Goal: Book appointment/travel/reservation

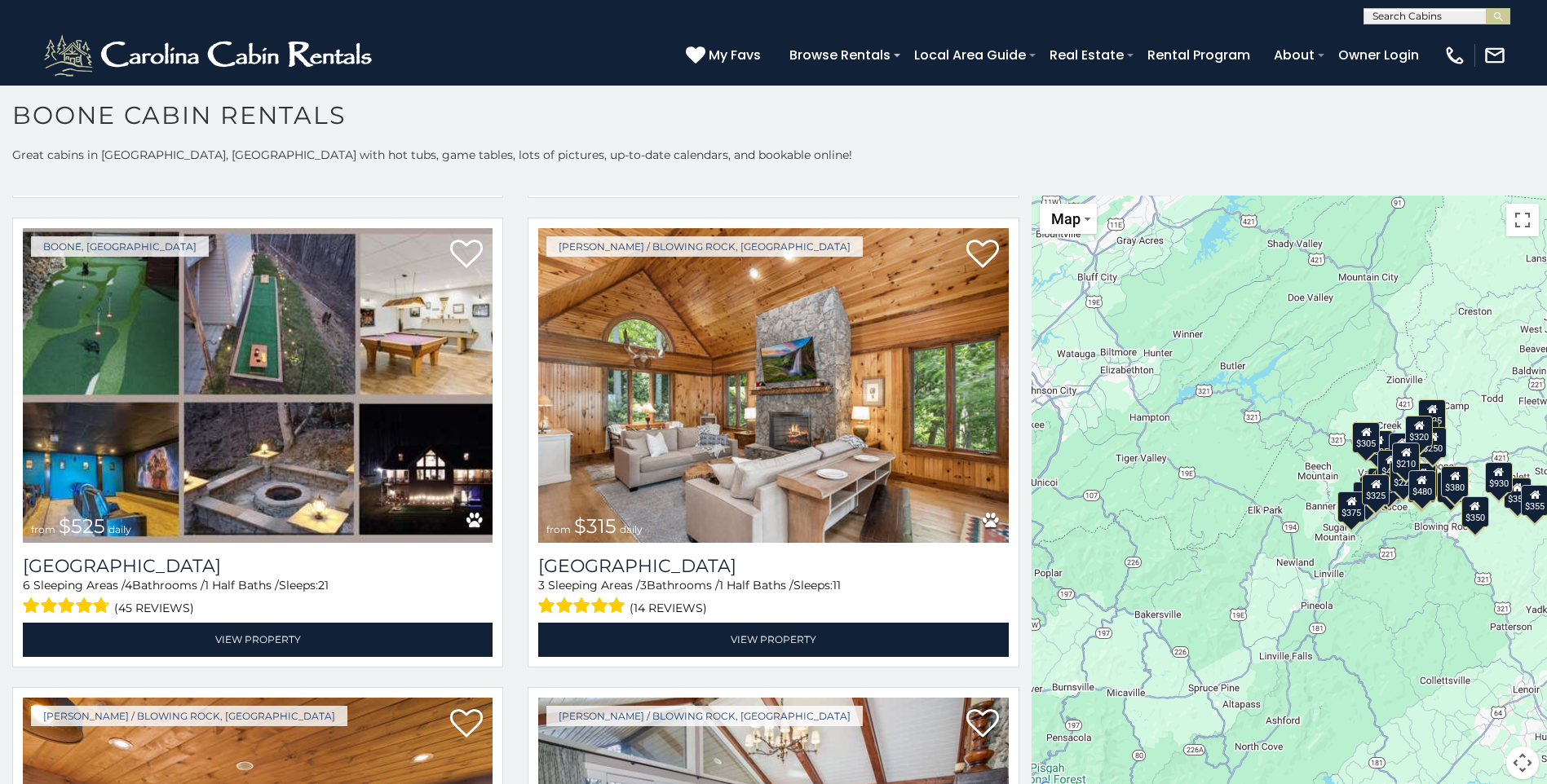
scroll to position [522, 0]
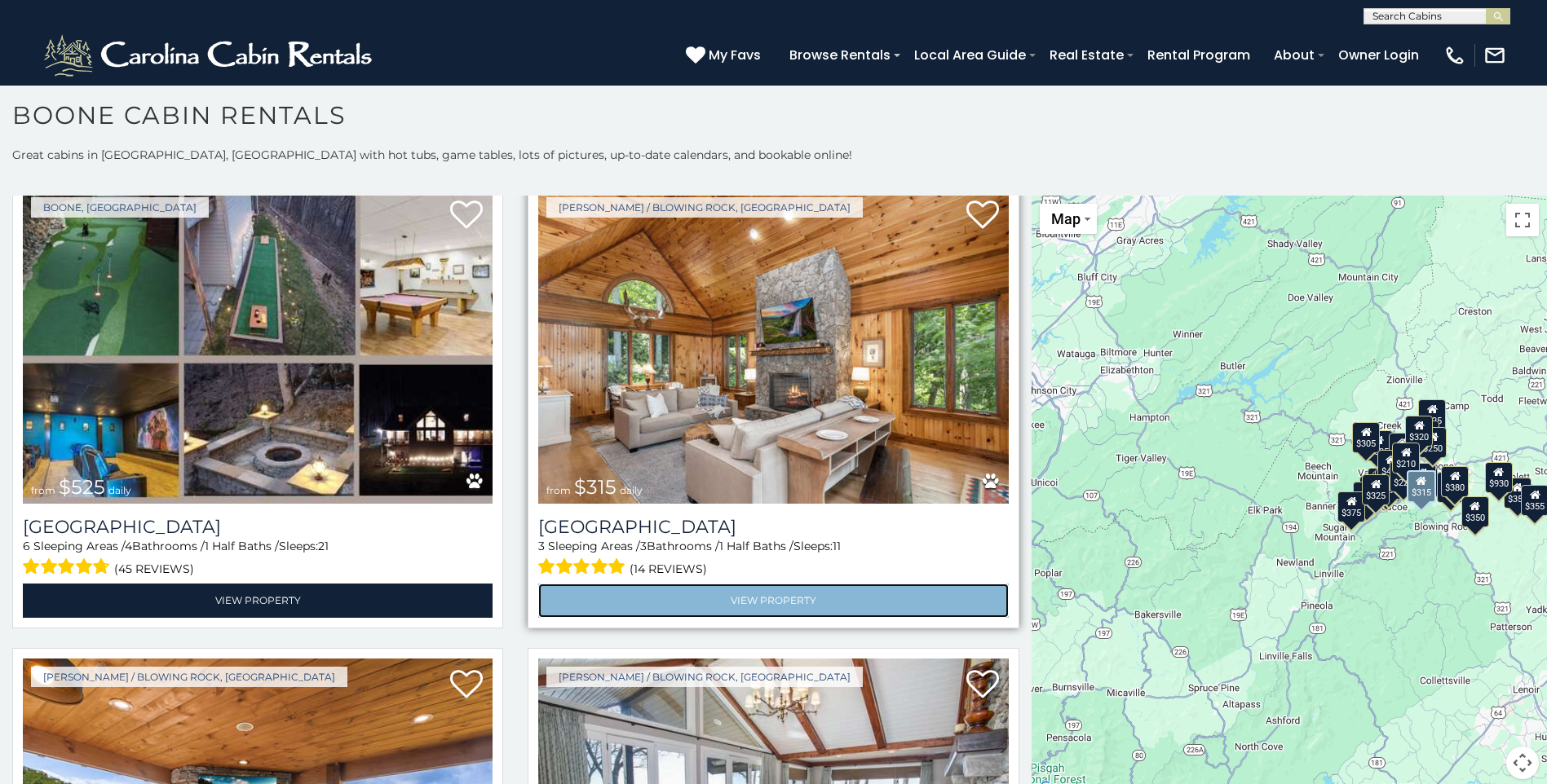
click at [772, 592] on link "View Property" at bounding box center [773, 600] width 470 height 33
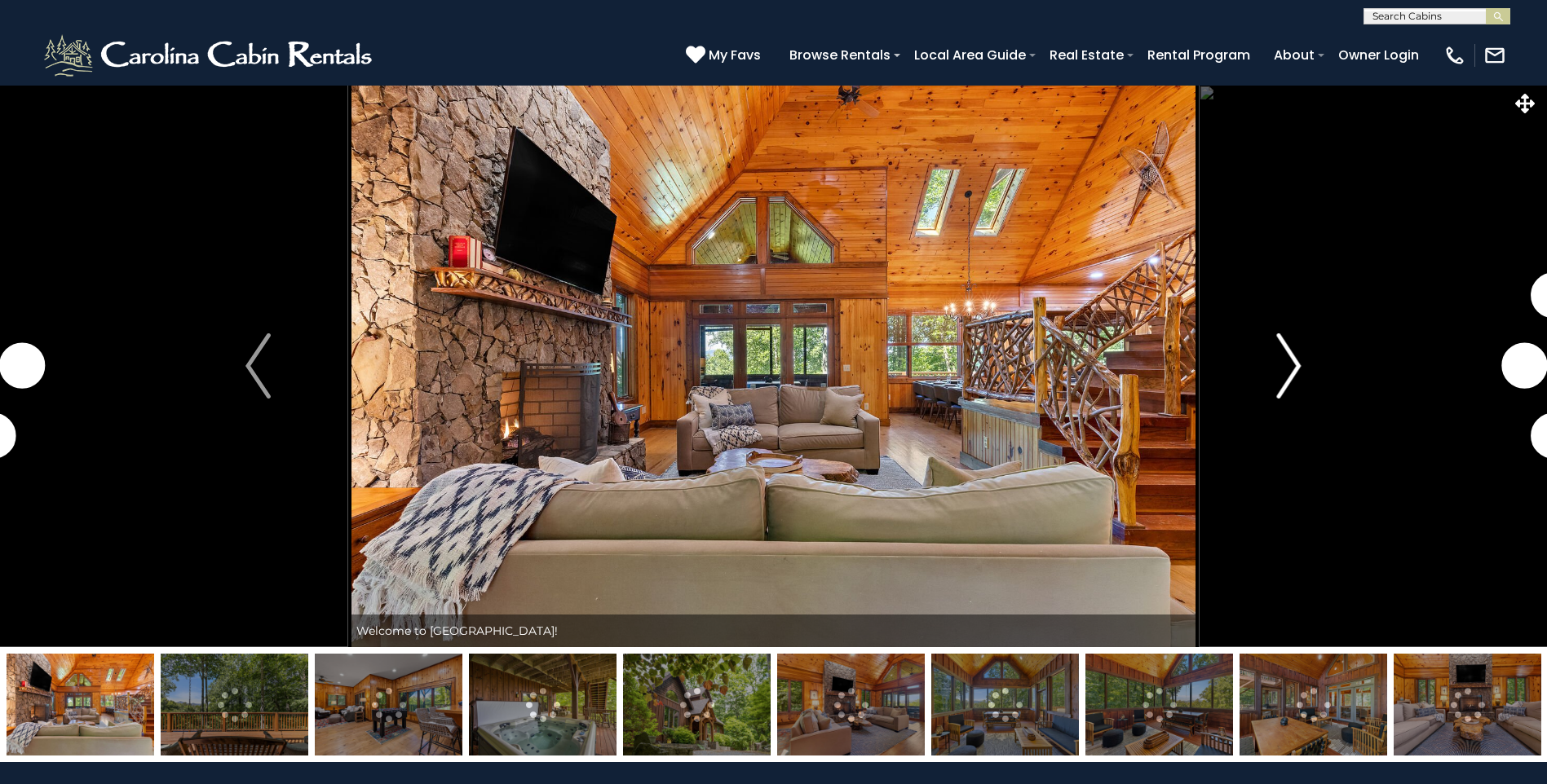
click at [1295, 364] on img "Next" at bounding box center [1288, 366] width 24 height 66
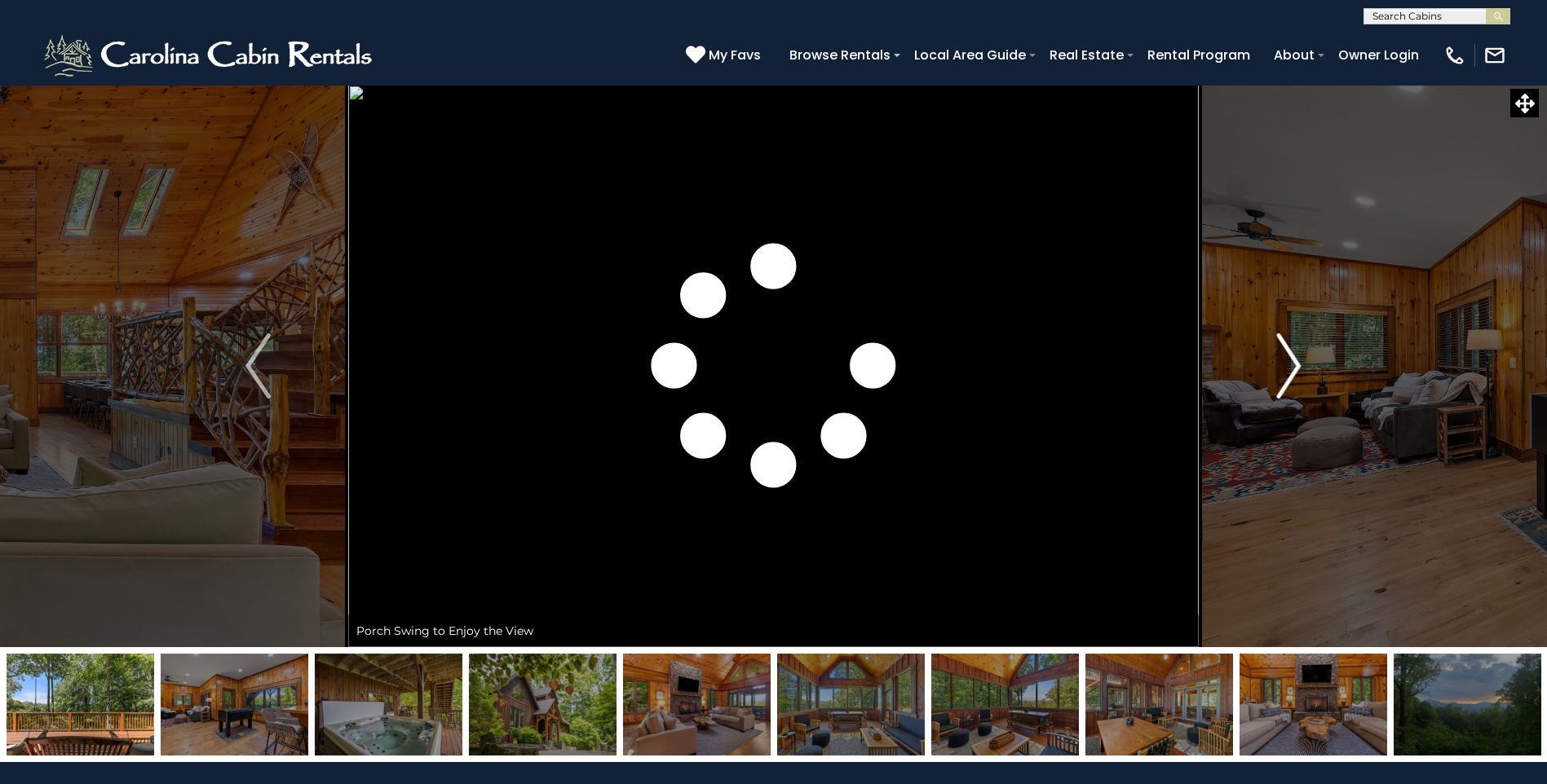
click at [1295, 364] on img "Next" at bounding box center [1288, 366] width 24 height 66
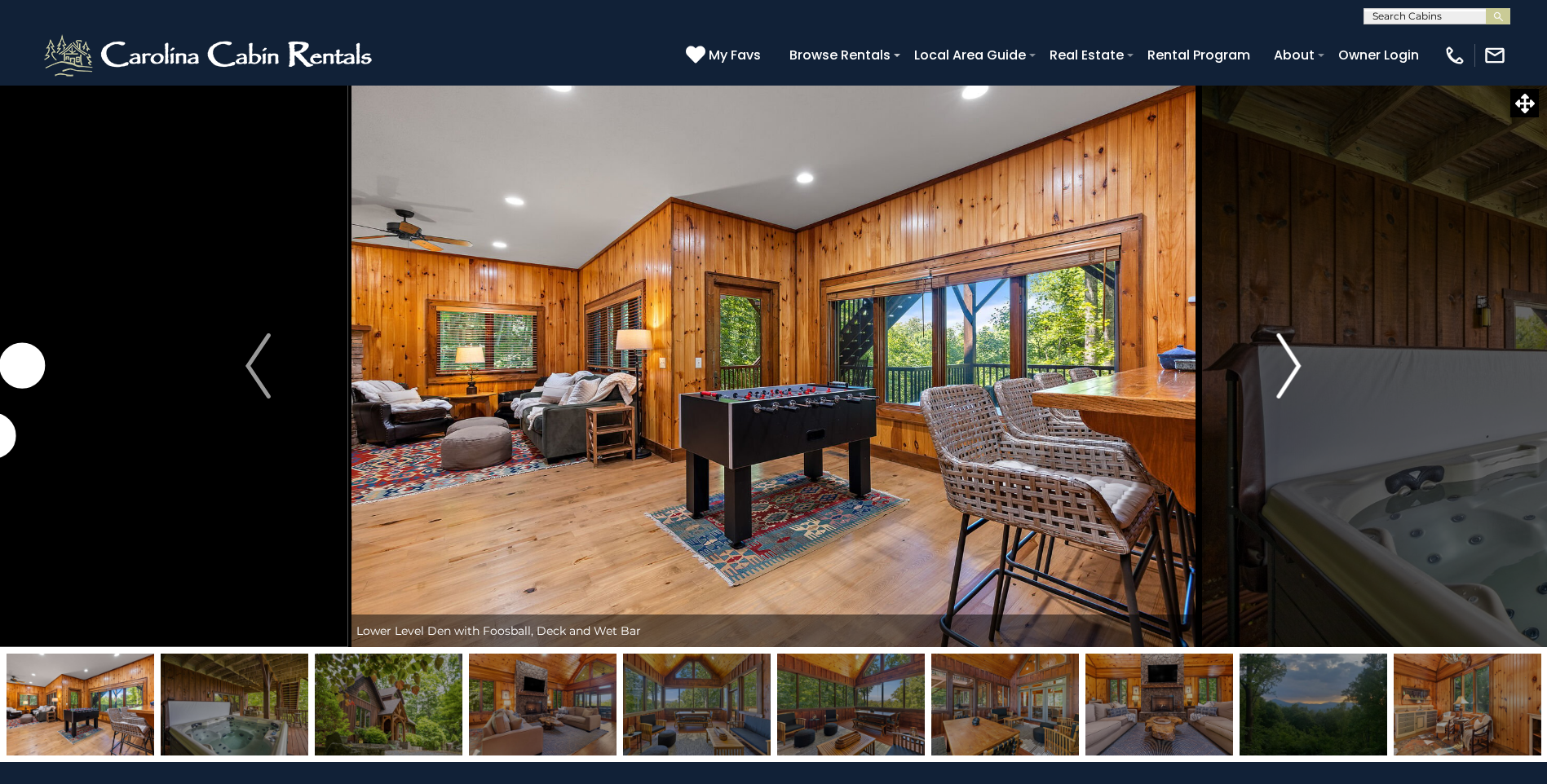
click at [1295, 364] on img "Next" at bounding box center [1288, 366] width 24 height 66
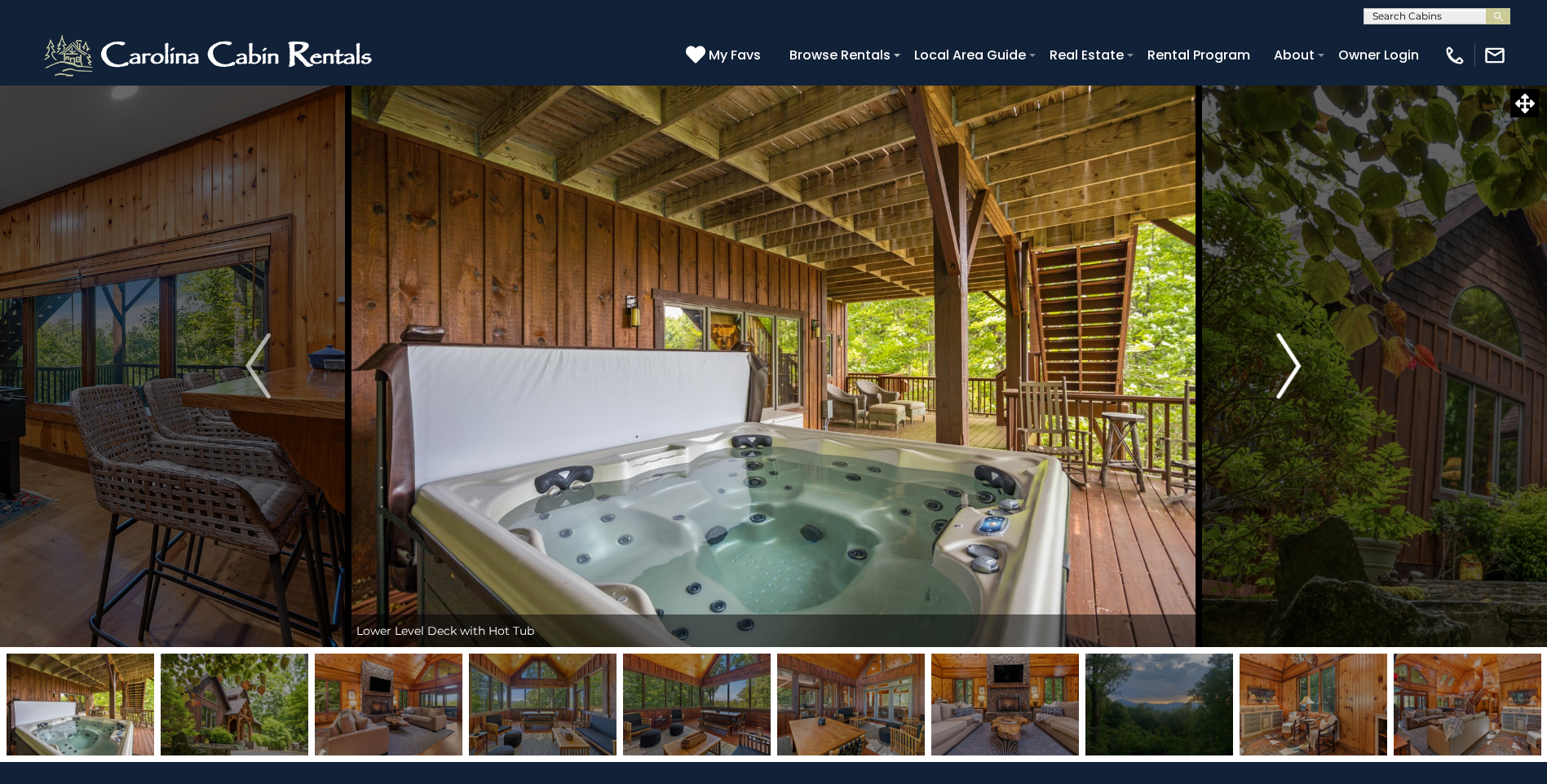
click at [1295, 364] on img "Next" at bounding box center [1288, 366] width 24 height 66
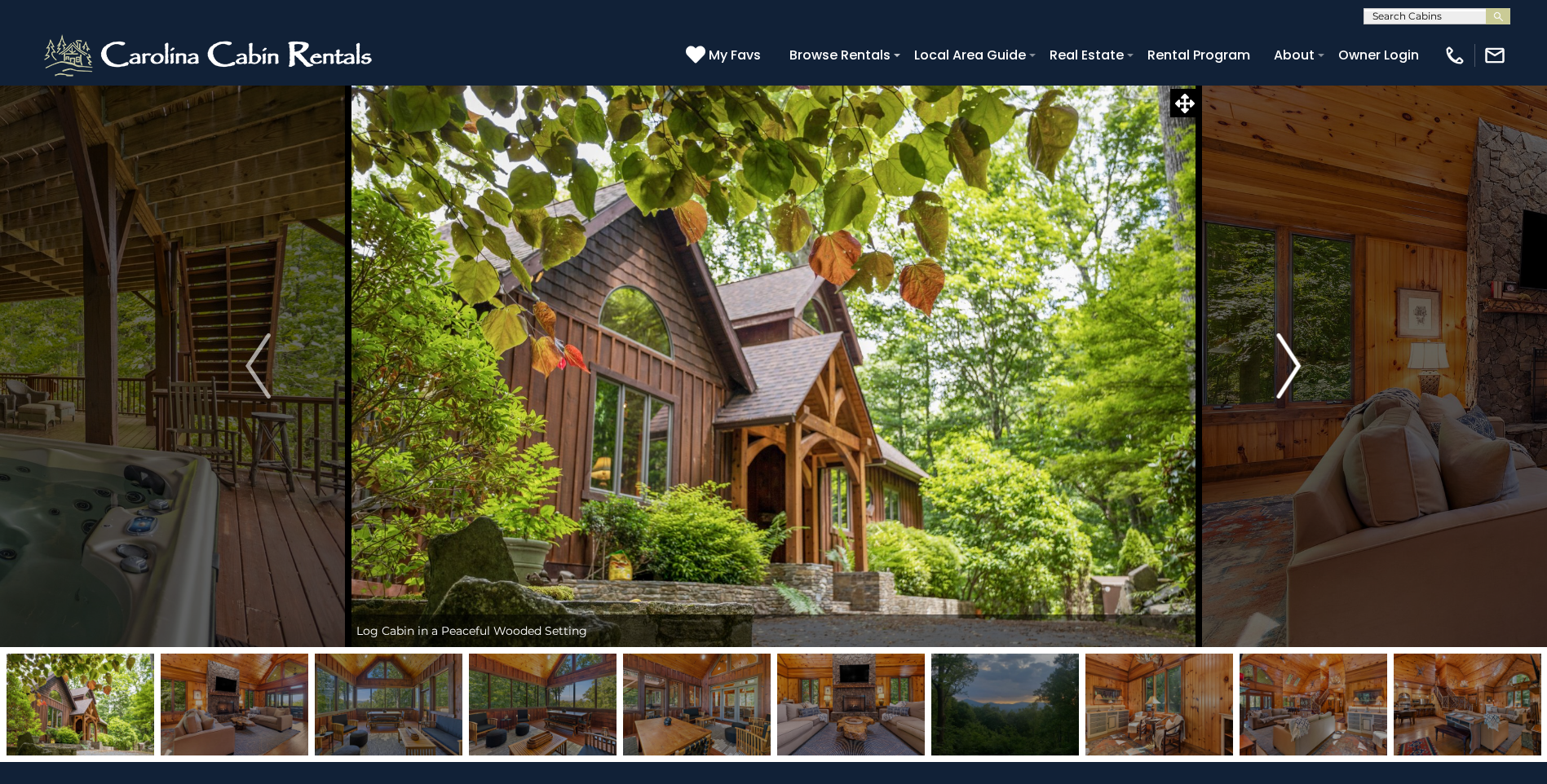
click at [1295, 364] on img "Next" at bounding box center [1288, 366] width 24 height 66
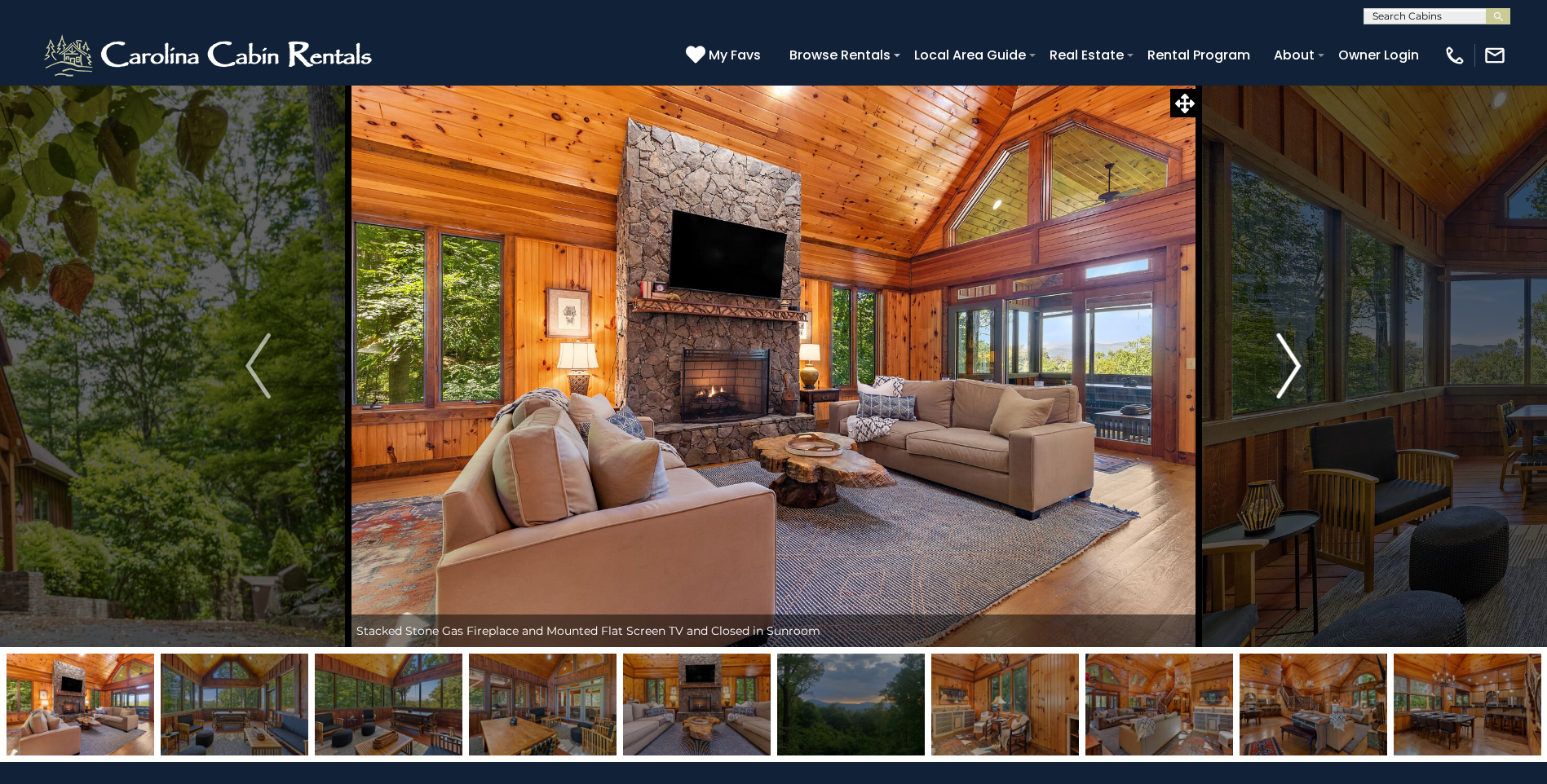
click at [1295, 362] on img "Next" at bounding box center [1288, 366] width 24 height 66
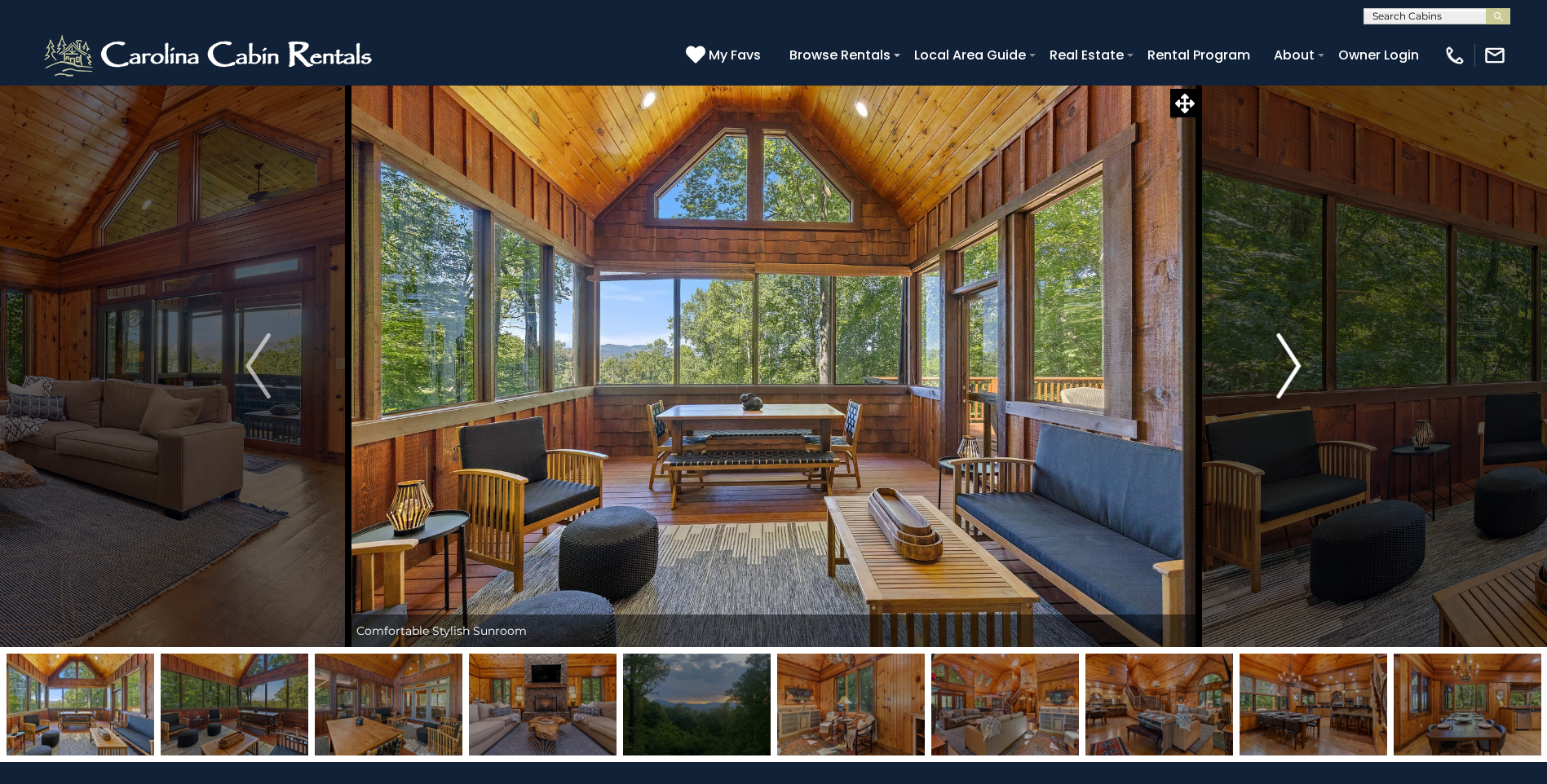
click at [1295, 362] on img "Next" at bounding box center [1288, 366] width 24 height 66
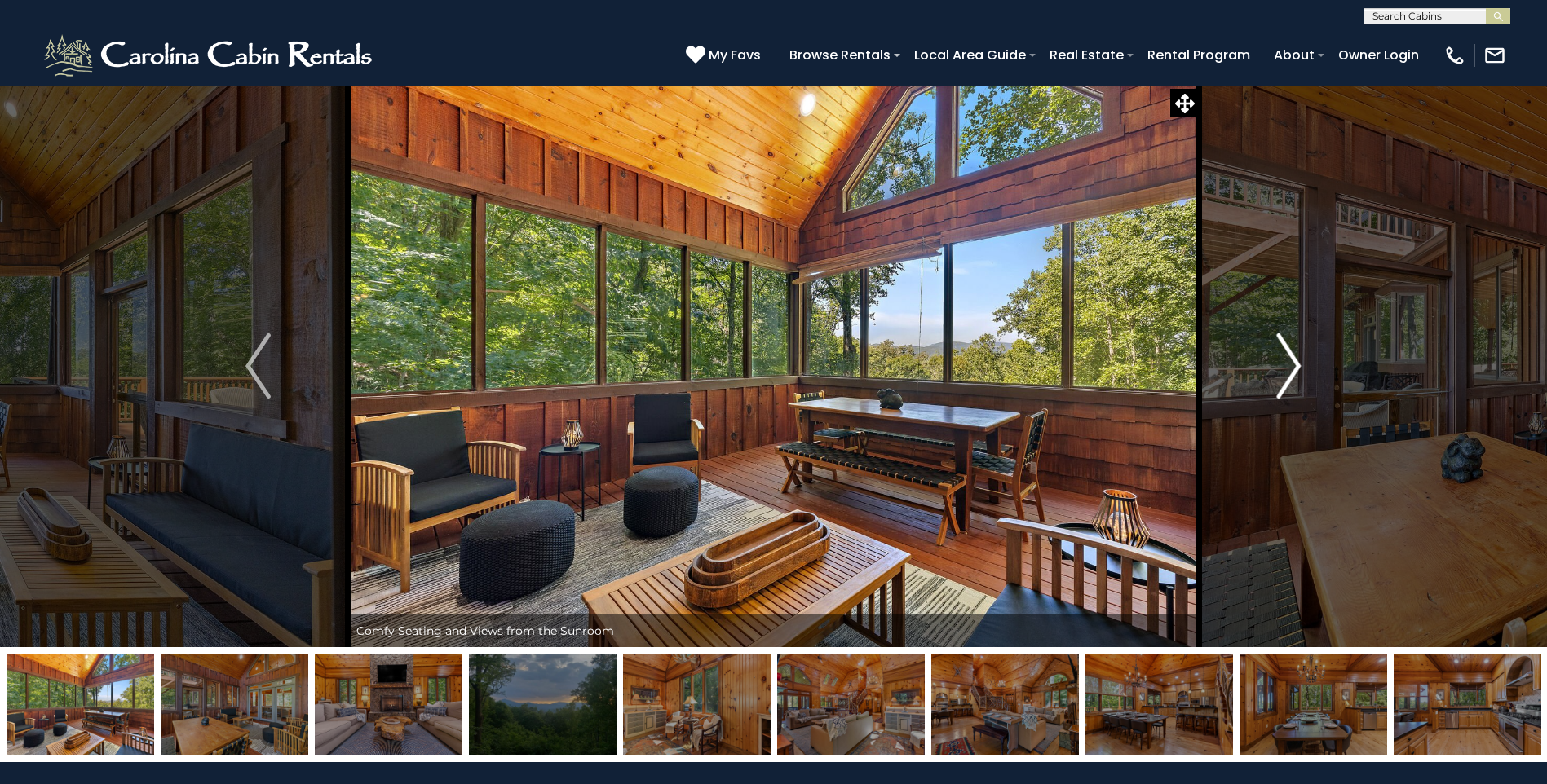
click at [1295, 362] on img "Next" at bounding box center [1288, 366] width 24 height 66
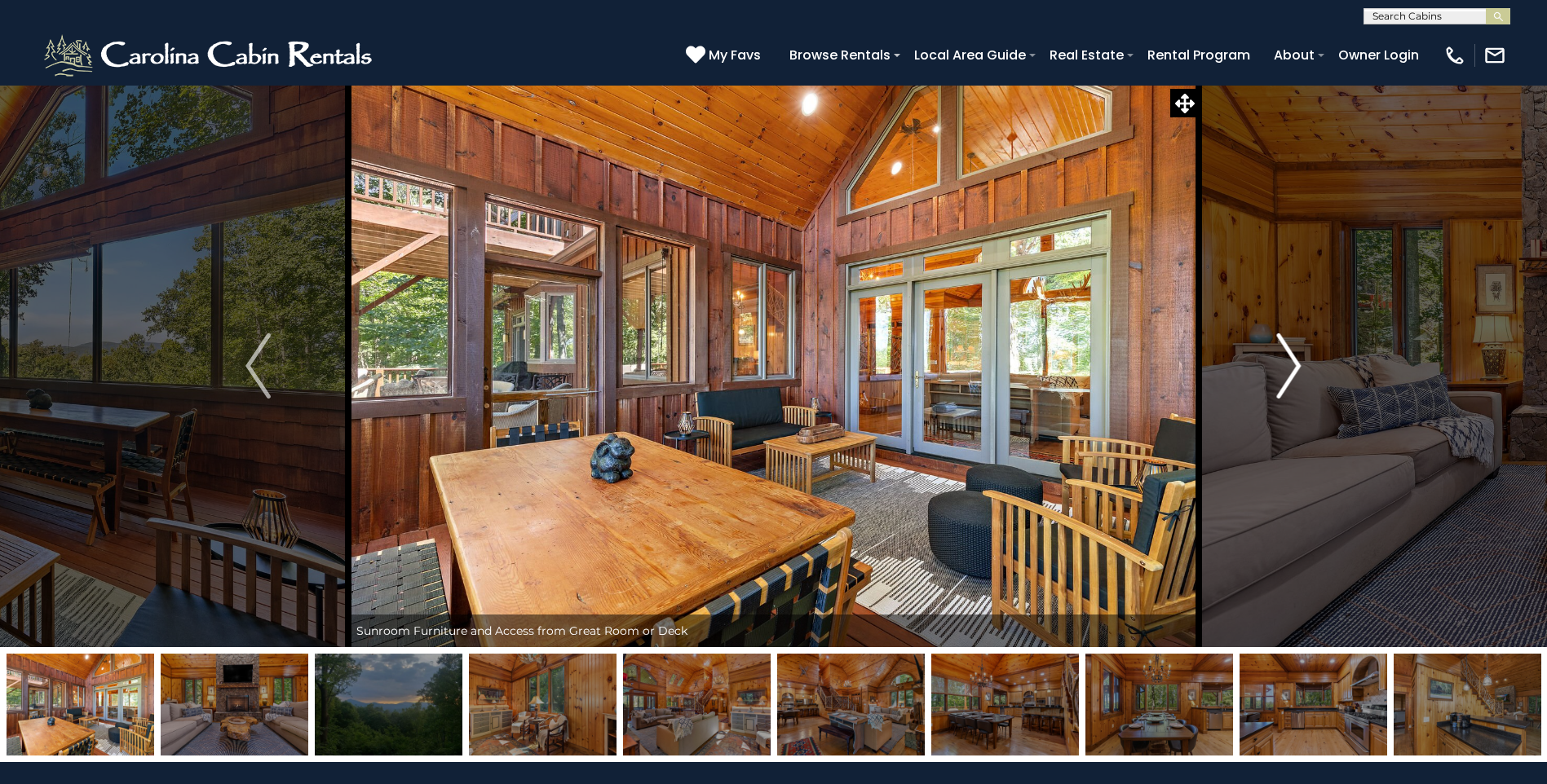
click at [1295, 362] on img "Next" at bounding box center [1288, 366] width 24 height 66
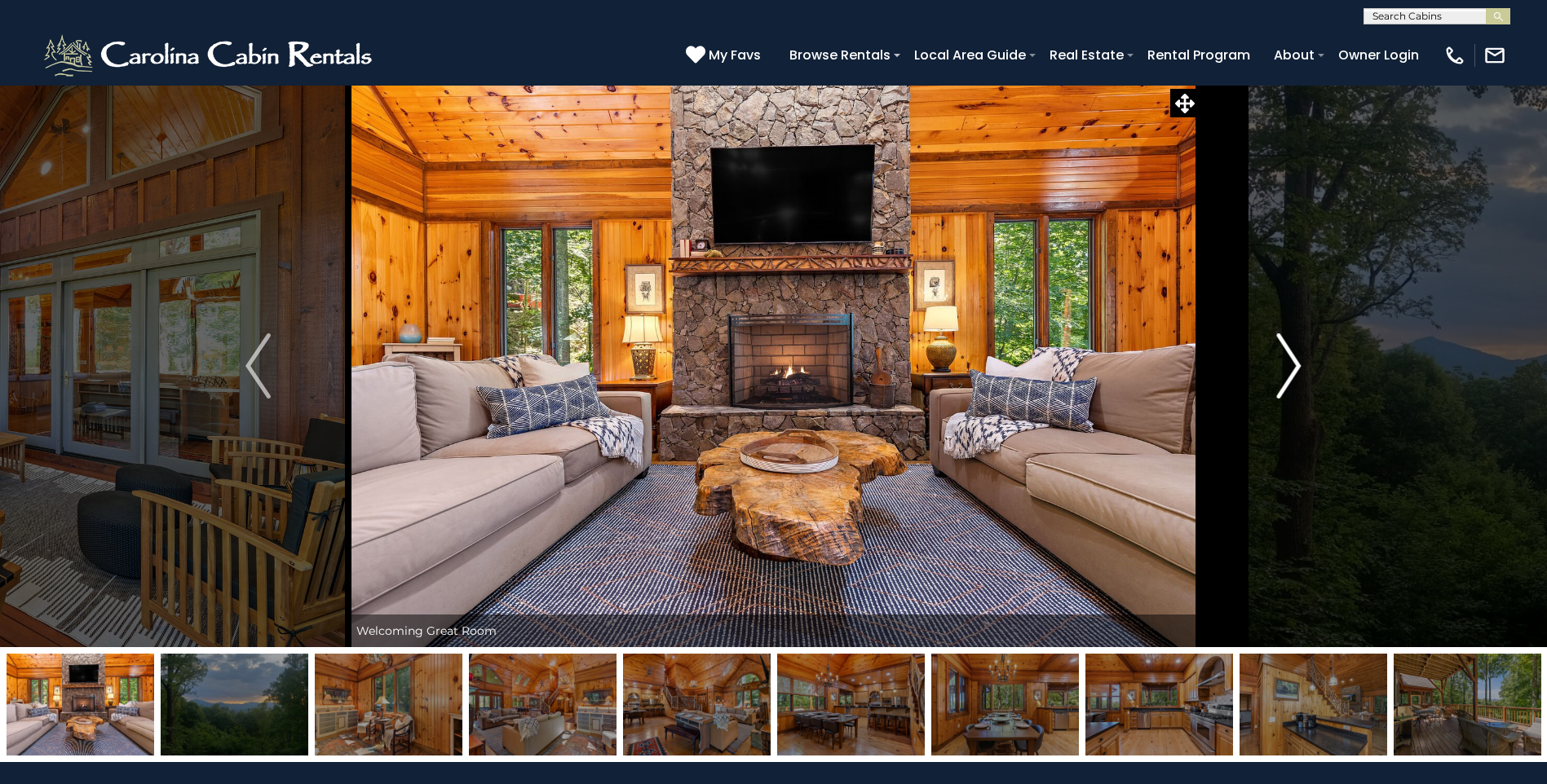
click at [1295, 362] on img "Next" at bounding box center [1288, 366] width 24 height 66
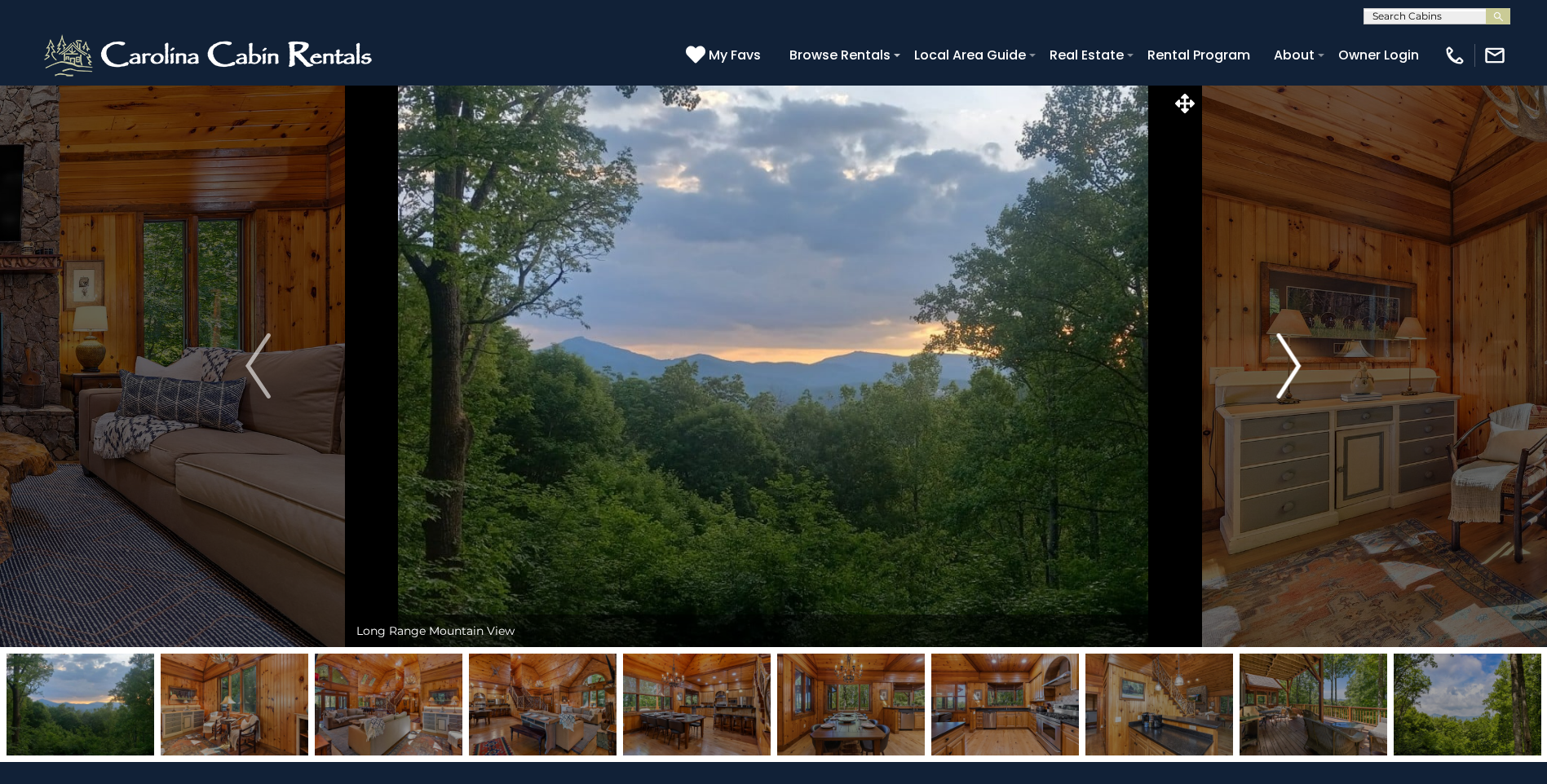
click at [1295, 362] on img "Next" at bounding box center [1288, 366] width 24 height 66
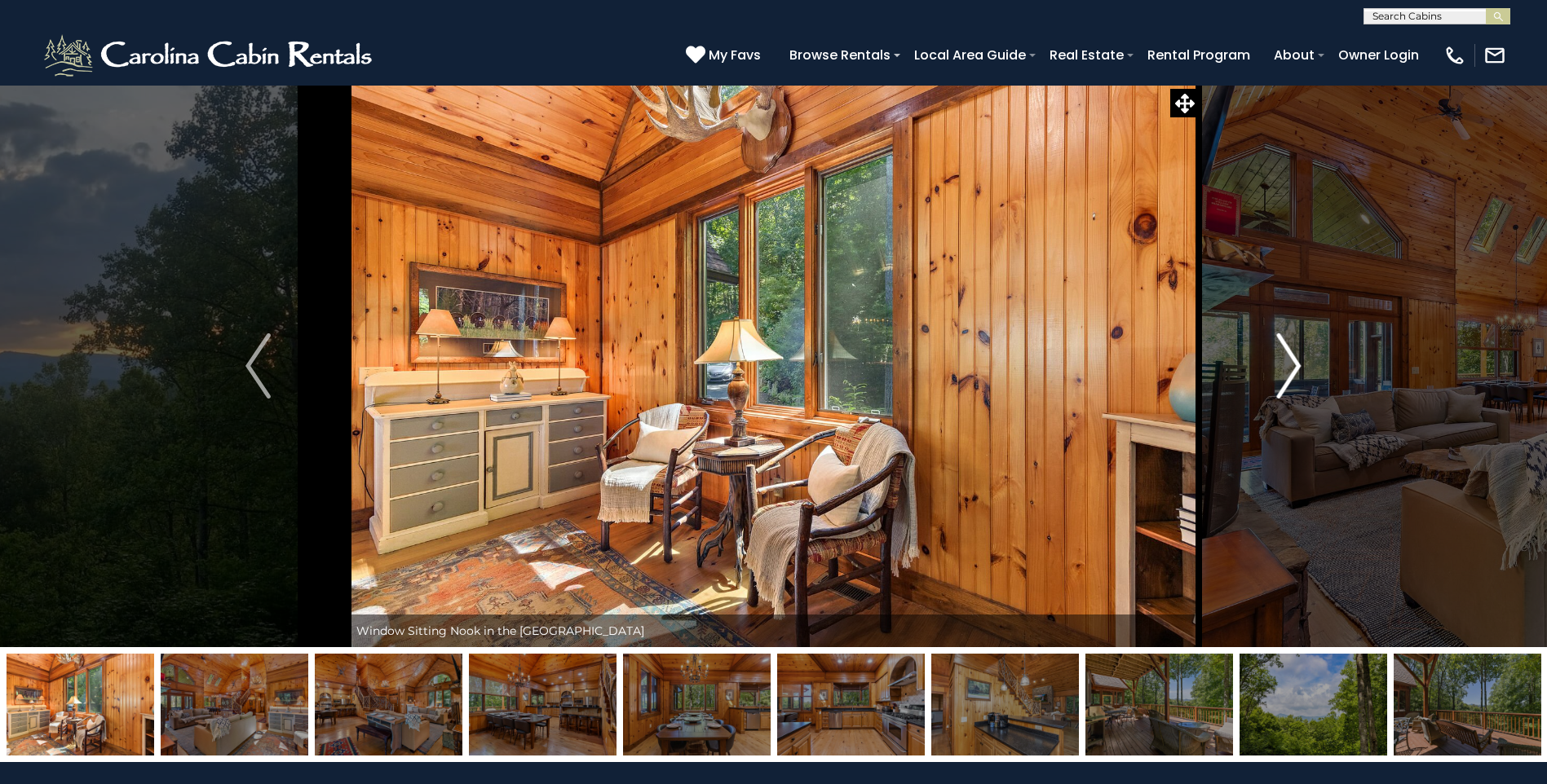
click at [1295, 362] on img "Next" at bounding box center [1288, 366] width 24 height 66
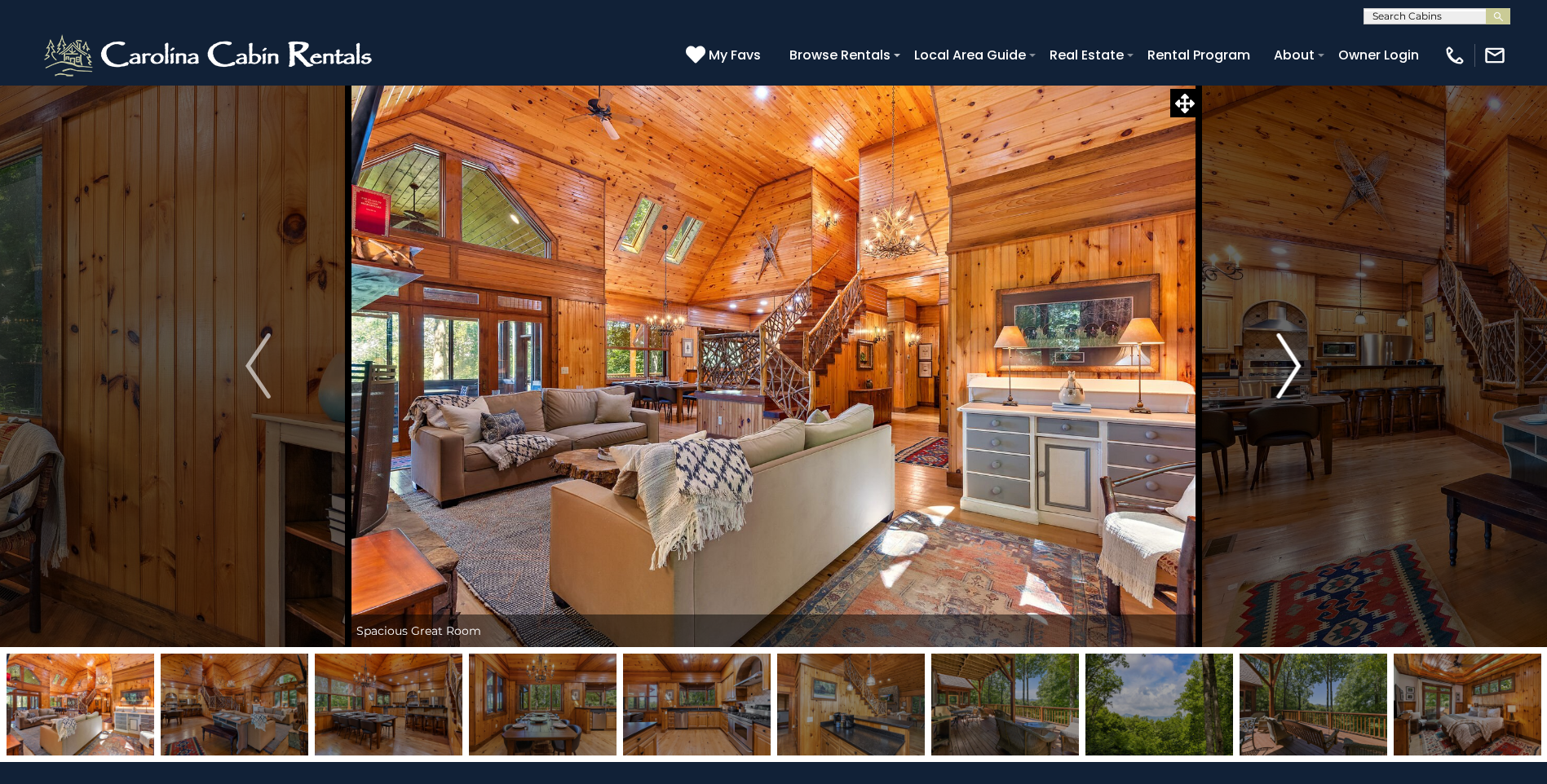
click at [1295, 362] on img "Next" at bounding box center [1288, 366] width 24 height 66
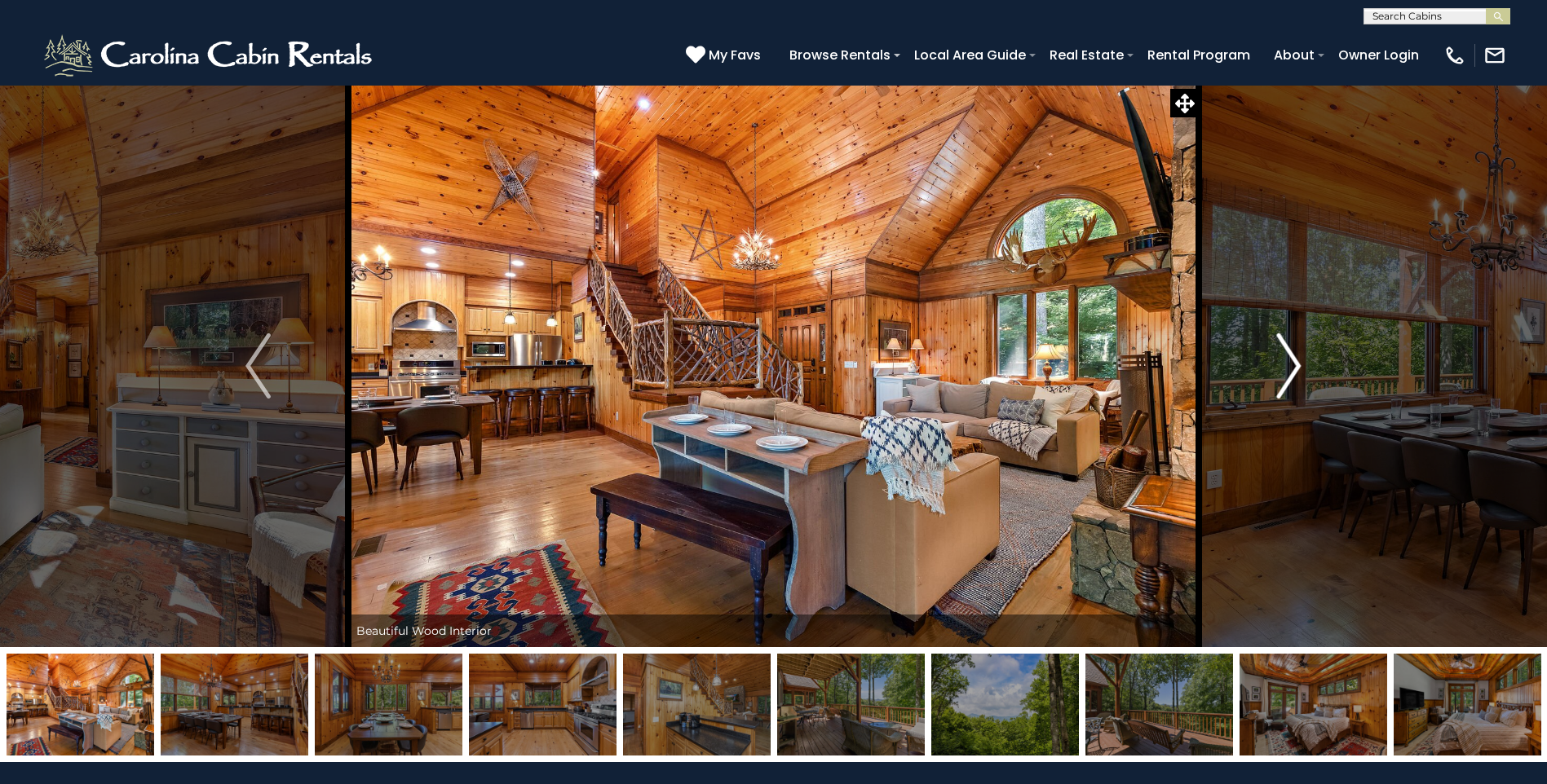
click at [1295, 362] on img "Next" at bounding box center [1288, 366] width 24 height 66
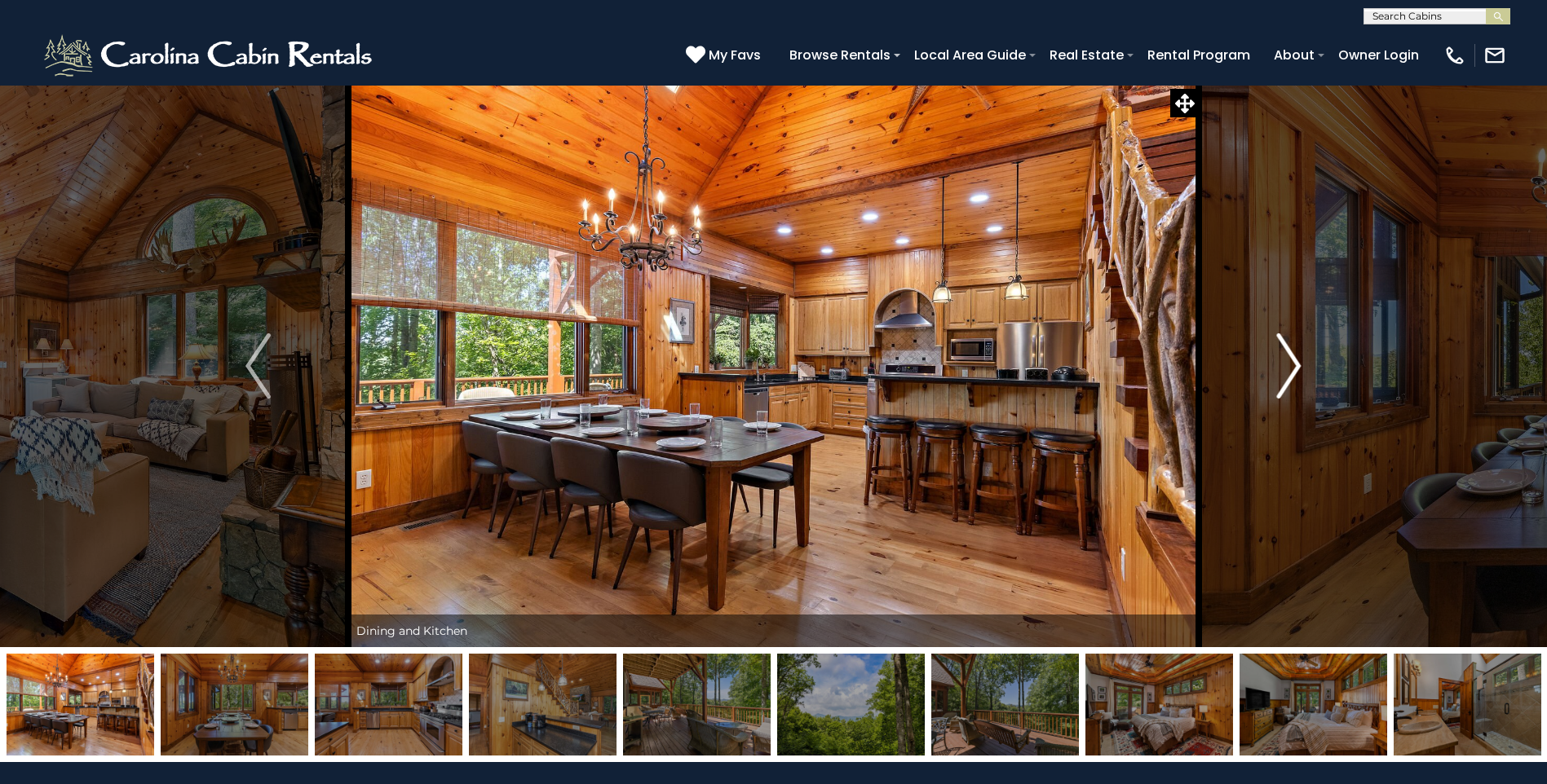
click at [1295, 362] on img "Next" at bounding box center [1288, 366] width 24 height 66
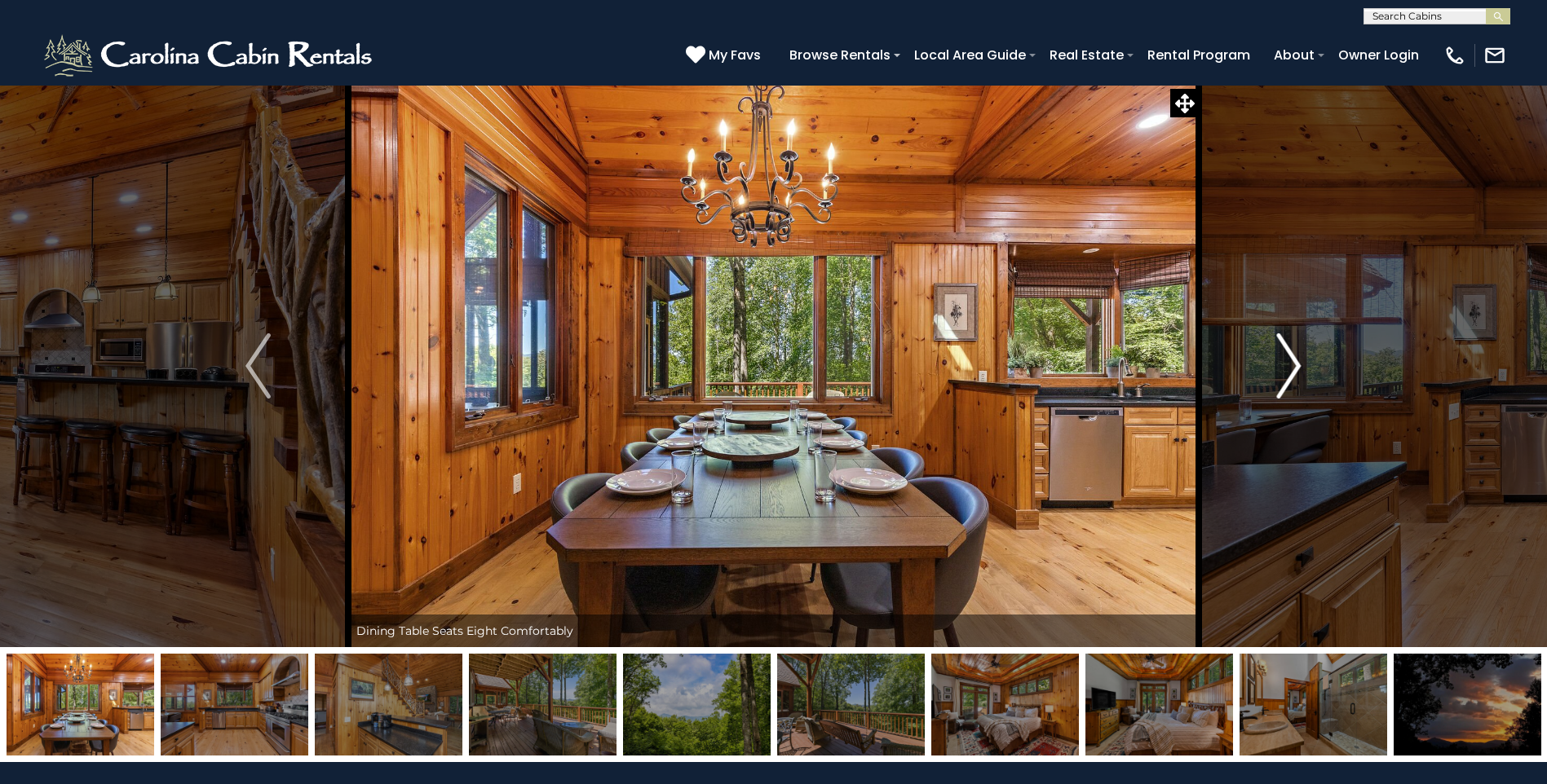
click at [1295, 362] on img "Next" at bounding box center [1288, 366] width 24 height 66
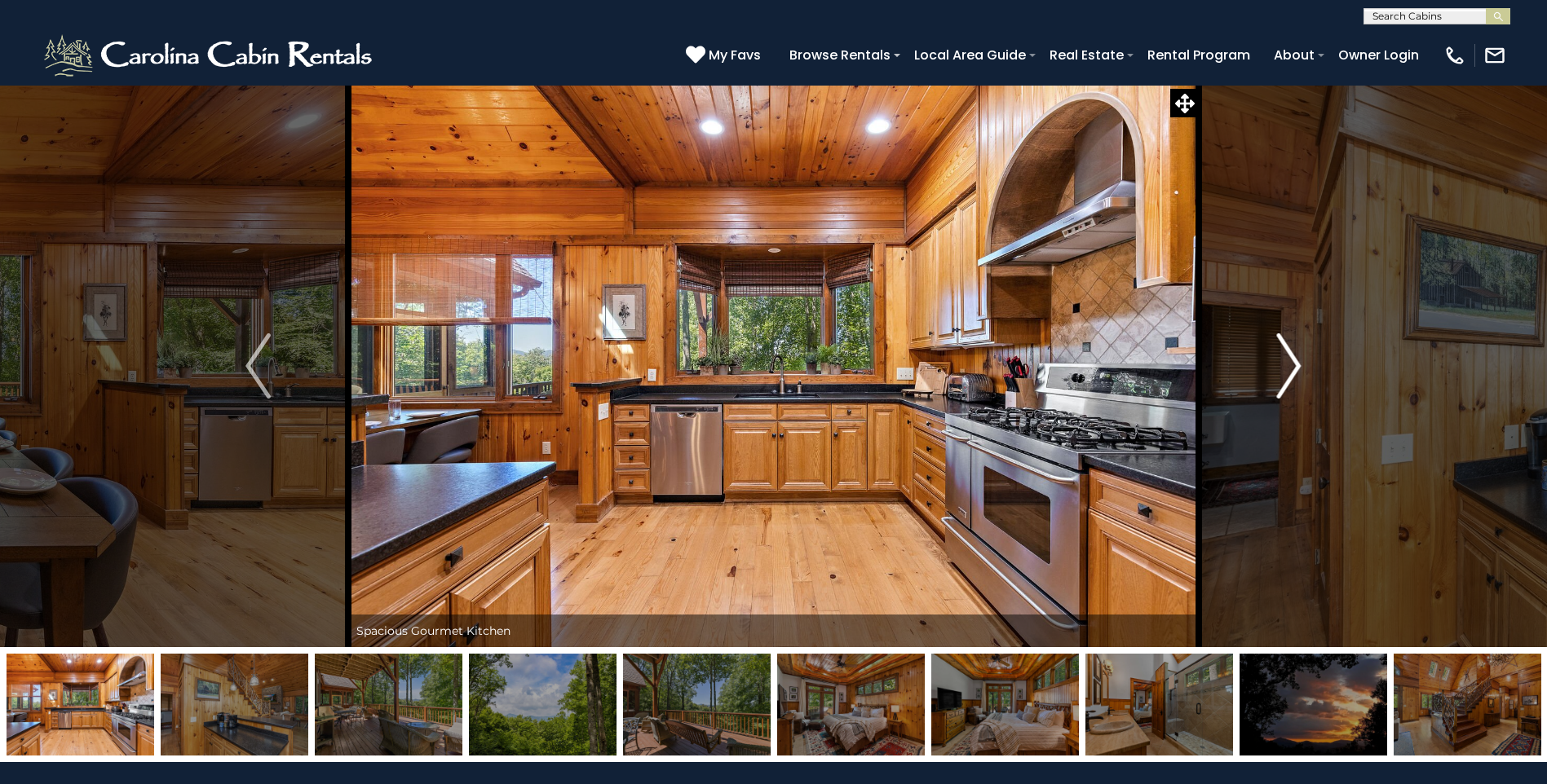
click at [1295, 362] on img "Next" at bounding box center [1288, 366] width 24 height 66
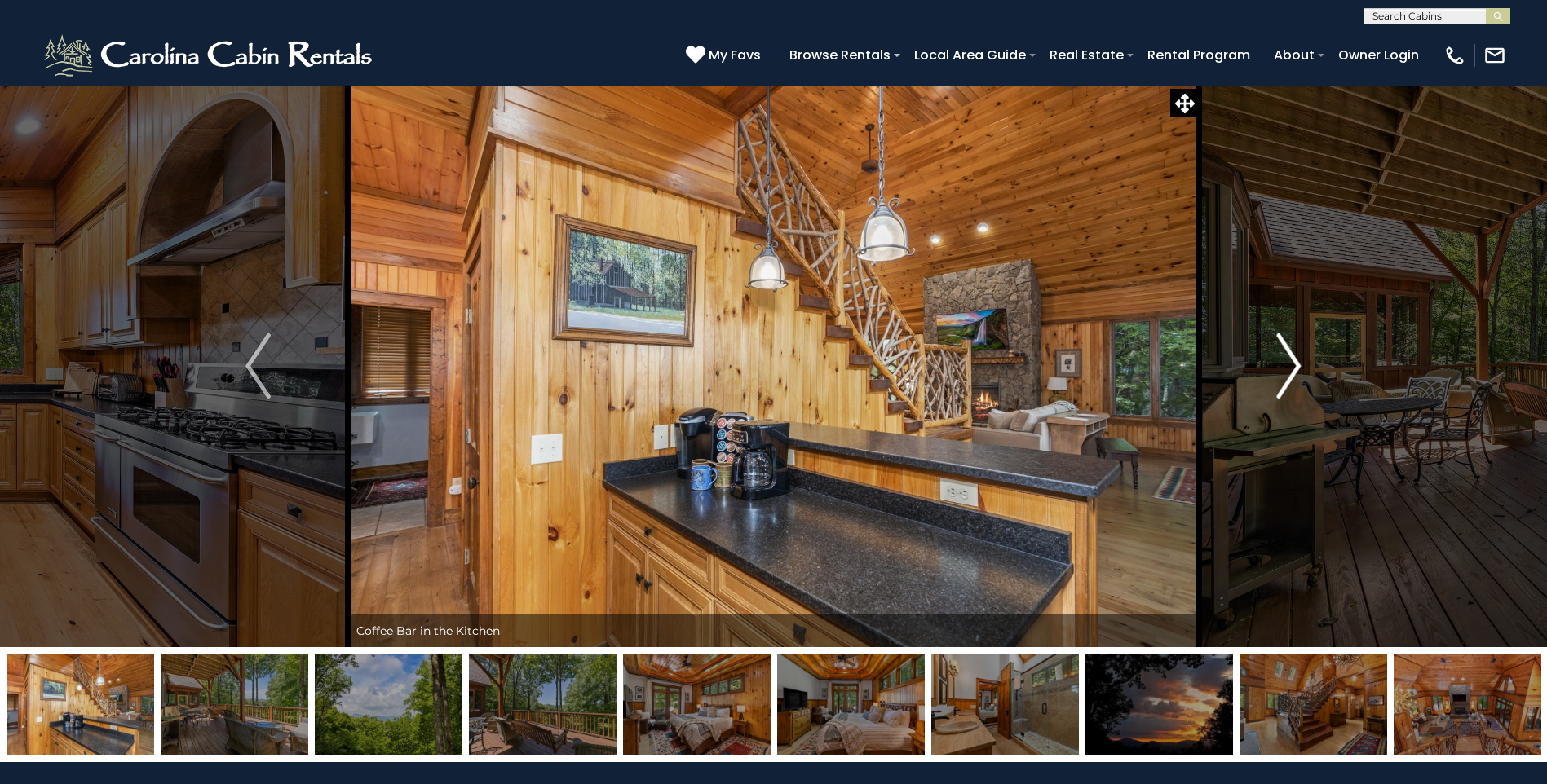
click at [1295, 362] on img "Next" at bounding box center [1288, 366] width 24 height 66
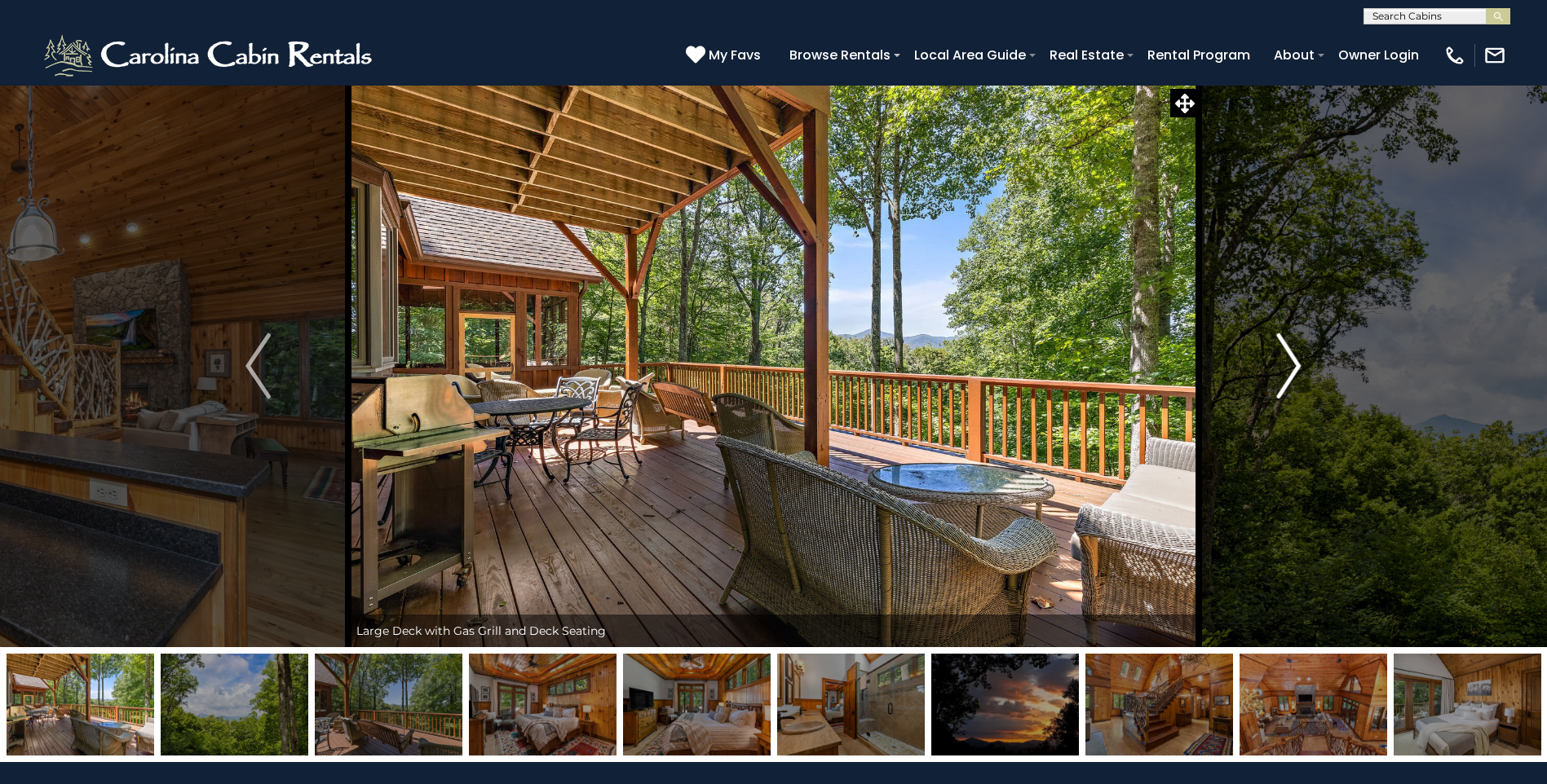
click at [1295, 362] on img "Next" at bounding box center [1288, 366] width 24 height 66
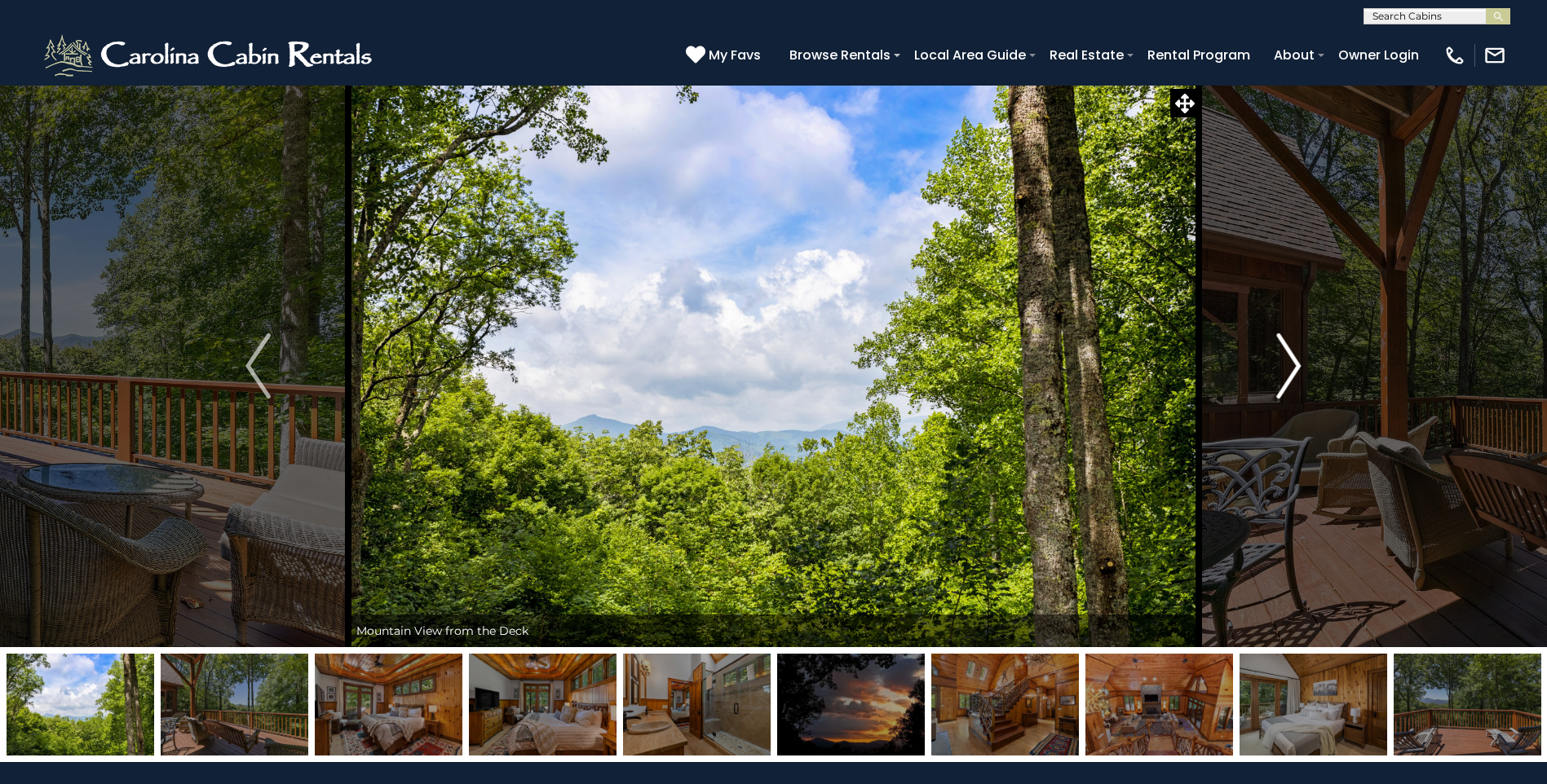
click at [1295, 362] on img "Next" at bounding box center [1288, 366] width 24 height 66
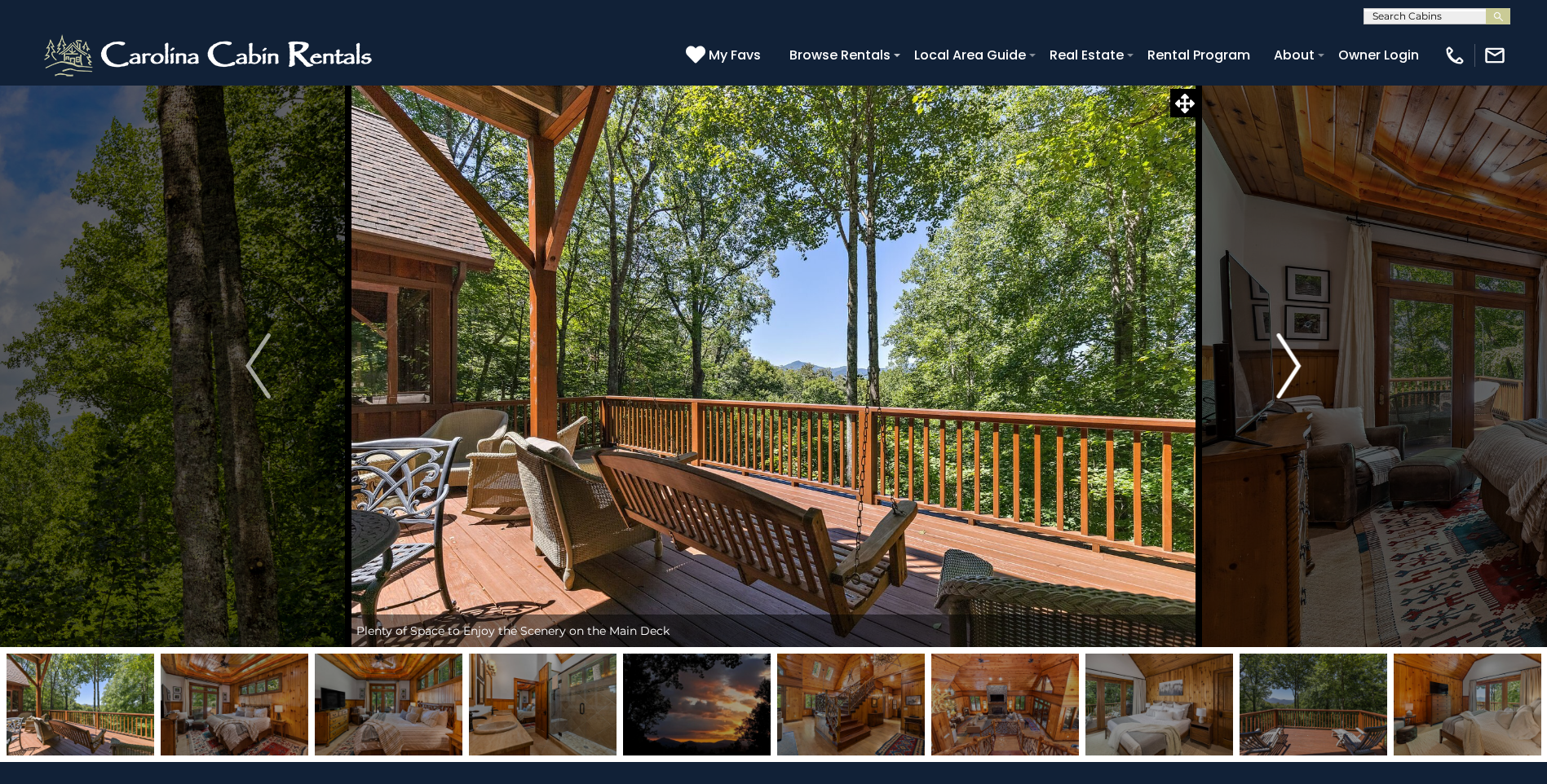
click at [1295, 362] on img "Next" at bounding box center [1288, 366] width 24 height 66
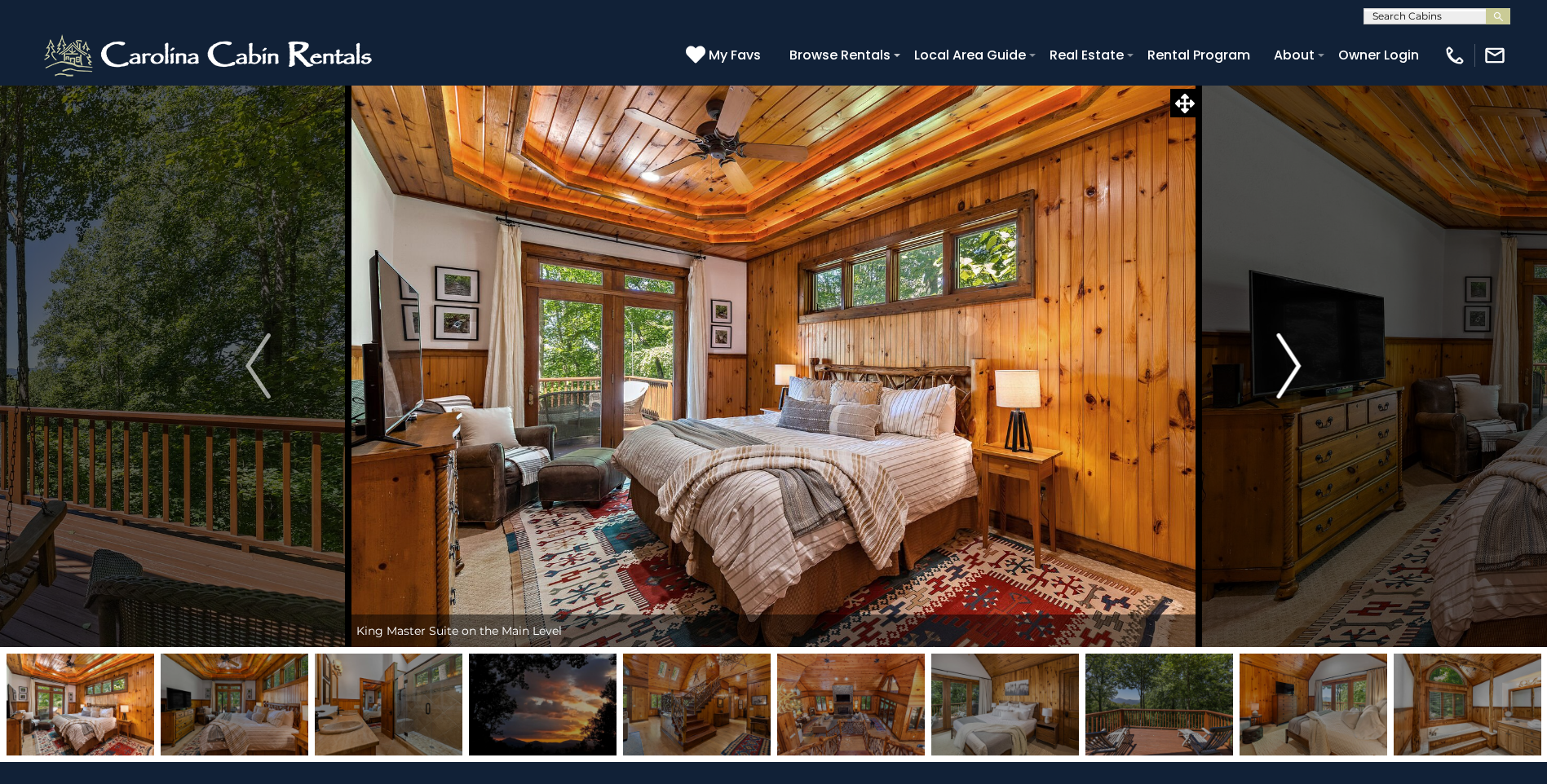
click at [1295, 362] on img "Next" at bounding box center [1288, 366] width 24 height 66
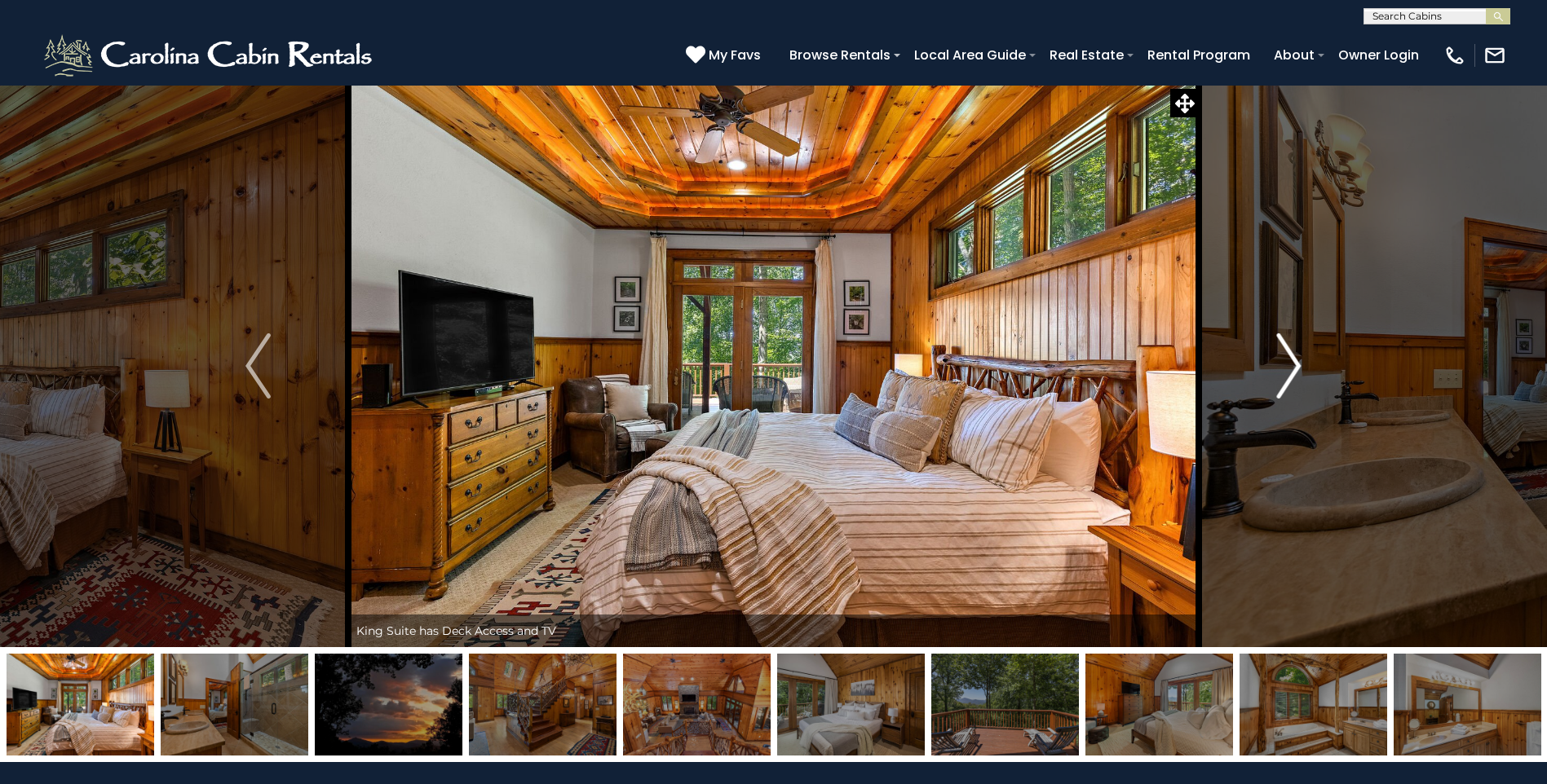
click at [1295, 362] on img "Next" at bounding box center [1288, 366] width 24 height 66
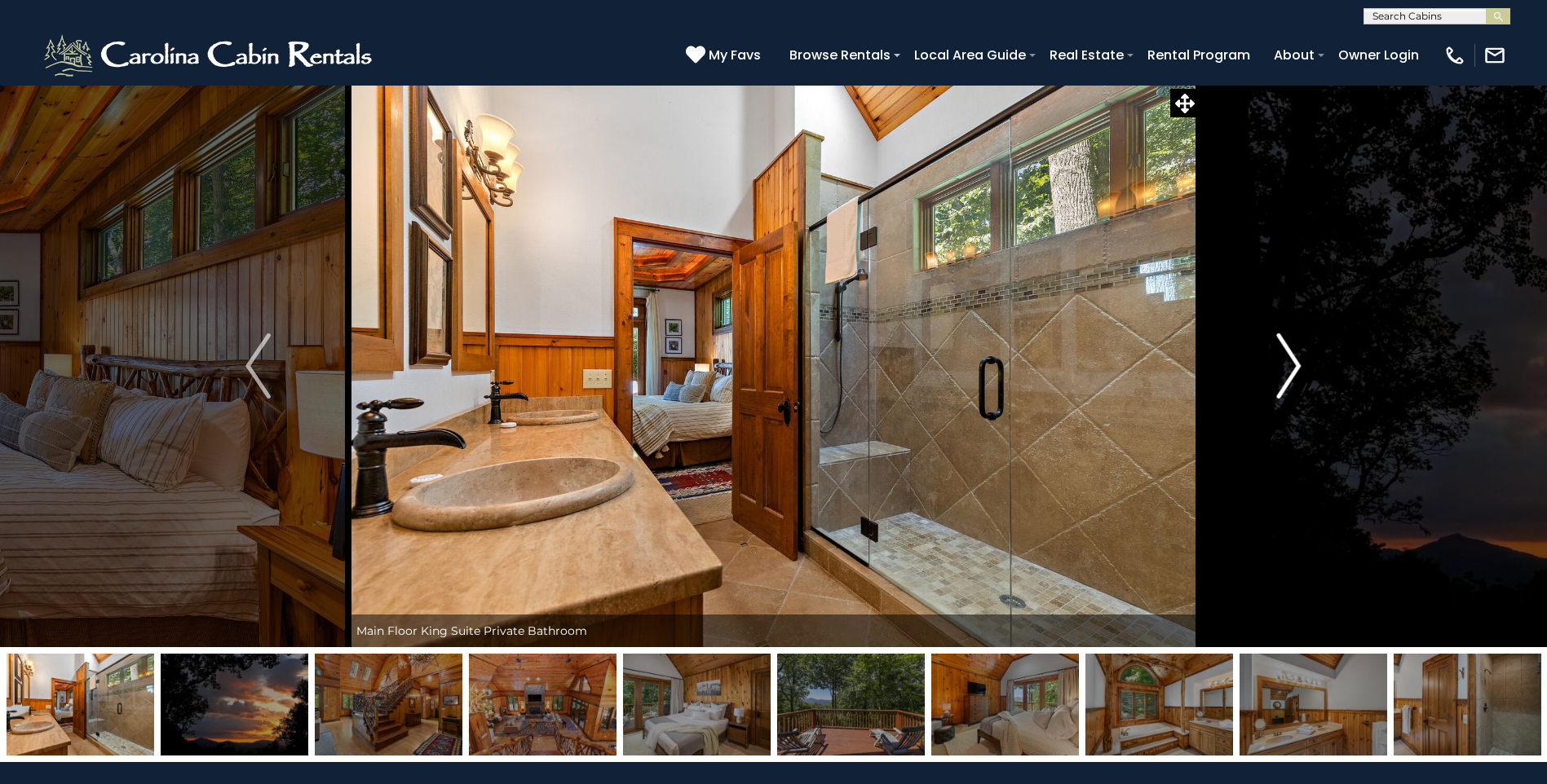
click at [1295, 362] on img "Next" at bounding box center [1288, 366] width 24 height 66
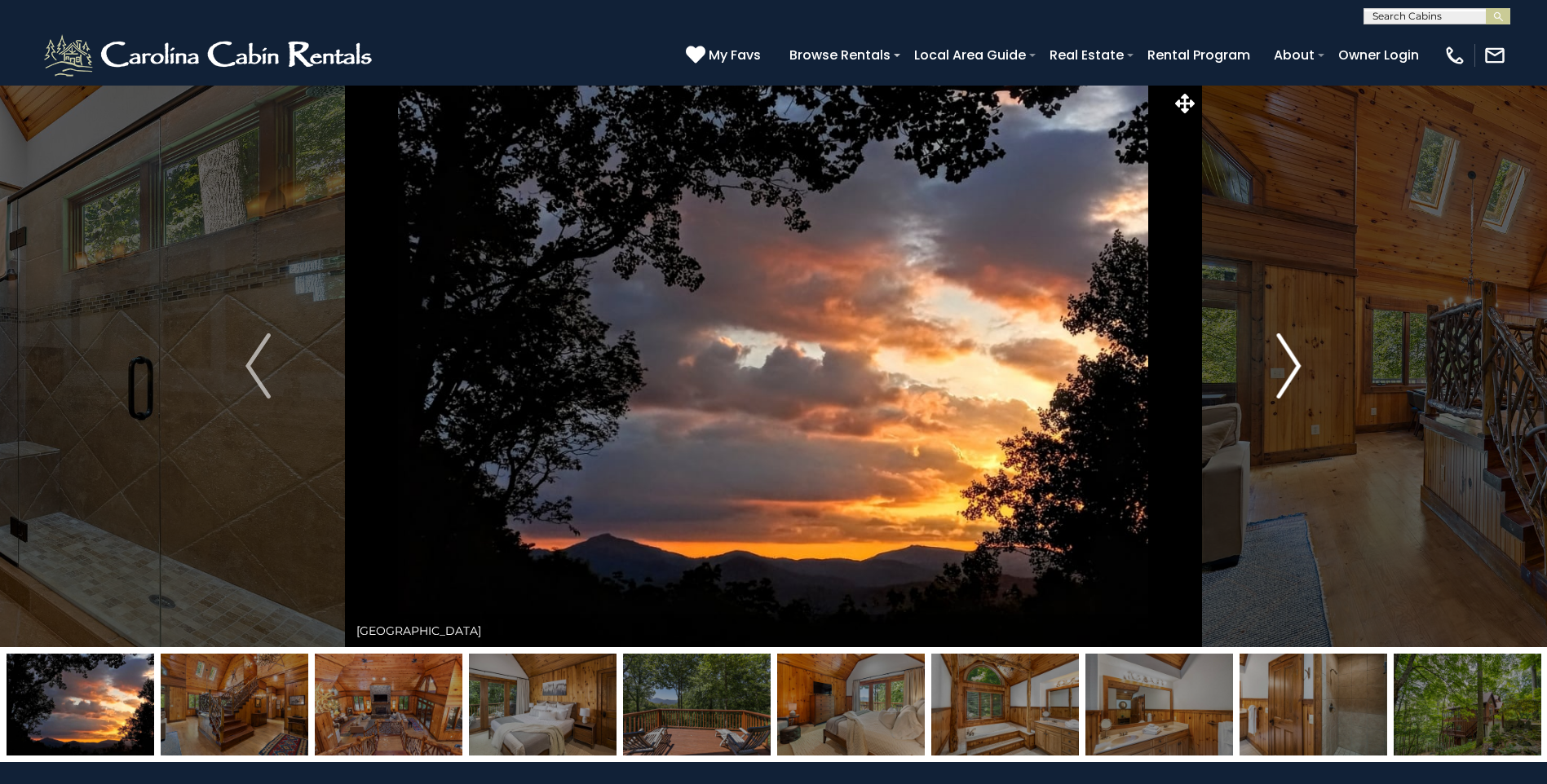
click at [1295, 362] on img "Next" at bounding box center [1288, 366] width 24 height 66
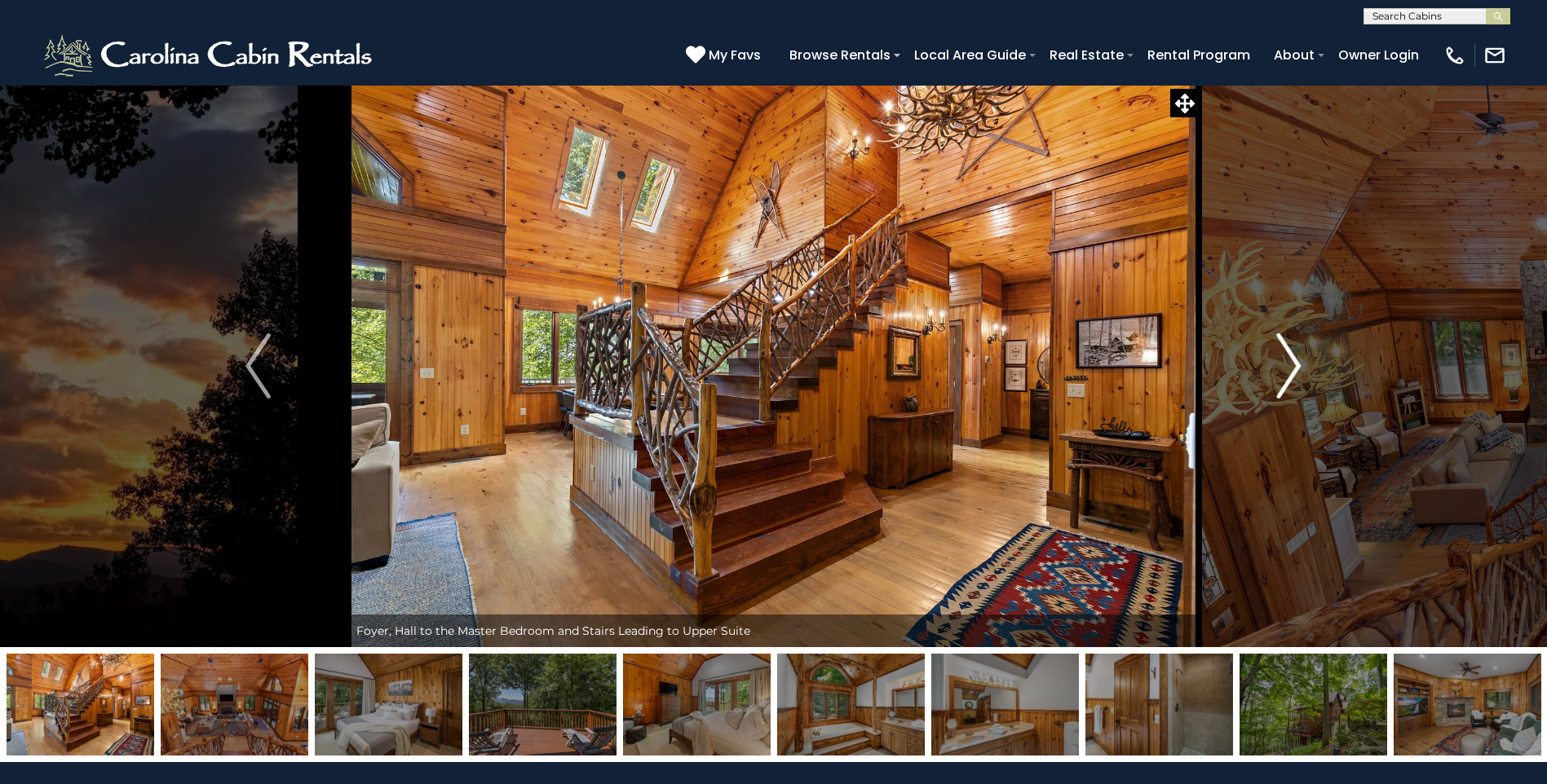
click at [1295, 362] on img "Next" at bounding box center [1288, 366] width 24 height 66
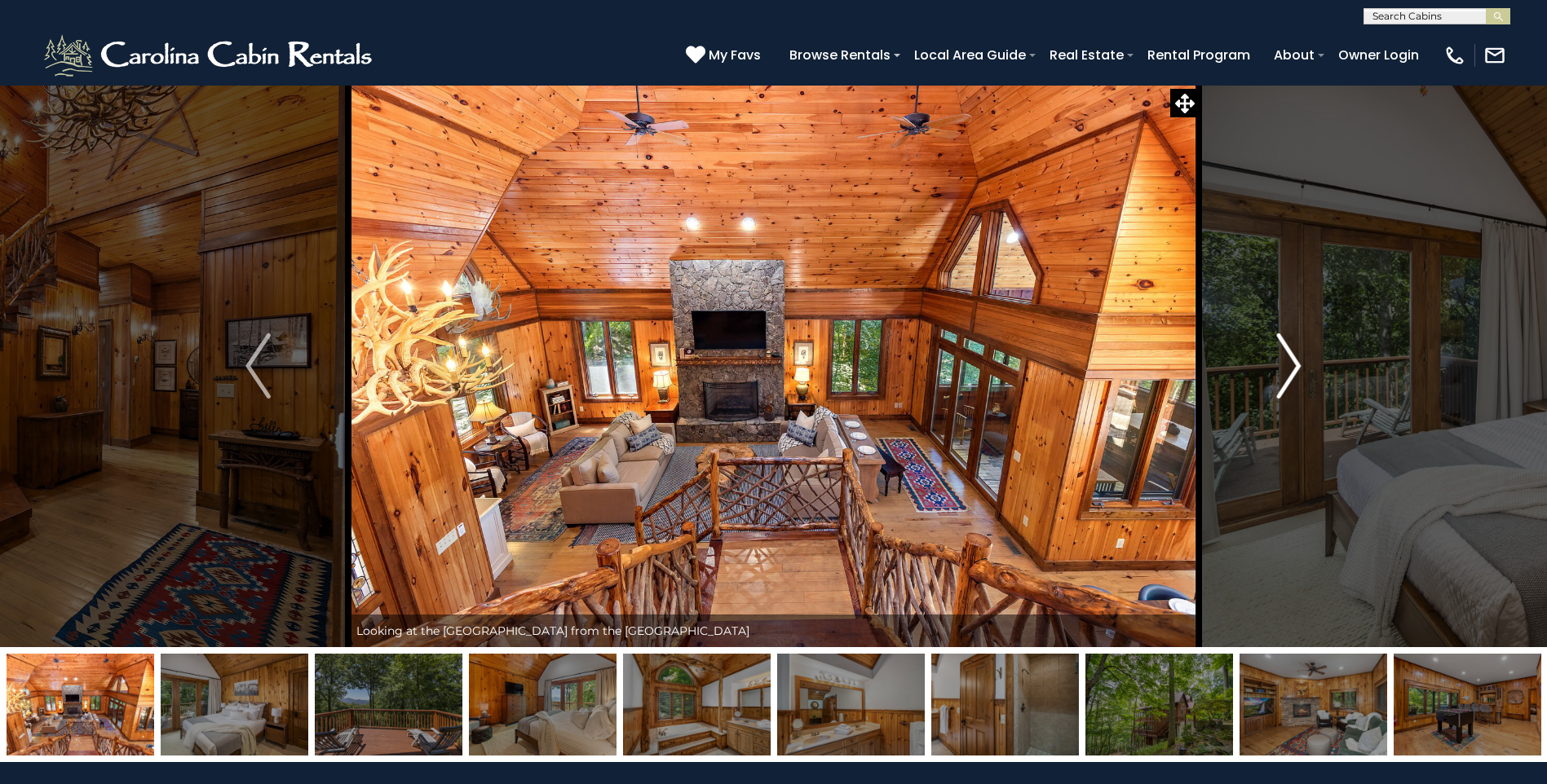
click at [1295, 362] on img "Next" at bounding box center [1288, 366] width 24 height 66
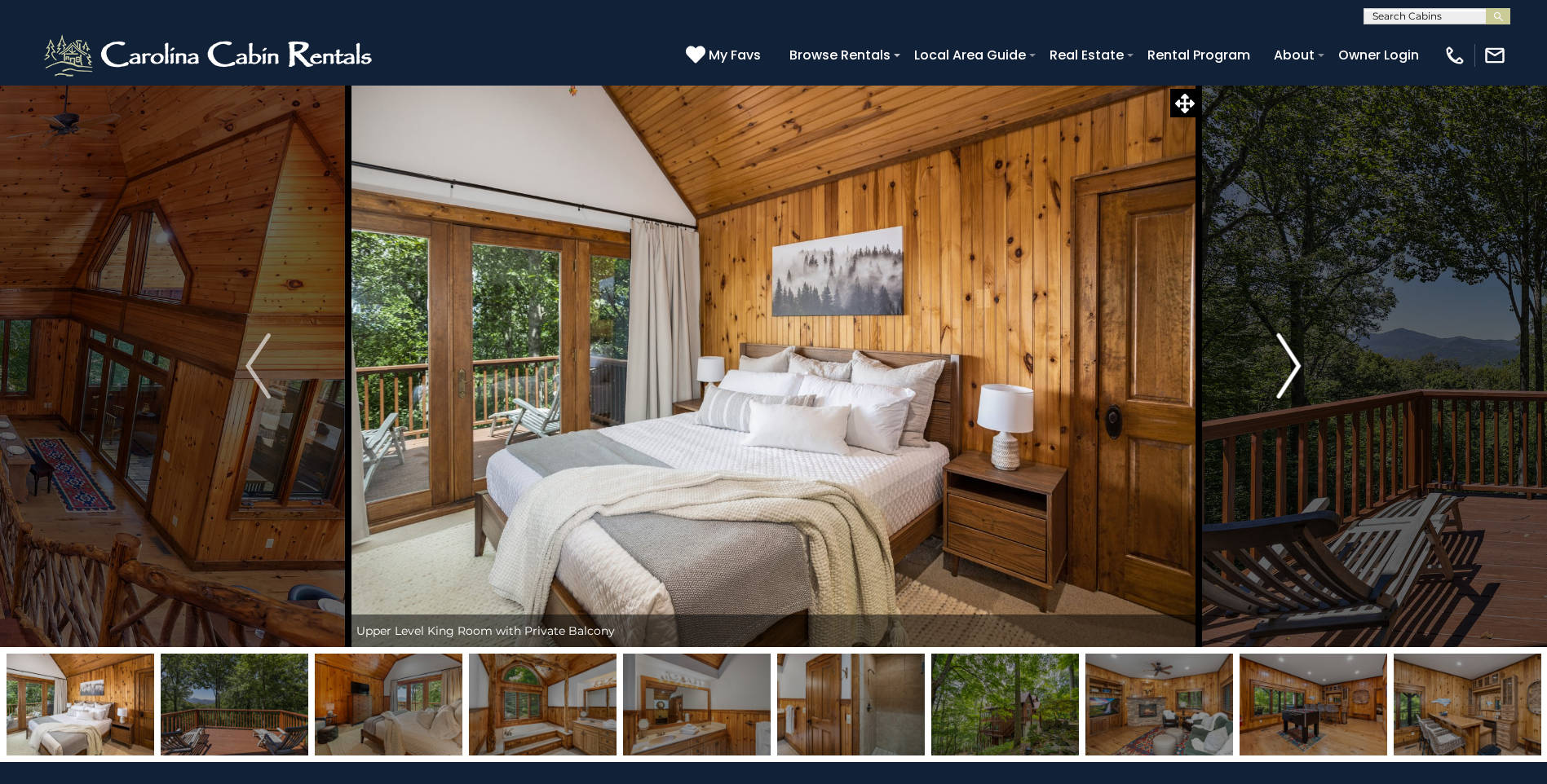
click at [1295, 362] on img "Next" at bounding box center [1288, 366] width 24 height 66
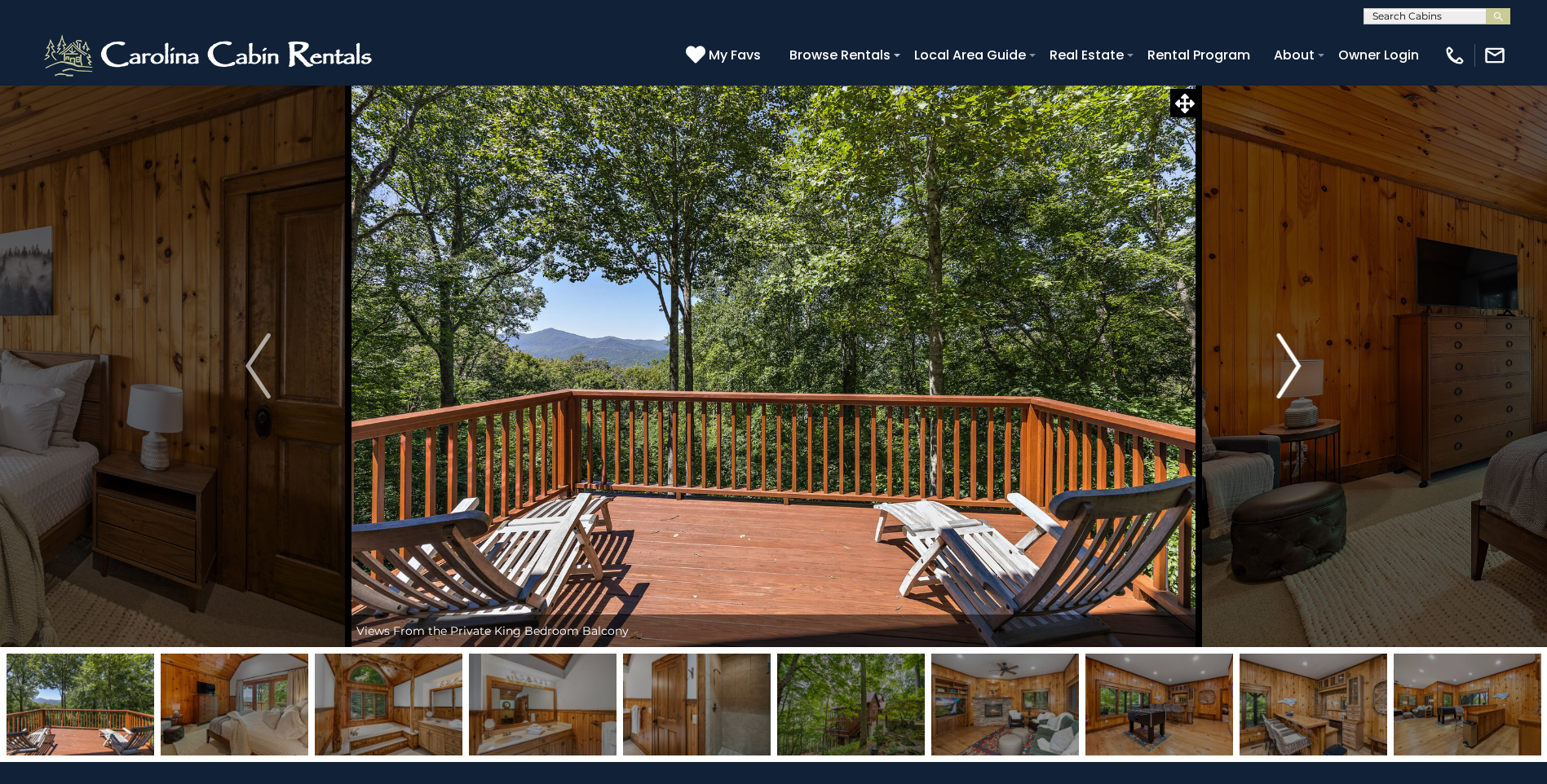
click at [1295, 362] on img "Next" at bounding box center [1288, 366] width 24 height 66
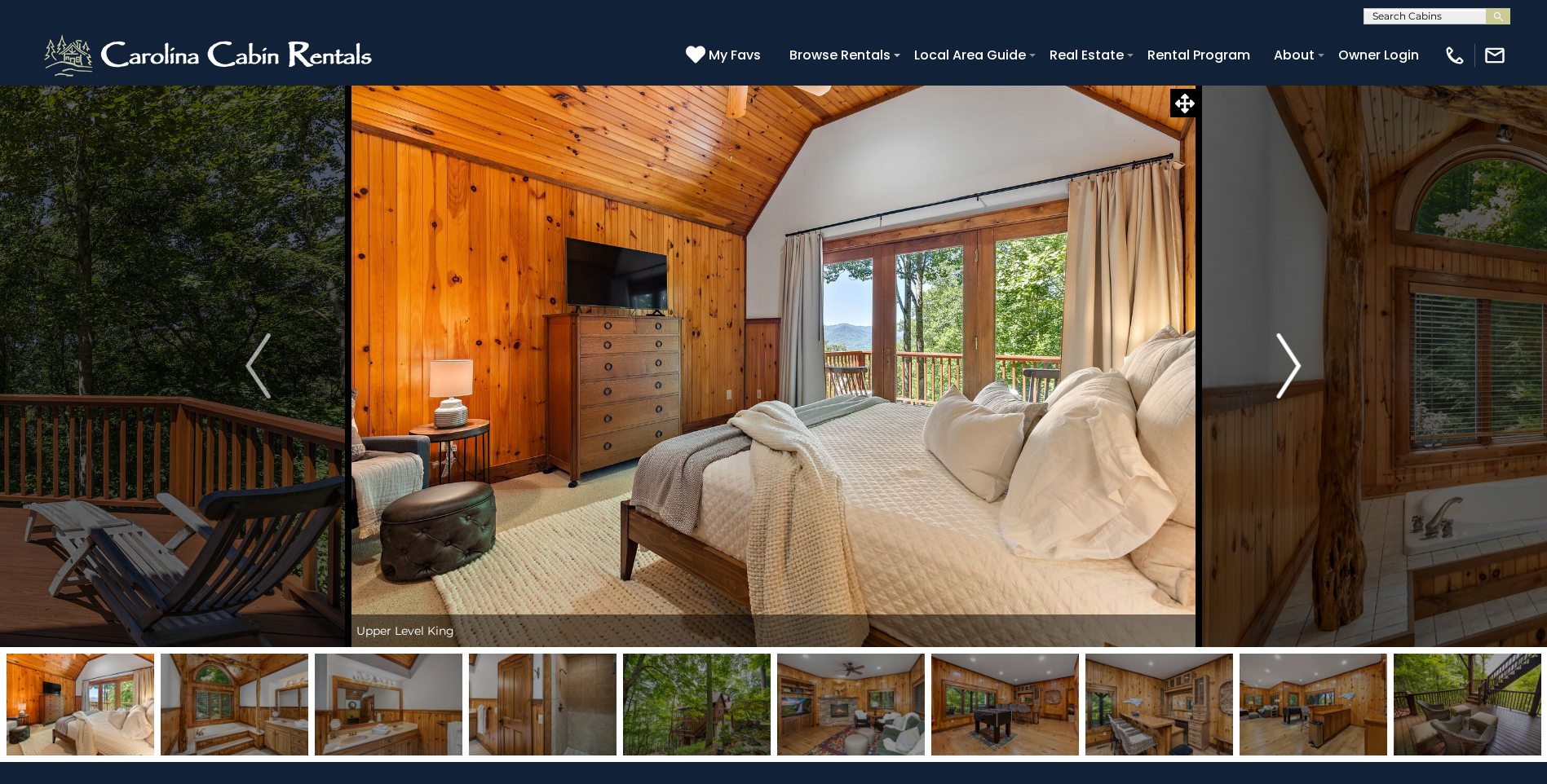
click at [1295, 362] on img "Next" at bounding box center [1288, 366] width 24 height 66
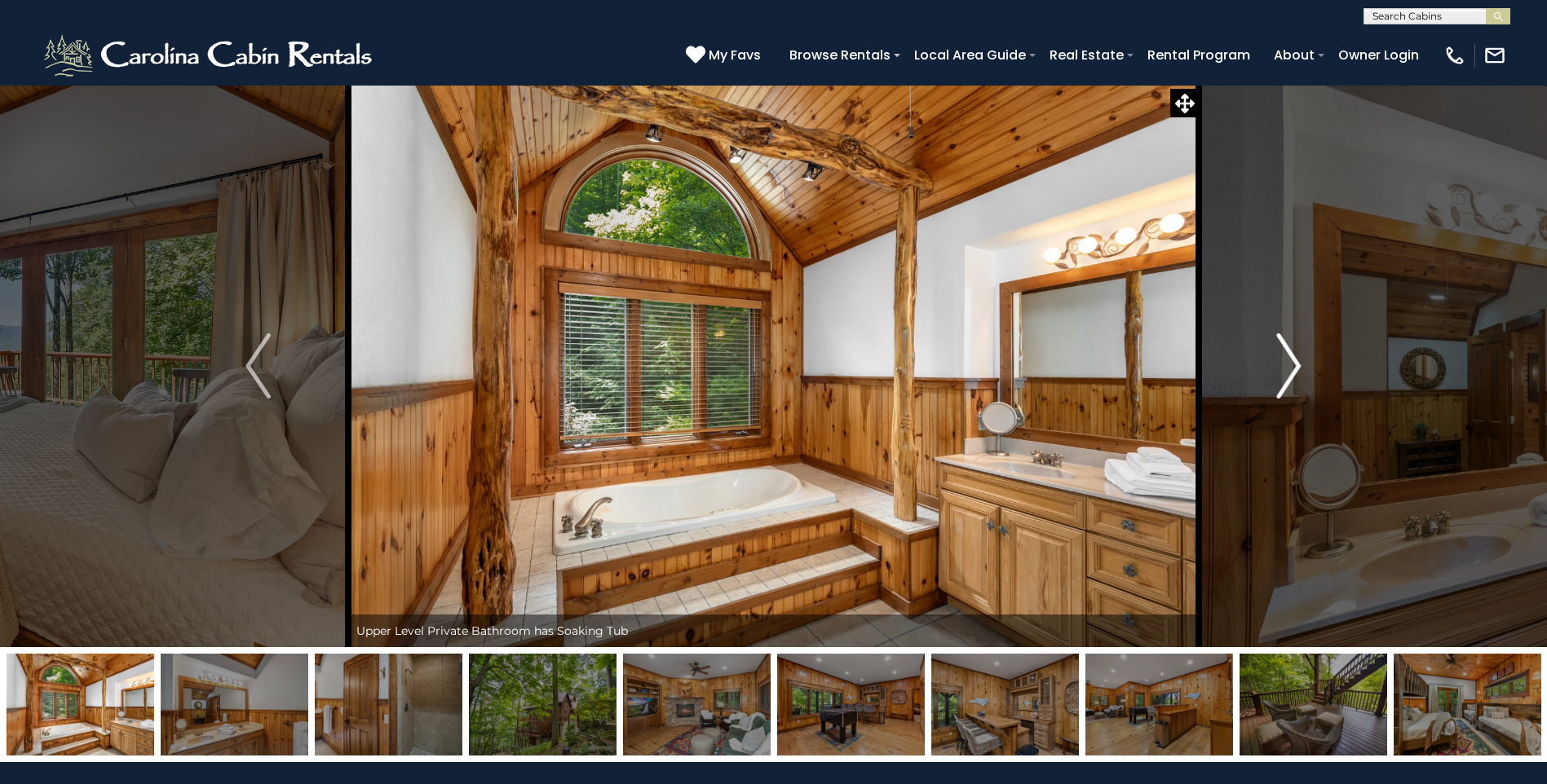
click at [1295, 362] on img "Next" at bounding box center [1288, 366] width 24 height 66
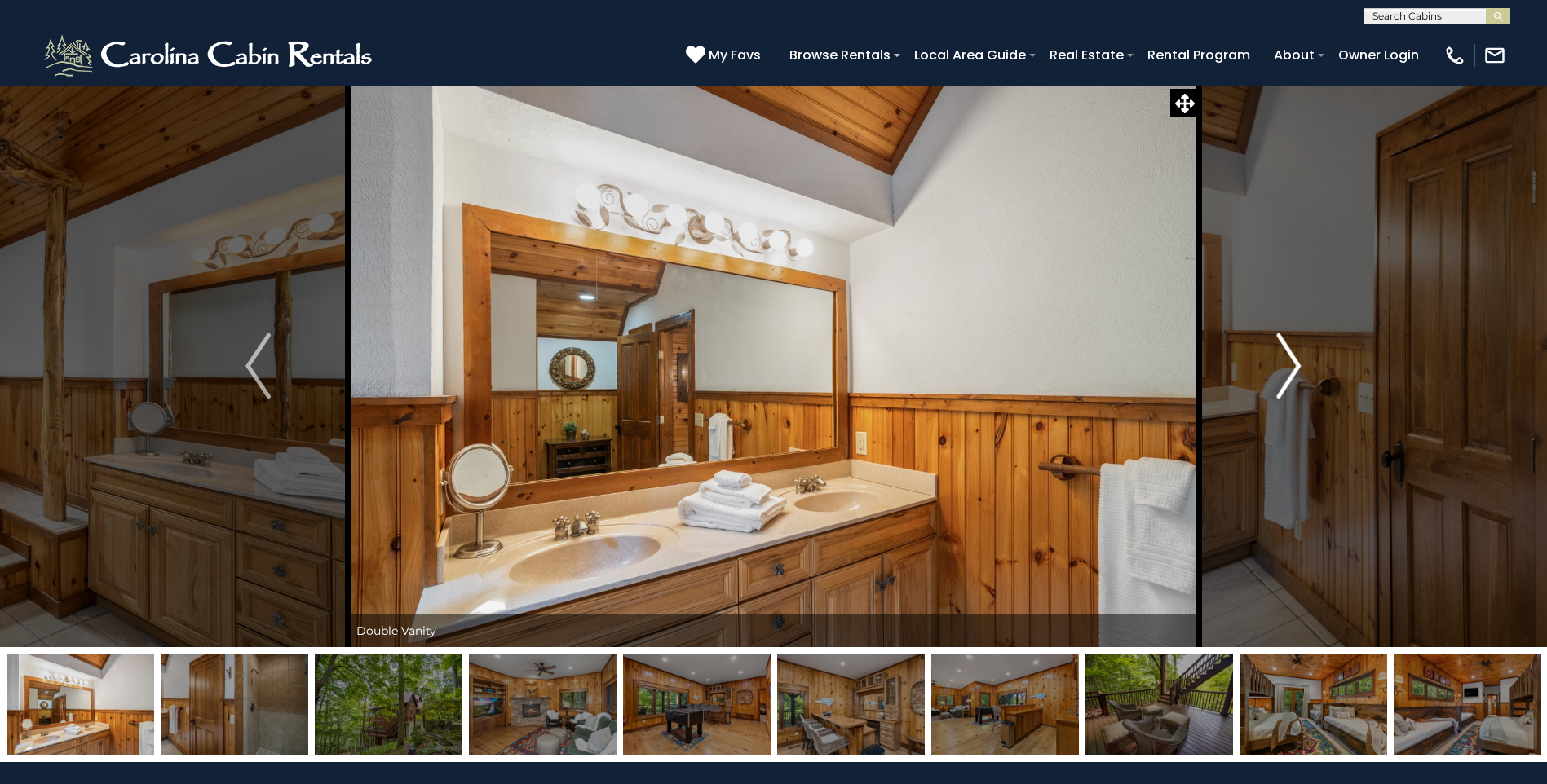
click at [1295, 362] on img "Next" at bounding box center [1288, 366] width 24 height 66
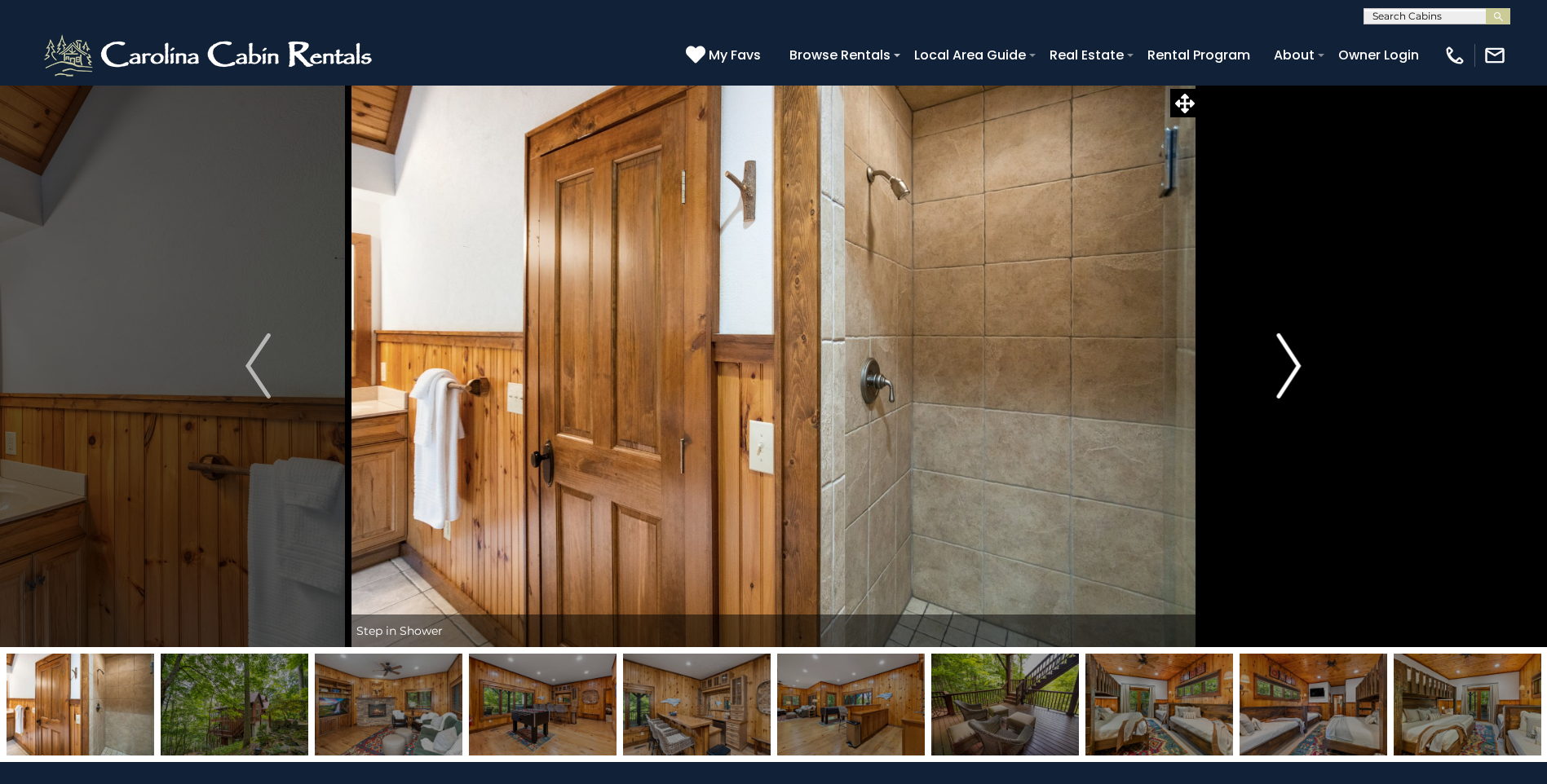
click at [1295, 362] on img "Next" at bounding box center [1288, 366] width 24 height 66
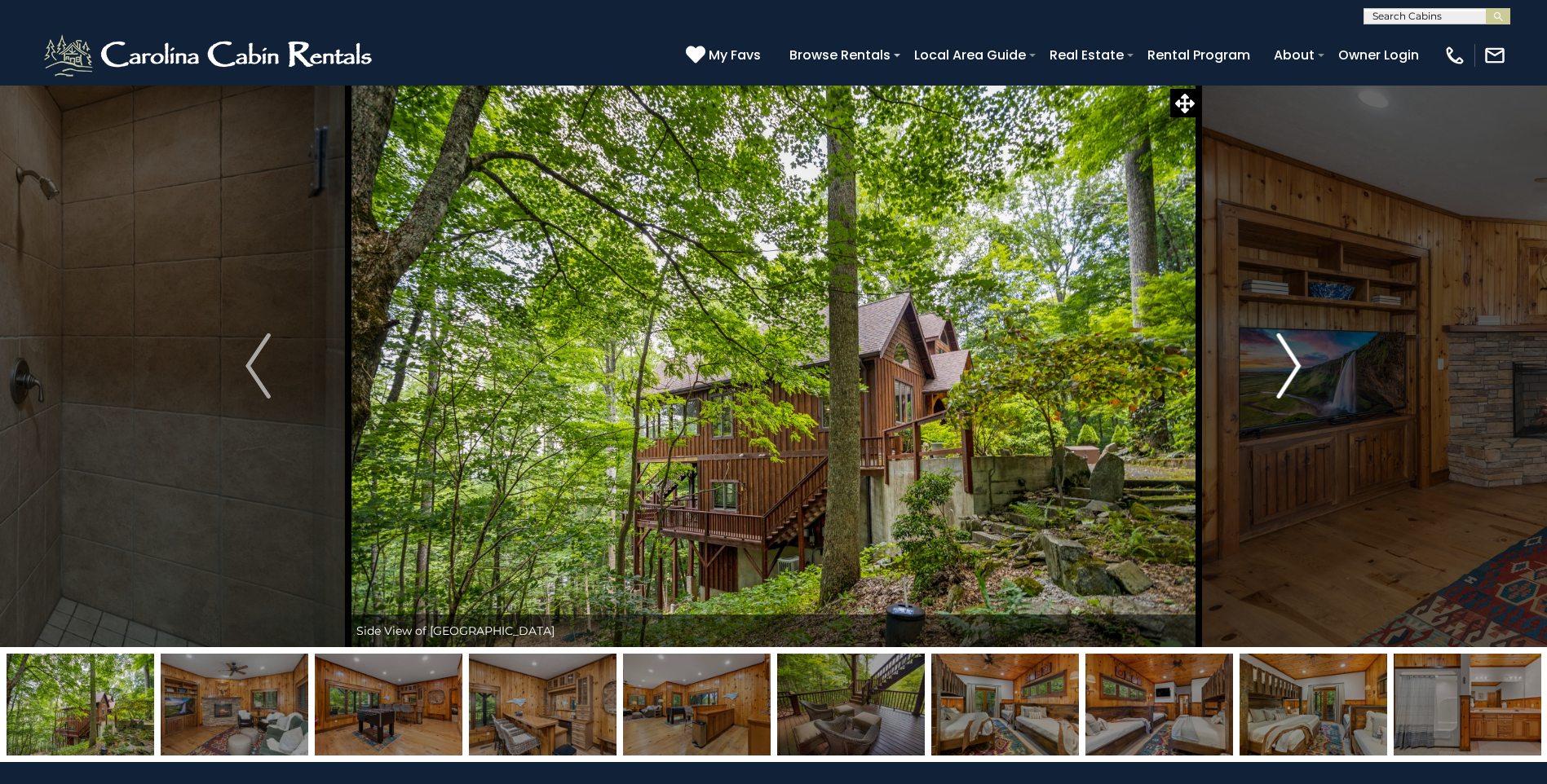
click at [1295, 362] on img "Next" at bounding box center [1288, 366] width 24 height 66
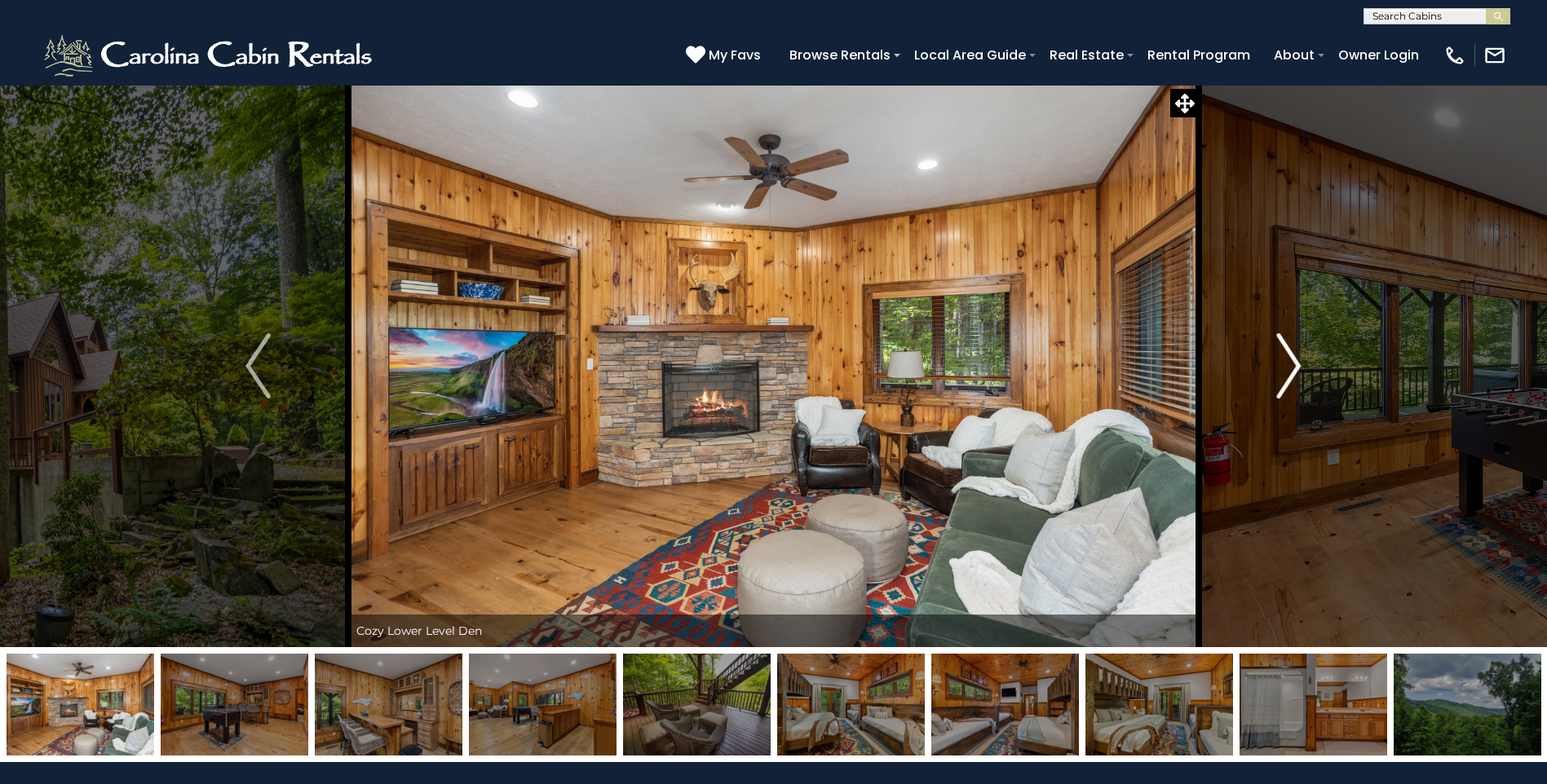
click at [1295, 362] on img "Next" at bounding box center [1288, 366] width 24 height 66
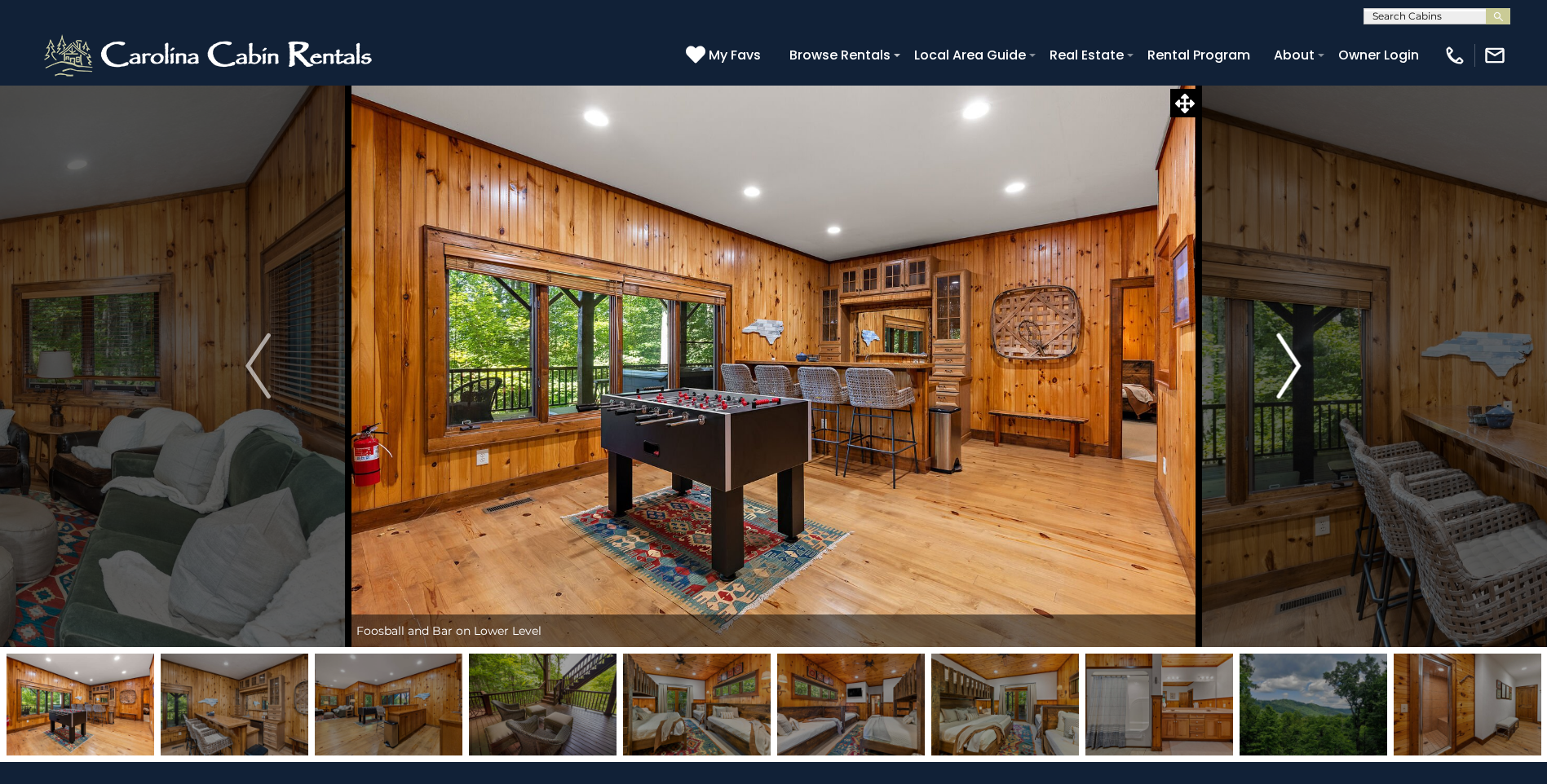
click at [1295, 362] on img "Next" at bounding box center [1288, 366] width 24 height 66
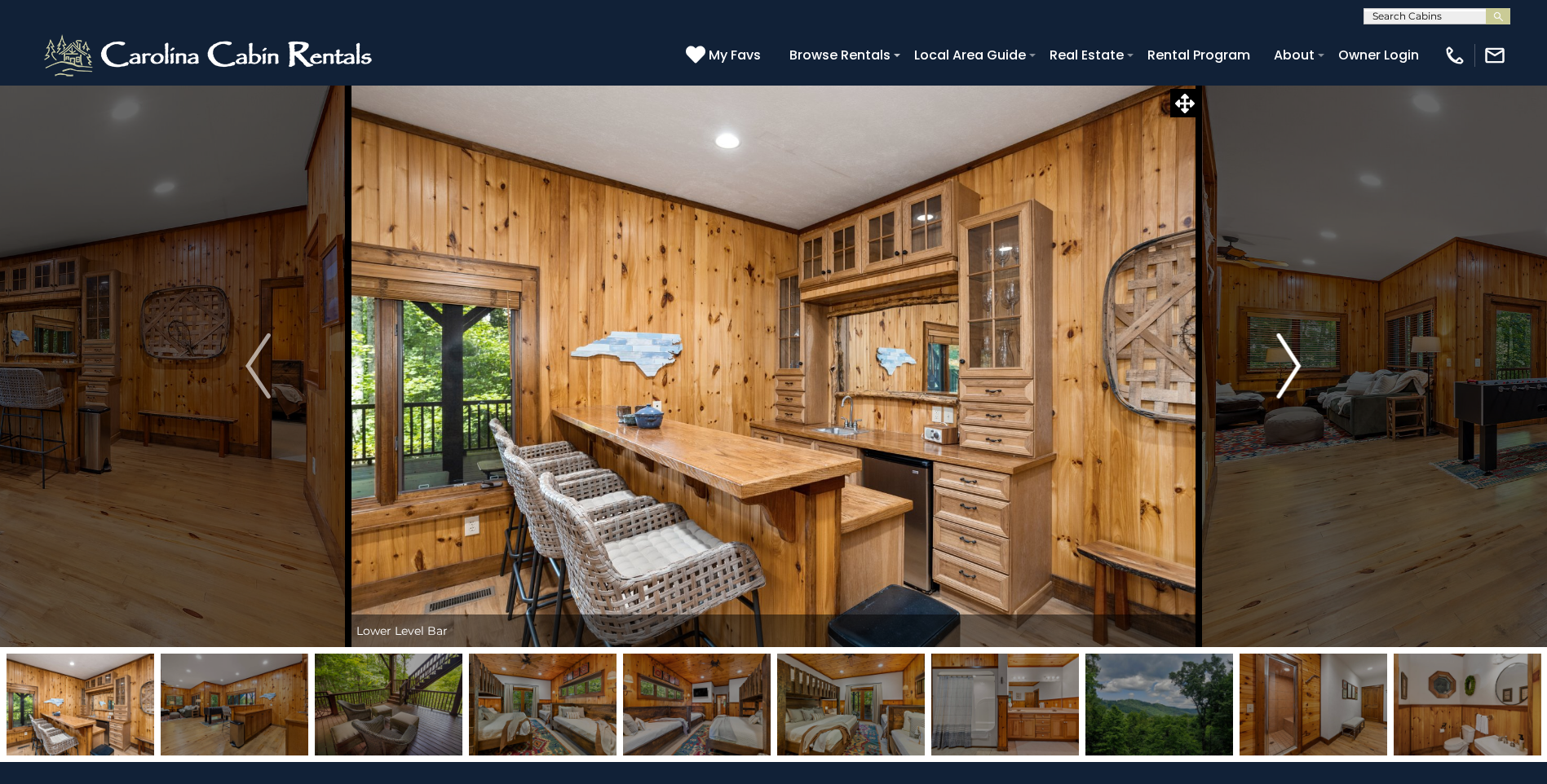
click at [1295, 362] on img "Next" at bounding box center [1288, 366] width 24 height 66
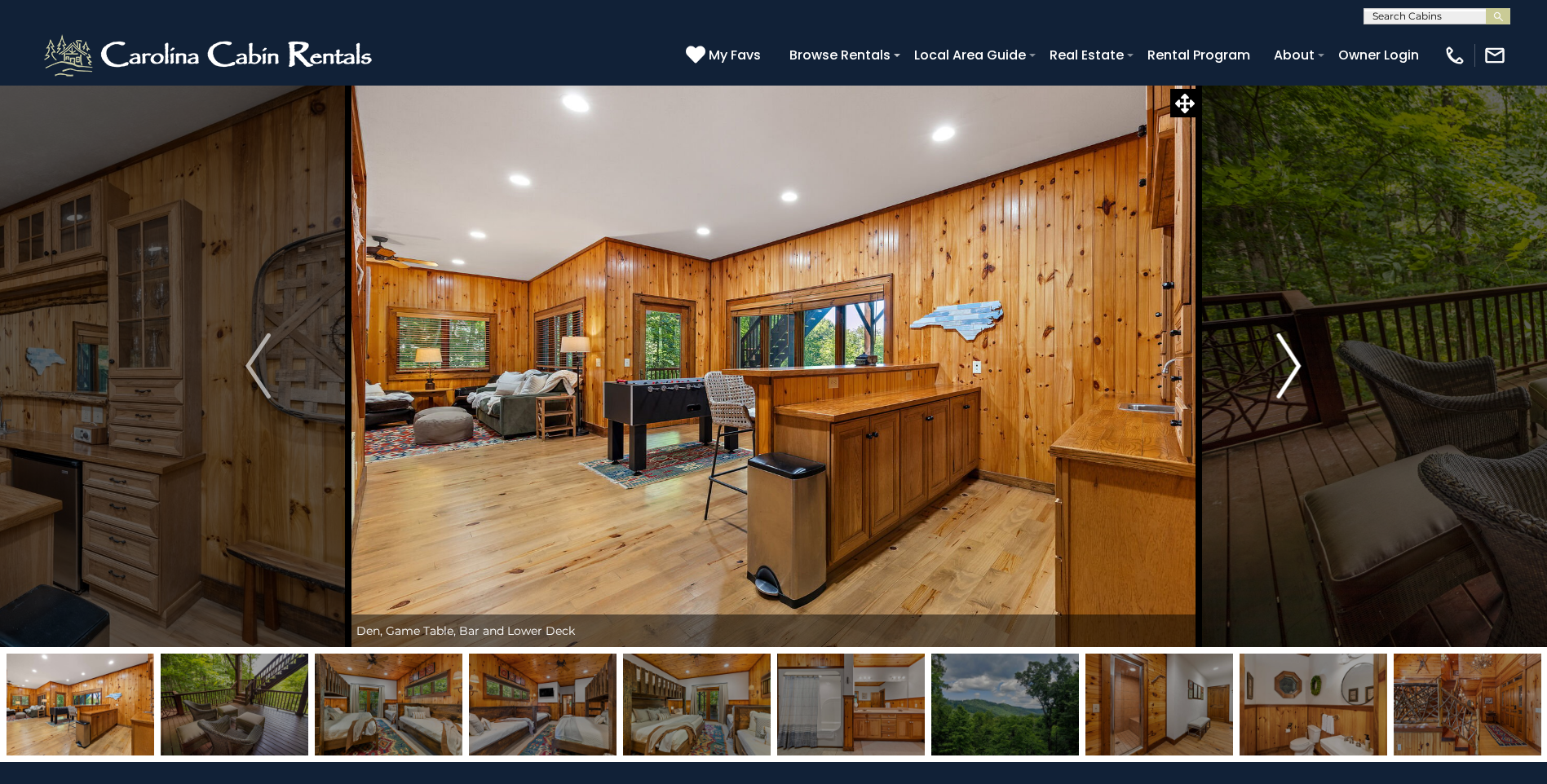
click at [1295, 362] on img "Next" at bounding box center [1288, 366] width 24 height 66
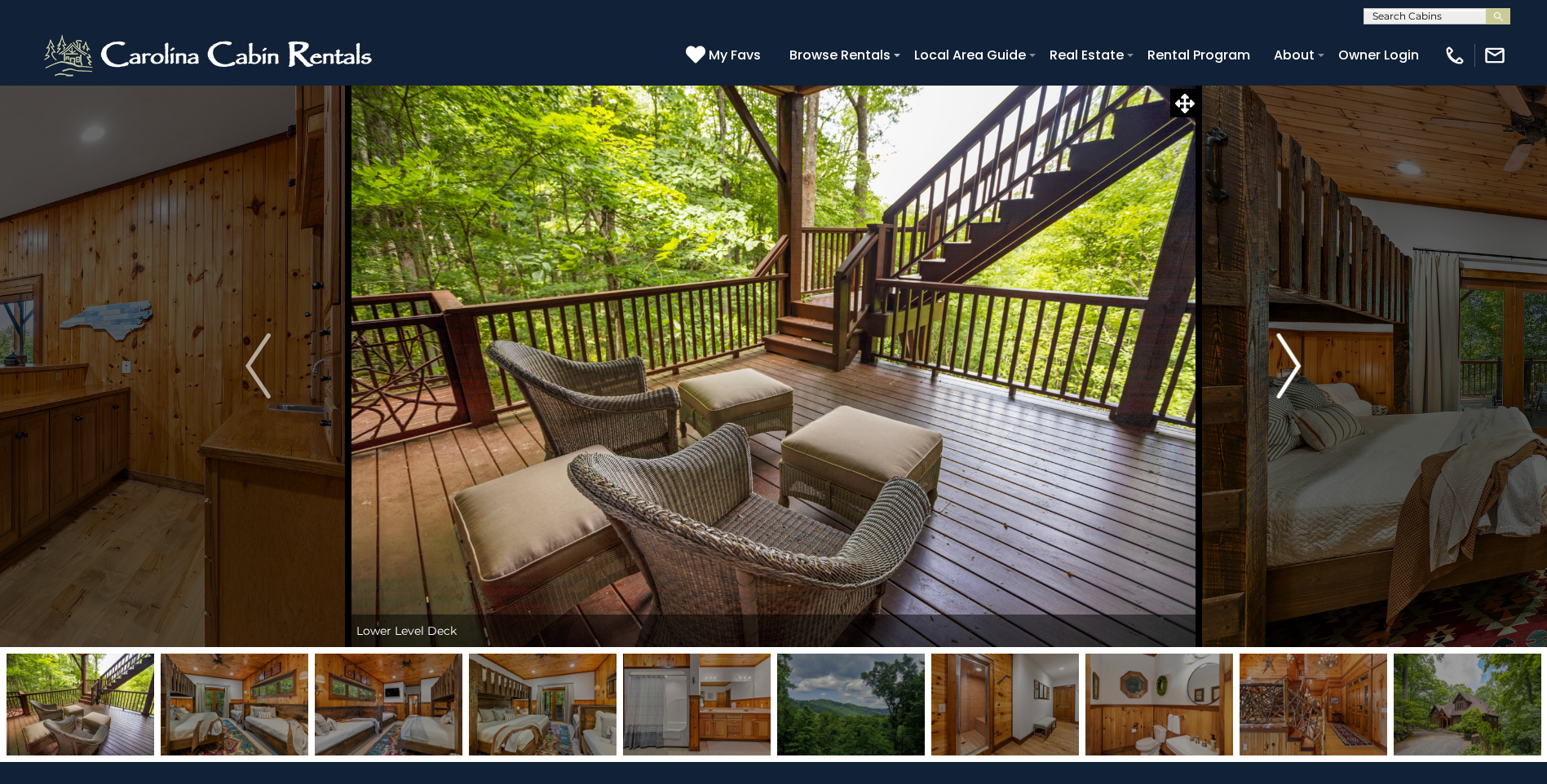
click at [1295, 362] on img "Next" at bounding box center [1288, 366] width 24 height 66
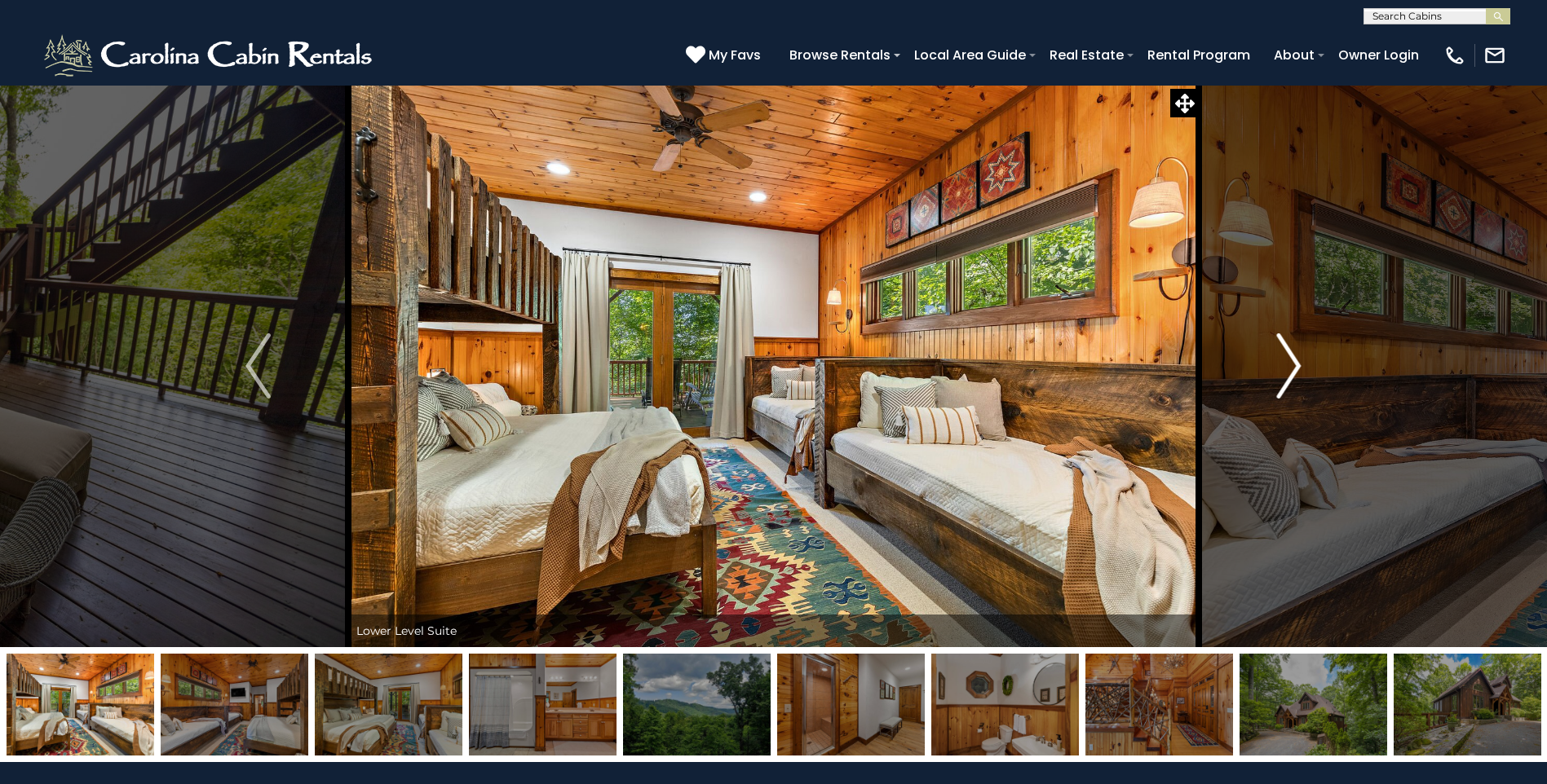
click at [1295, 362] on img "Next" at bounding box center [1288, 366] width 24 height 66
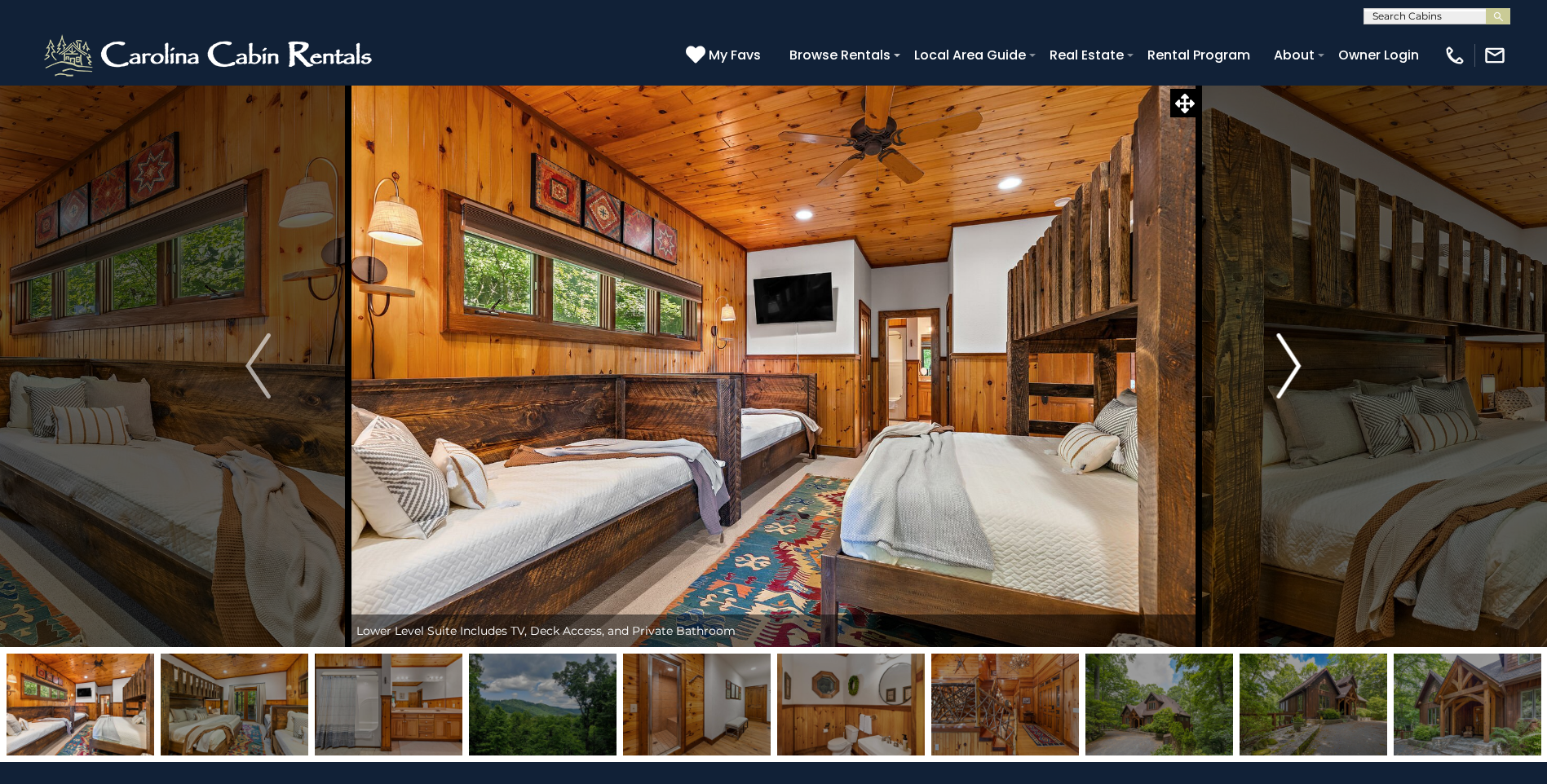
click at [1295, 362] on img "Next" at bounding box center [1288, 366] width 24 height 66
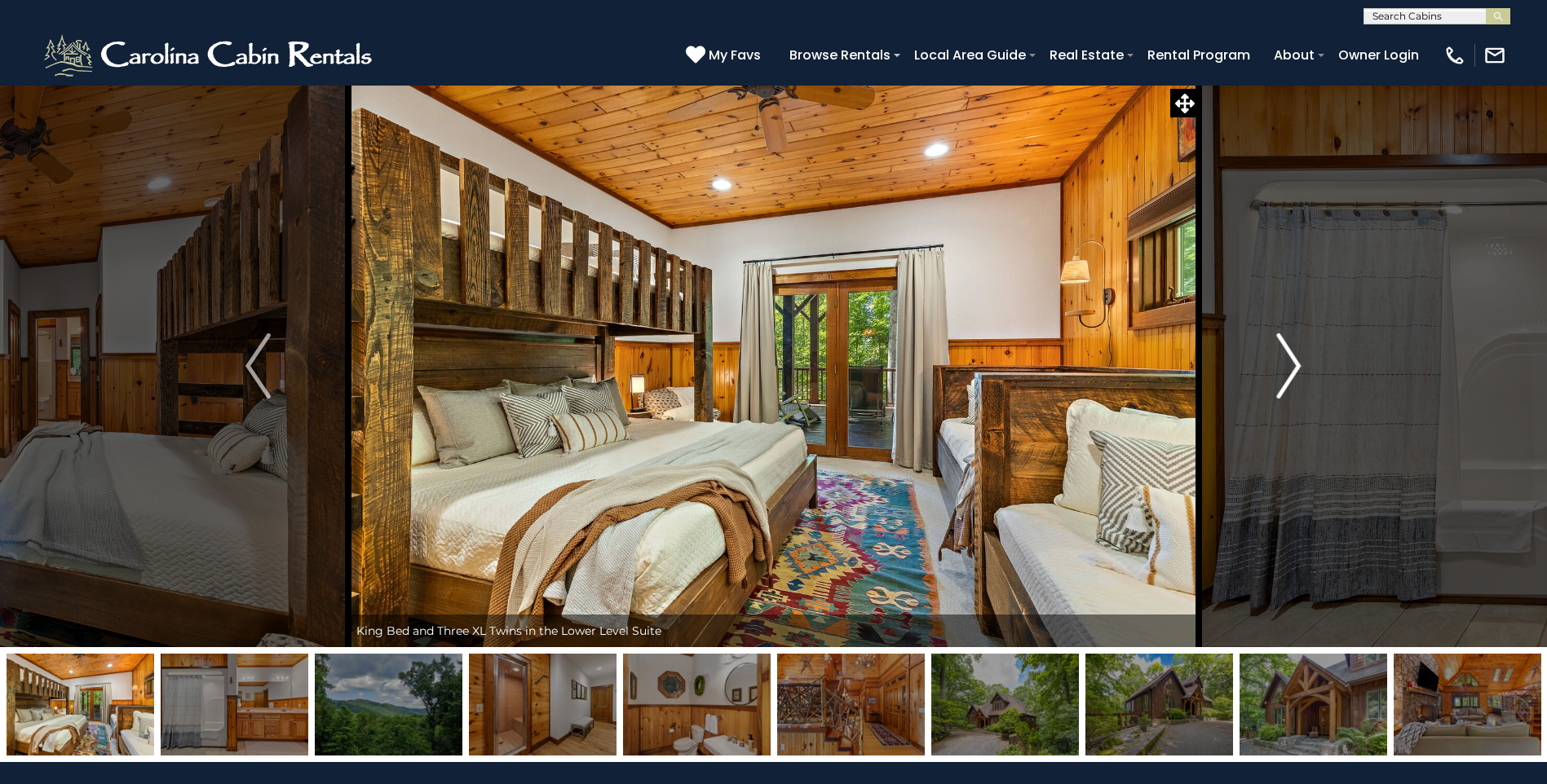
click at [1295, 362] on img "Next" at bounding box center [1288, 366] width 24 height 66
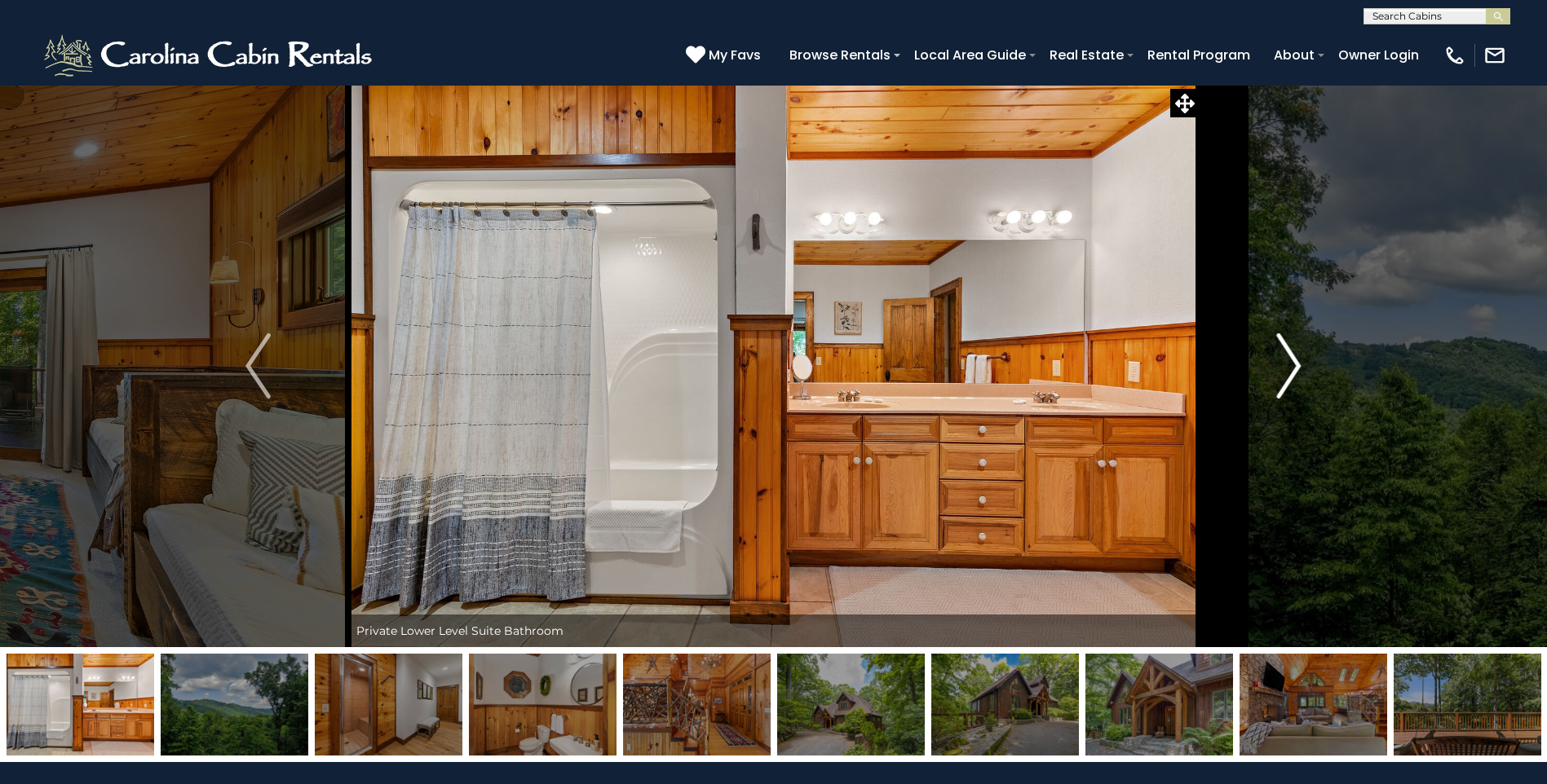
click at [1295, 362] on img "Next" at bounding box center [1288, 366] width 24 height 66
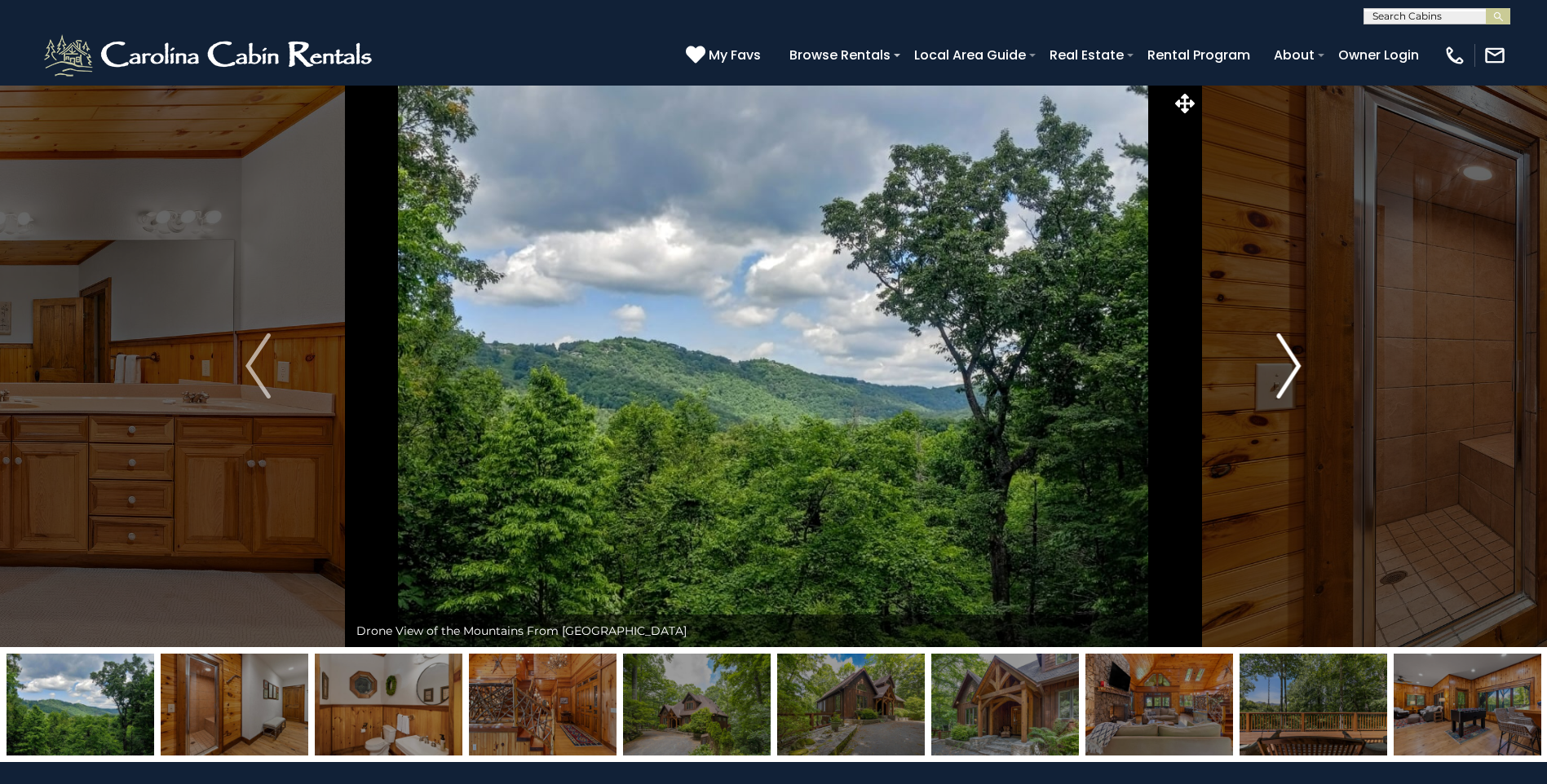
click at [1295, 362] on img "Next" at bounding box center [1288, 366] width 24 height 66
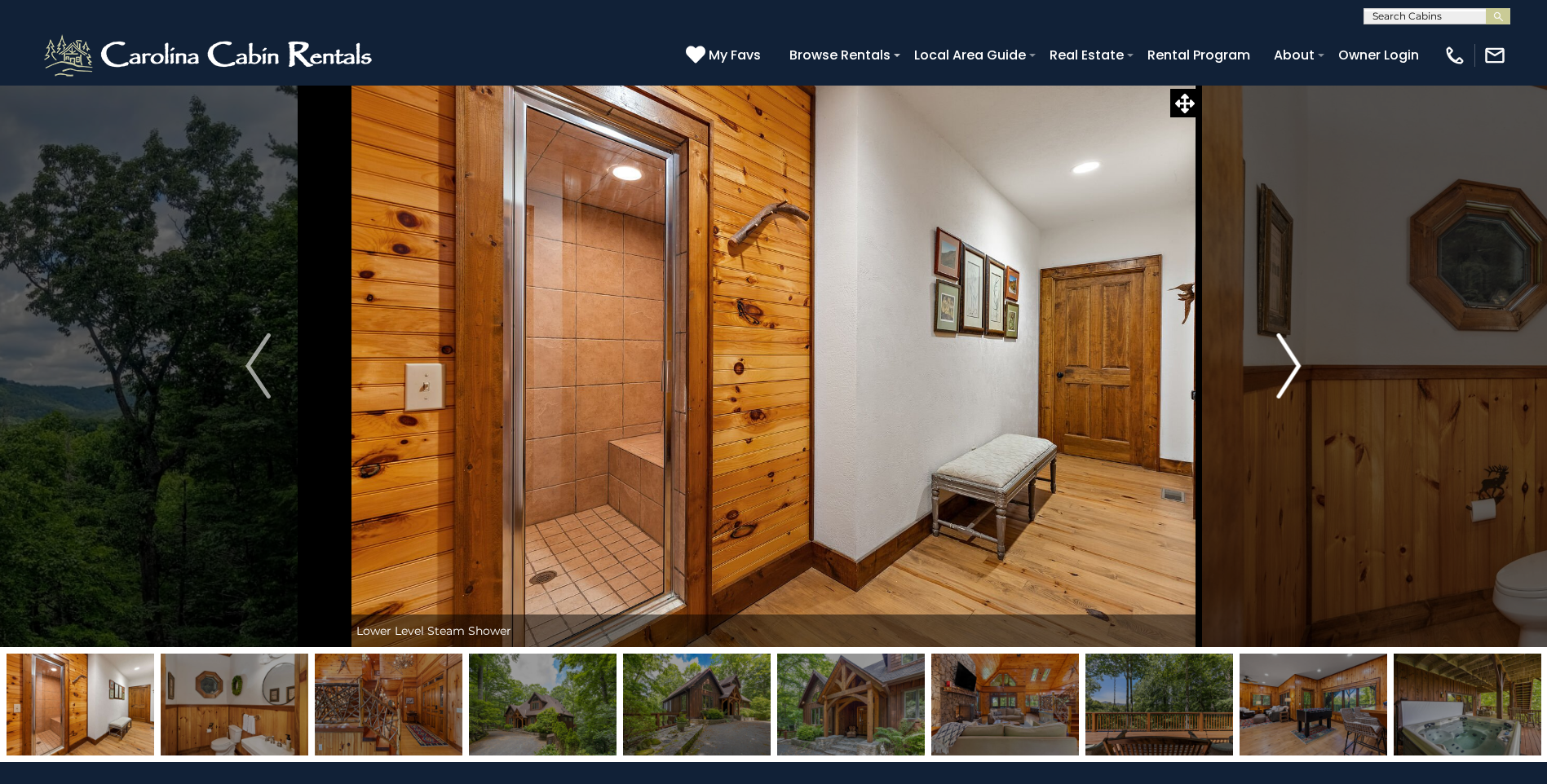
click at [1295, 362] on img "Next" at bounding box center [1288, 366] width 24 height 66
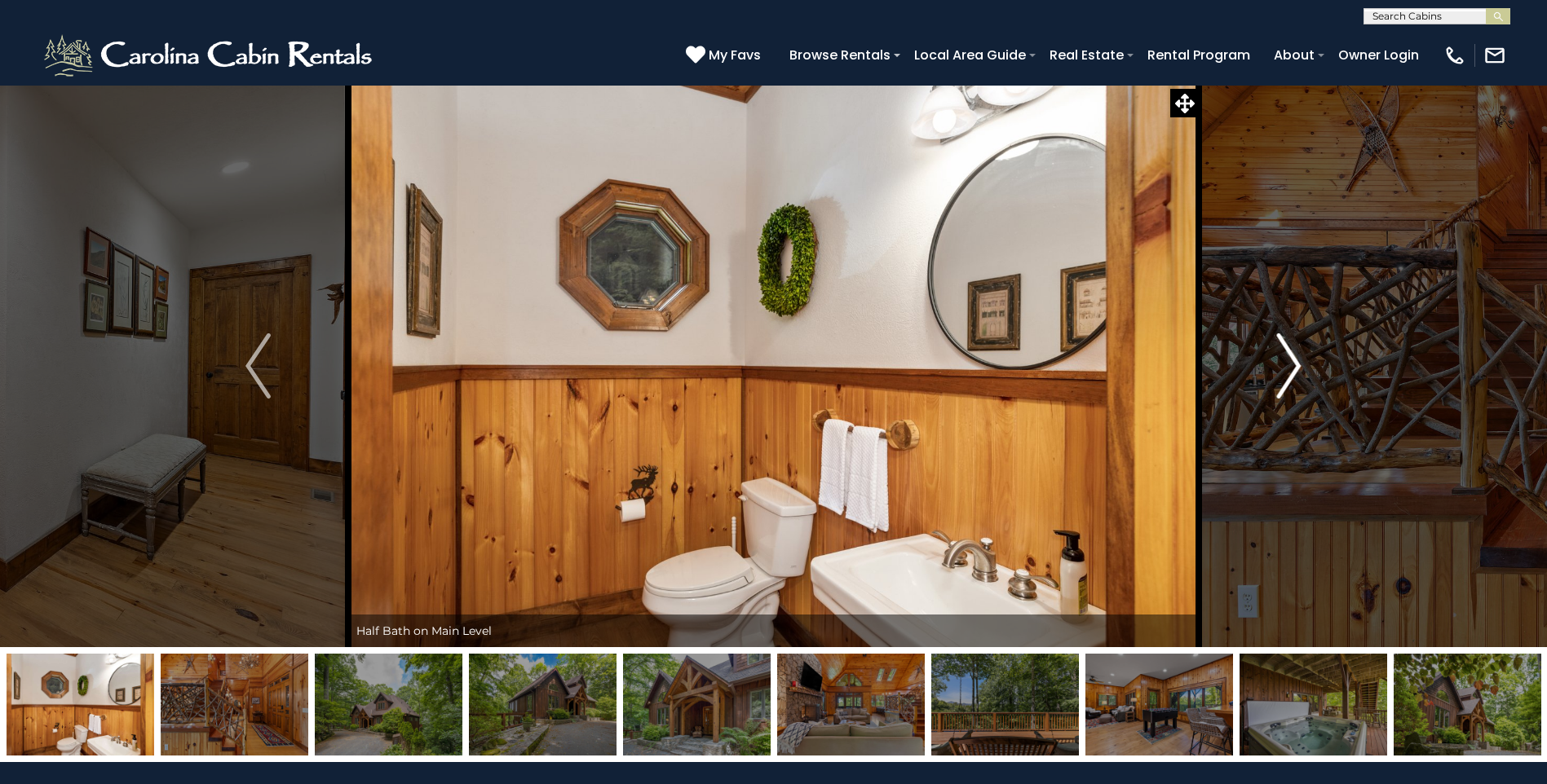
click at [1295, 362] on img "Next" at bounding box center [1288, 366] width 24 height 66
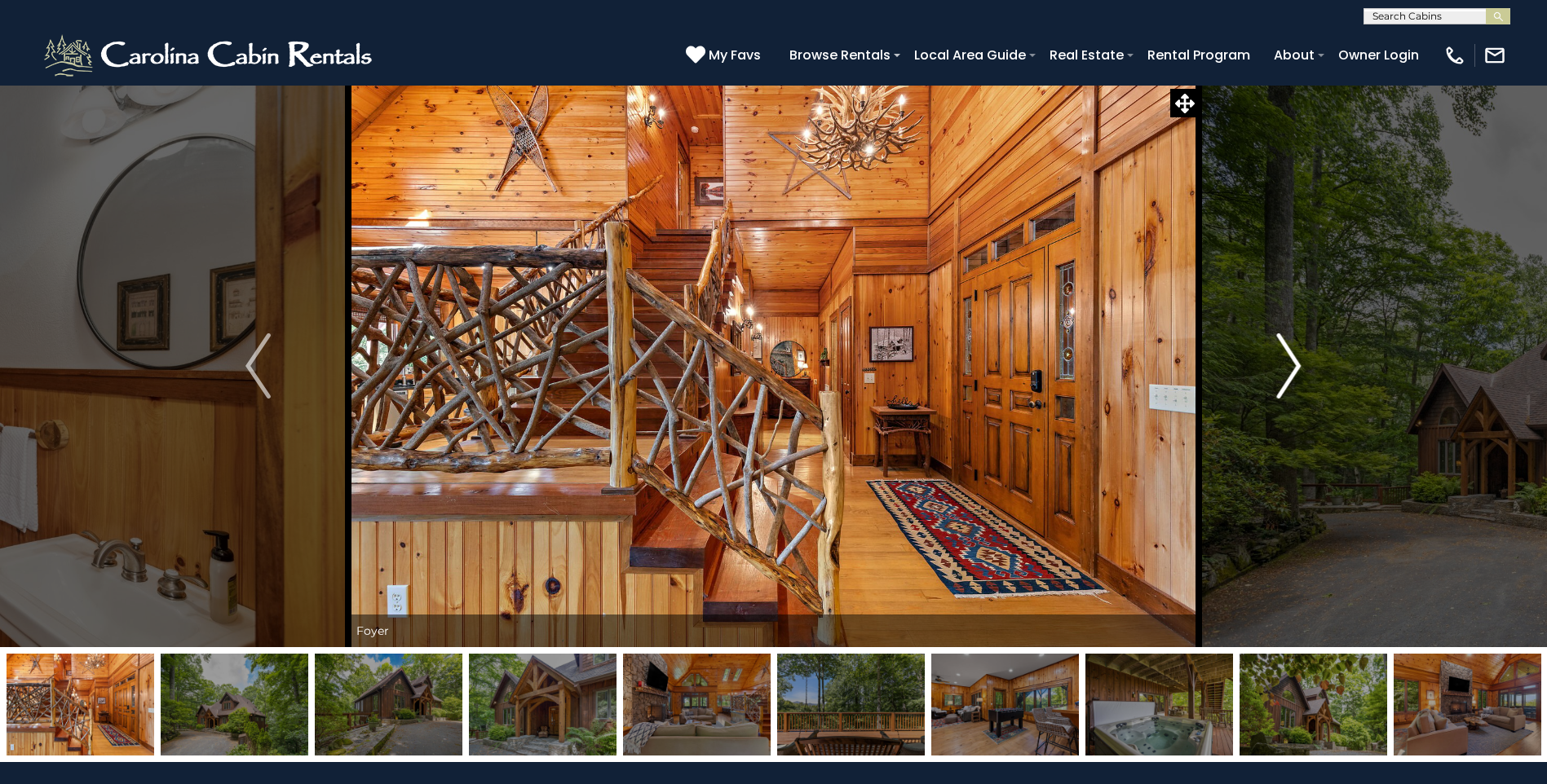
click at [1295, 362] on img "Next" at bounding box center [1288, 366] width 24 height 66
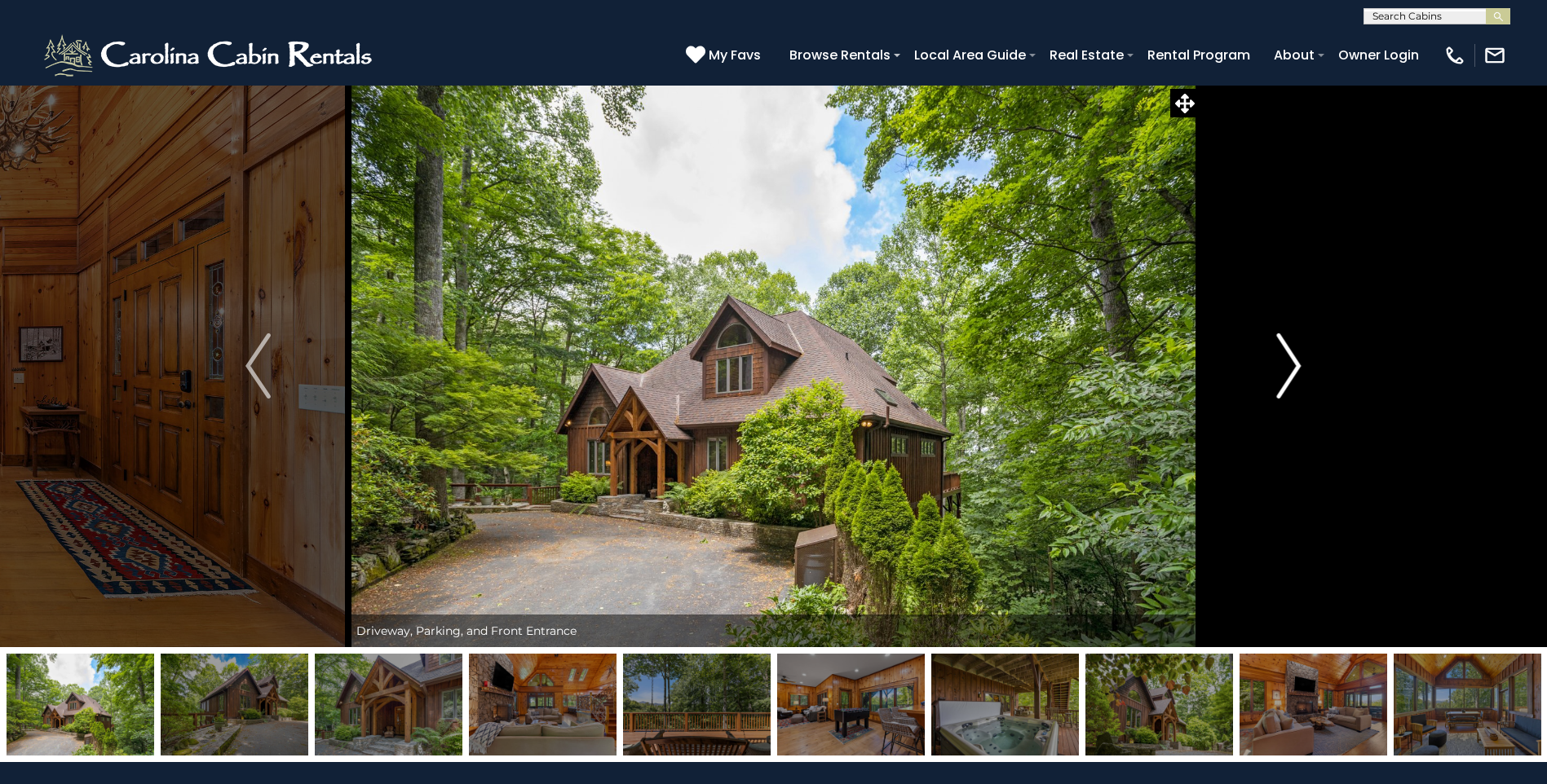
click at [1295, 362] on img "Next" at bounding box center [1288, 366] width 24 height 66
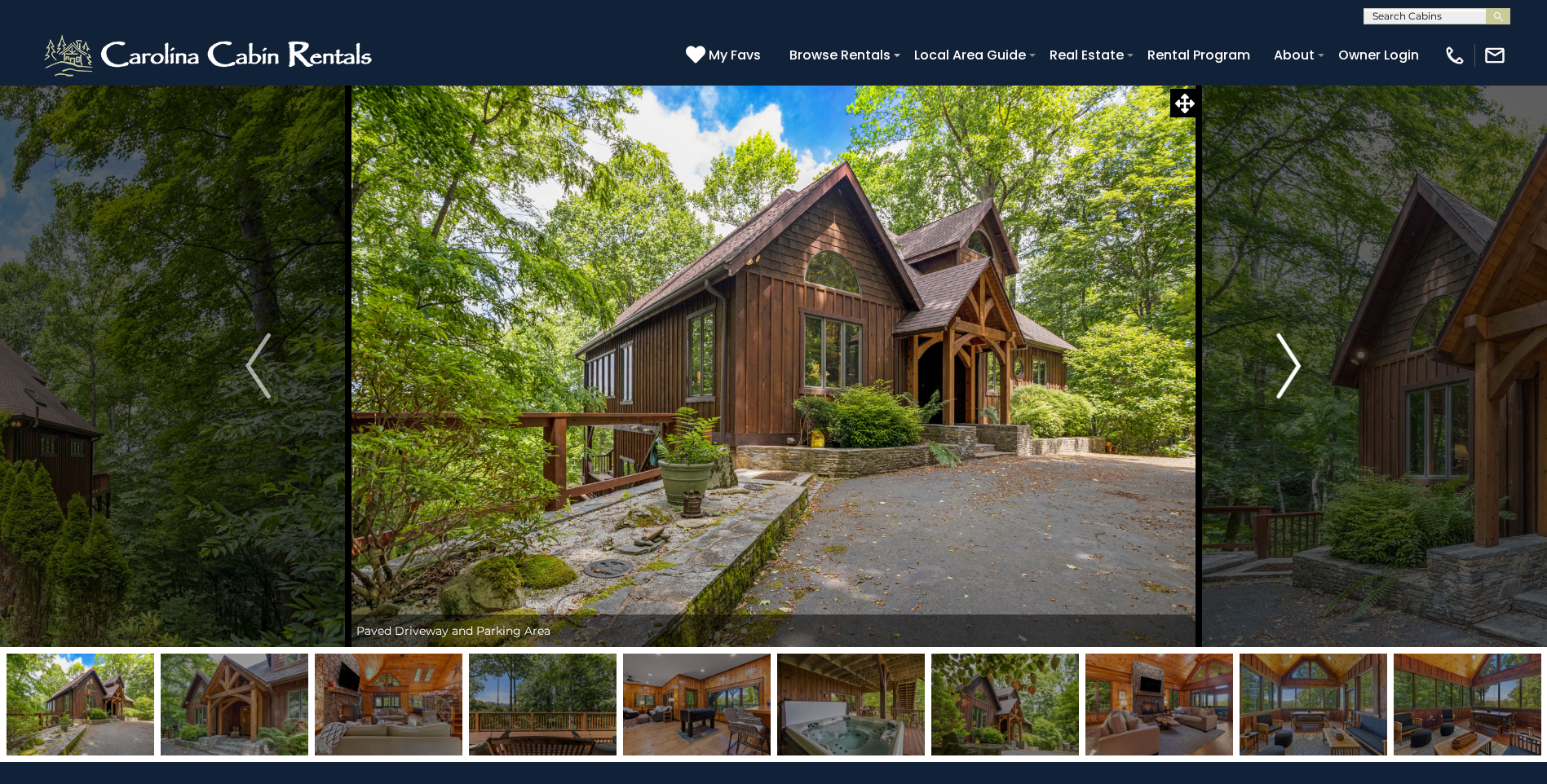
click at [1295, 362] on img "Next" at bounding box center [1288, 366] width 24 height 66
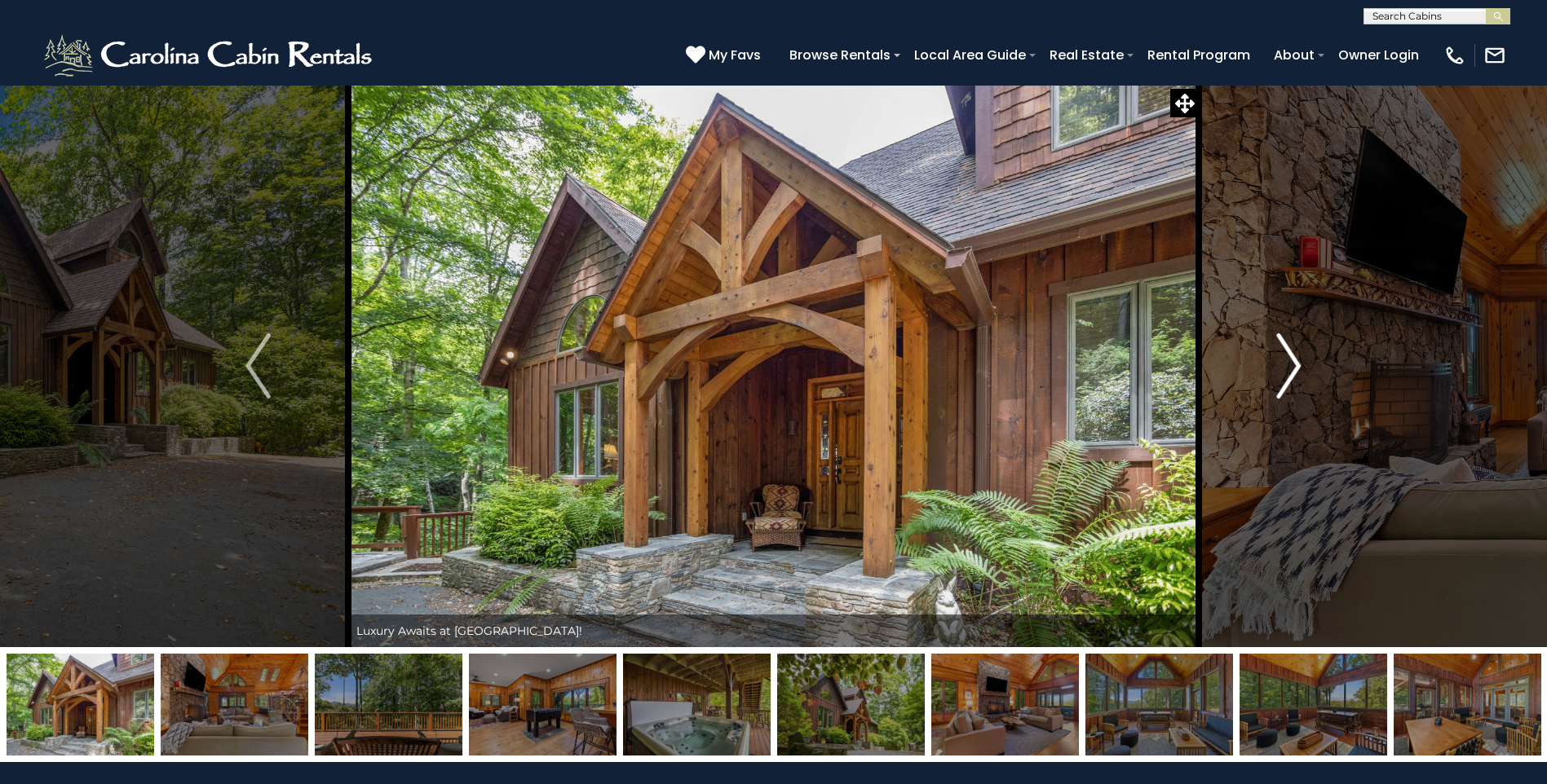
click at [1295, 362] on img "Next" at bounding box center [1288, 366] width 24 height 66
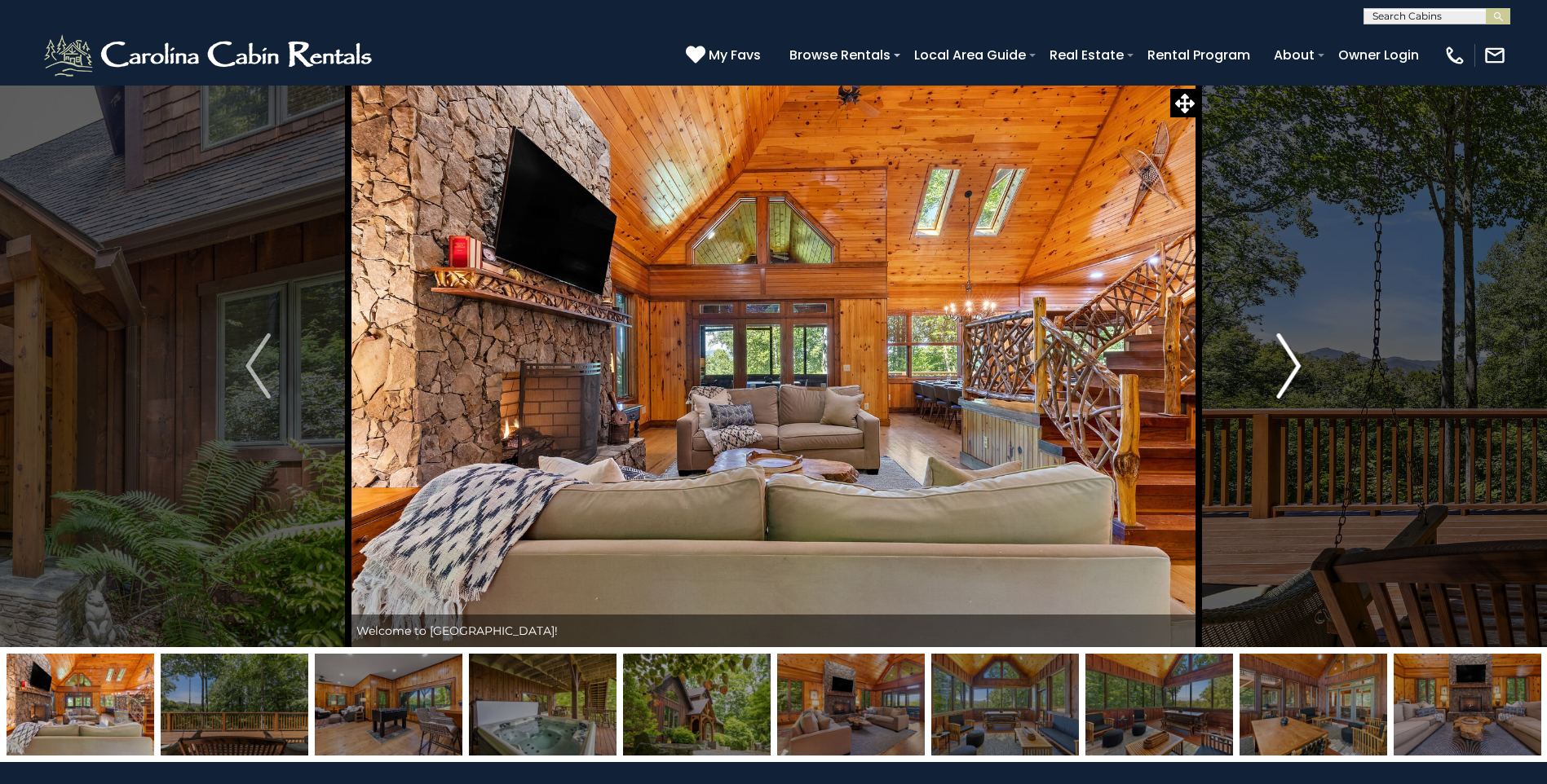
click at [1295, 362] on img "Next" at bounding box center [1288, 366] width 24 height 66
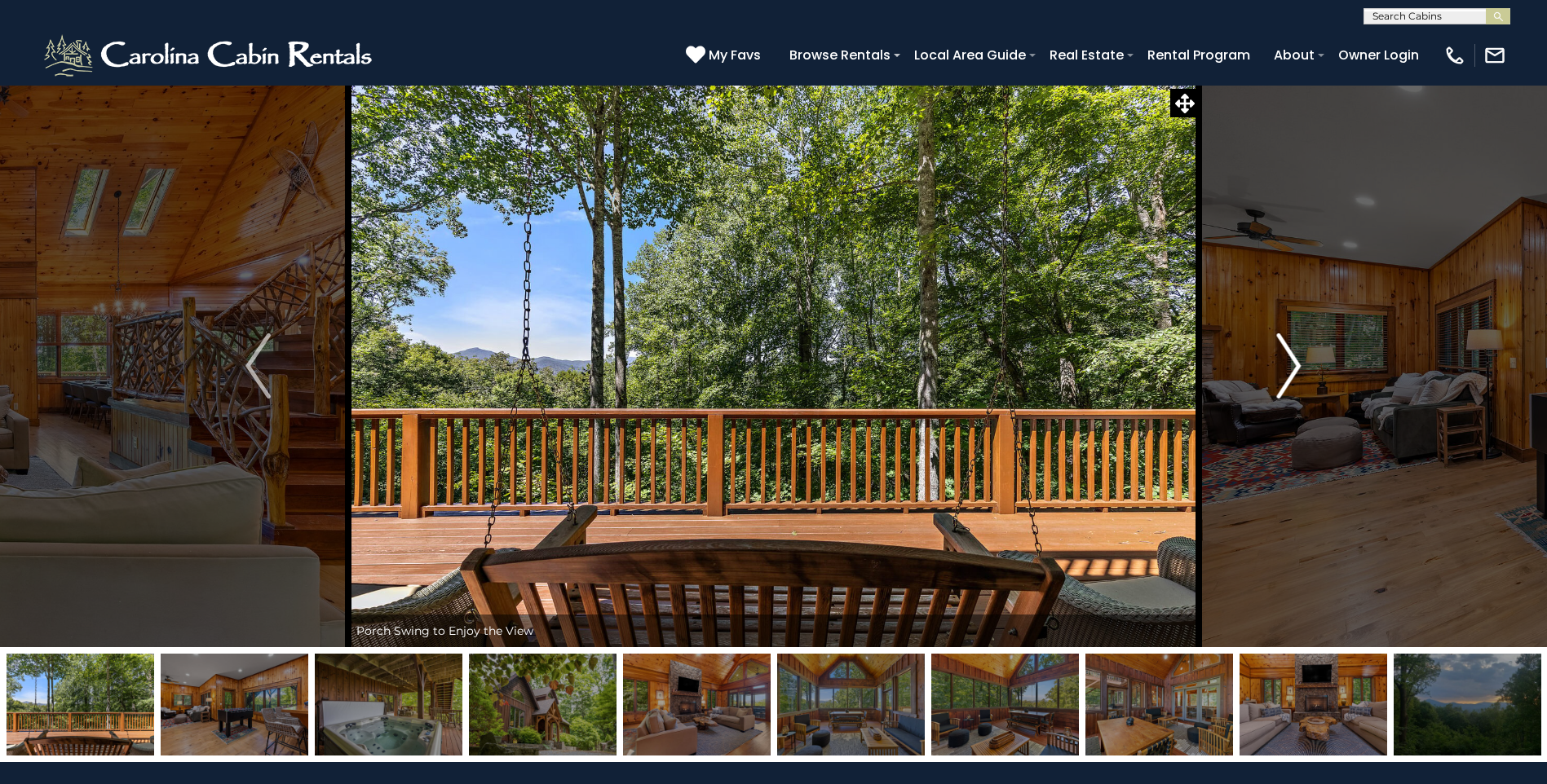
click at [1295, 362] on img "Next" at bounding box center [1288, 366] width 24 height 66
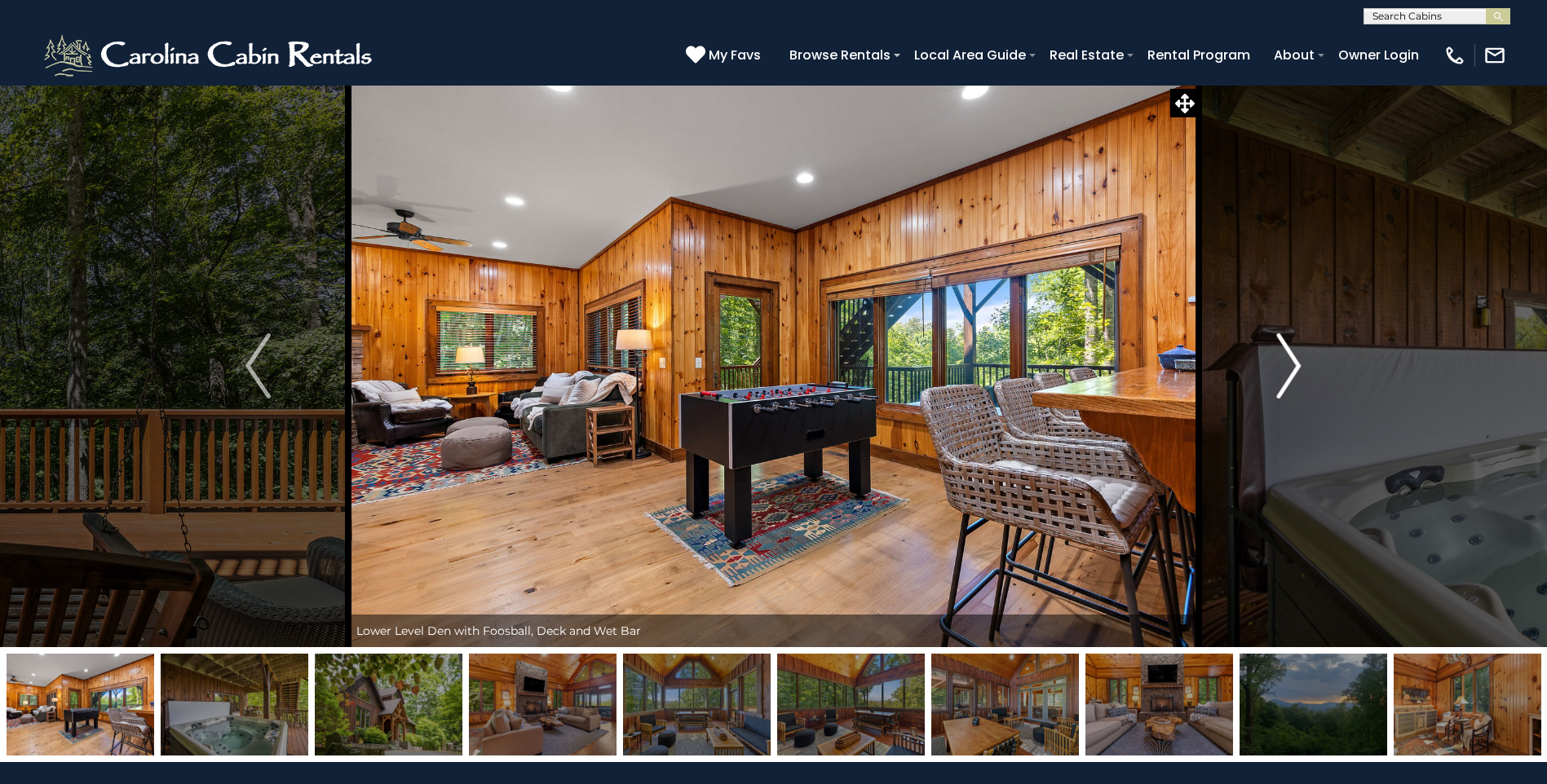
click at [1295, 362] on img "Next" at bounding box center [1288, 366] width 24 height 66
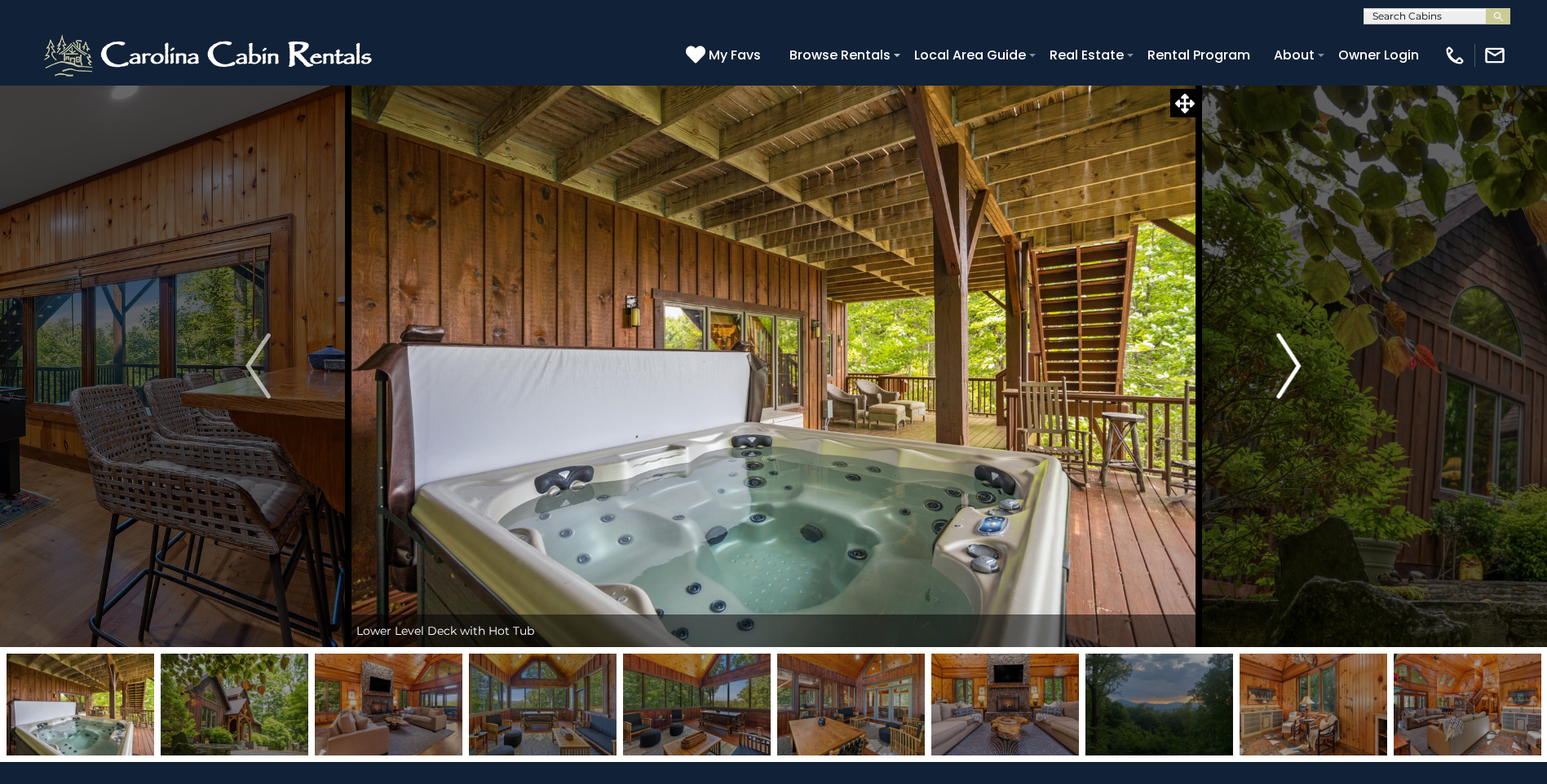
click at [1295, 362] on img "Next" at bounding box center [1288, 366] width 24 height 66
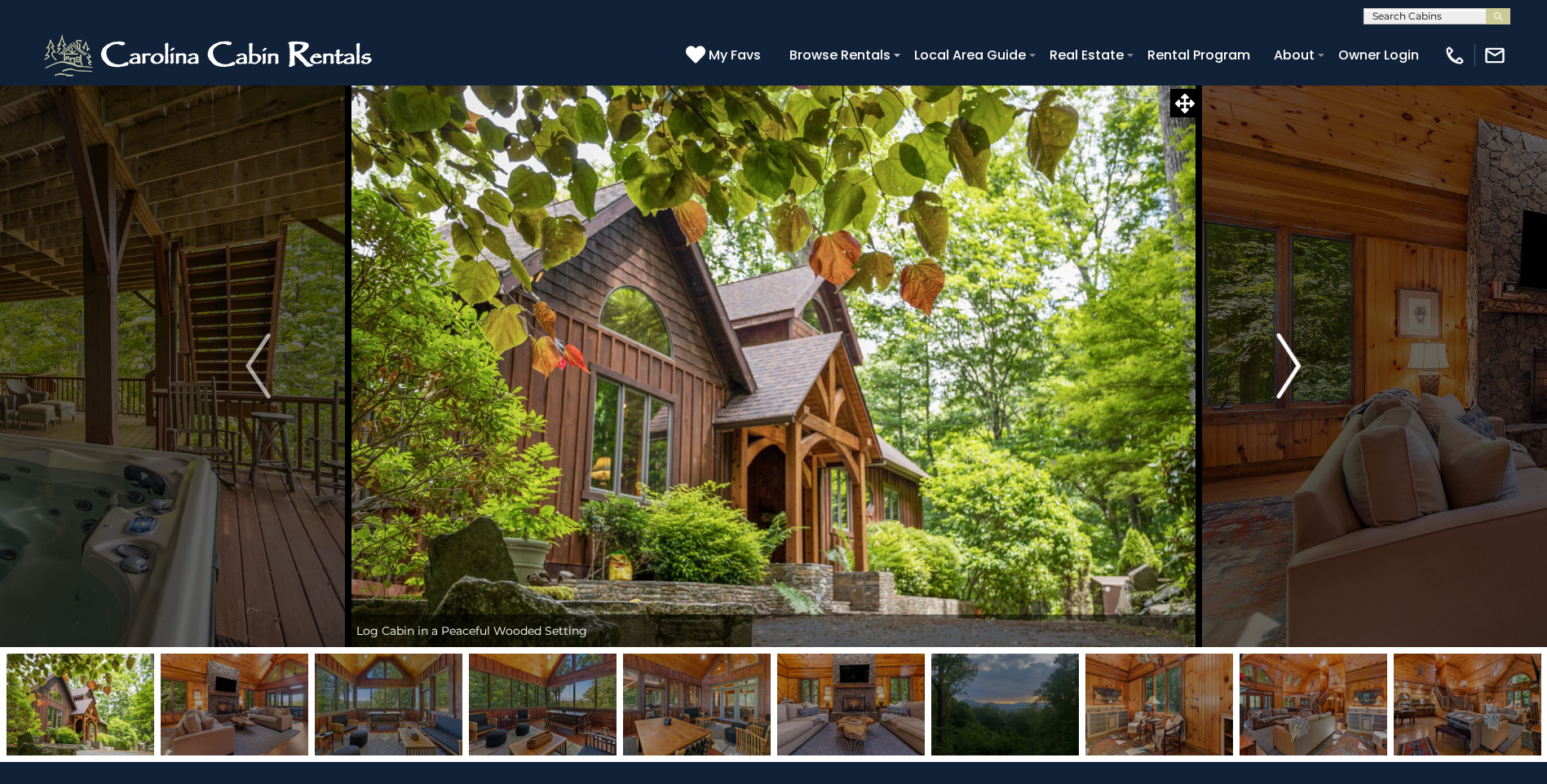
click at [1295, 362] on img "Next" at bounding box center [1288, 366] width 24 height 66
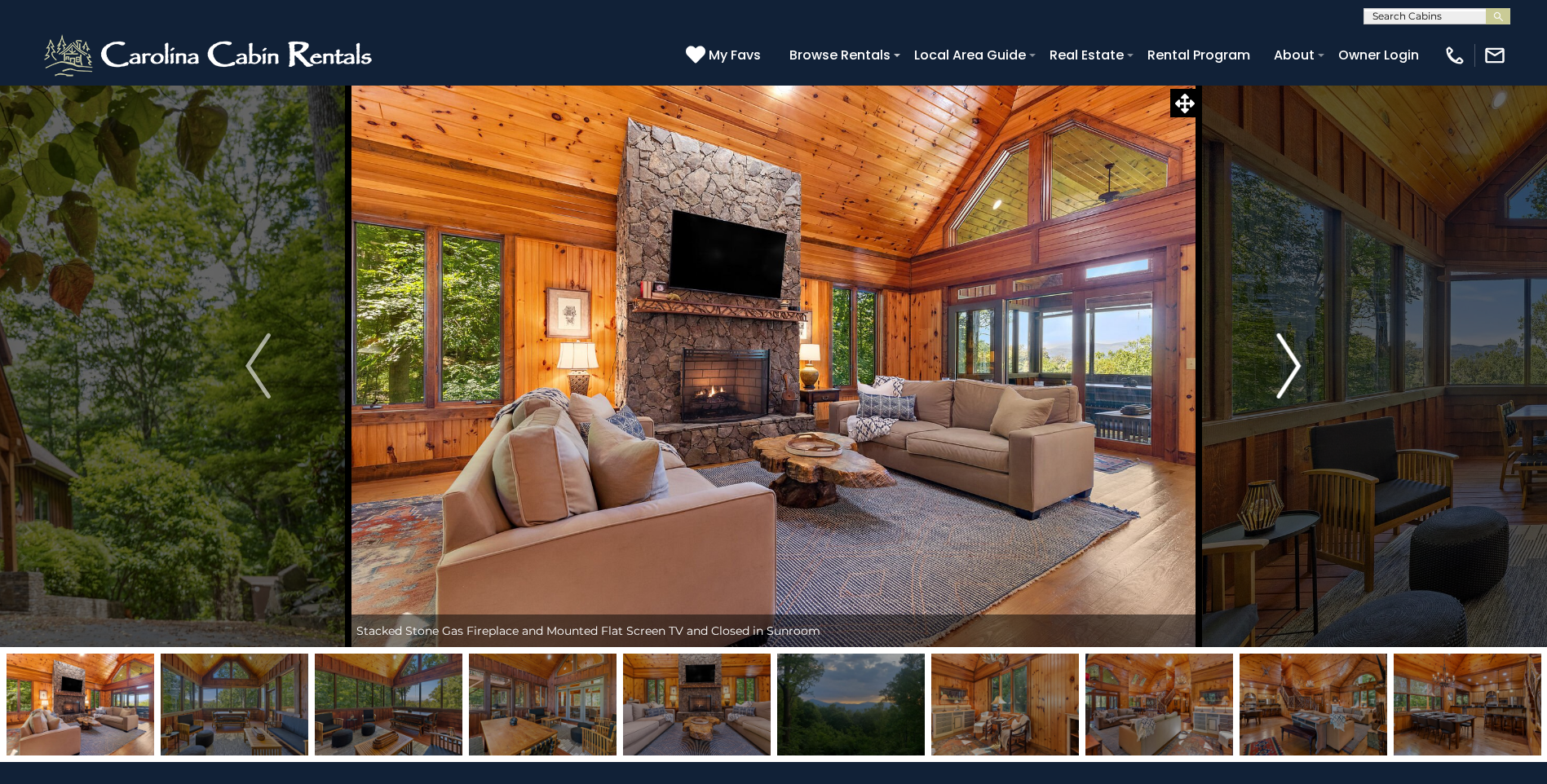
click at [1295, 362] on img "Next" at bounding box center [1288, 366] width 24 height 66
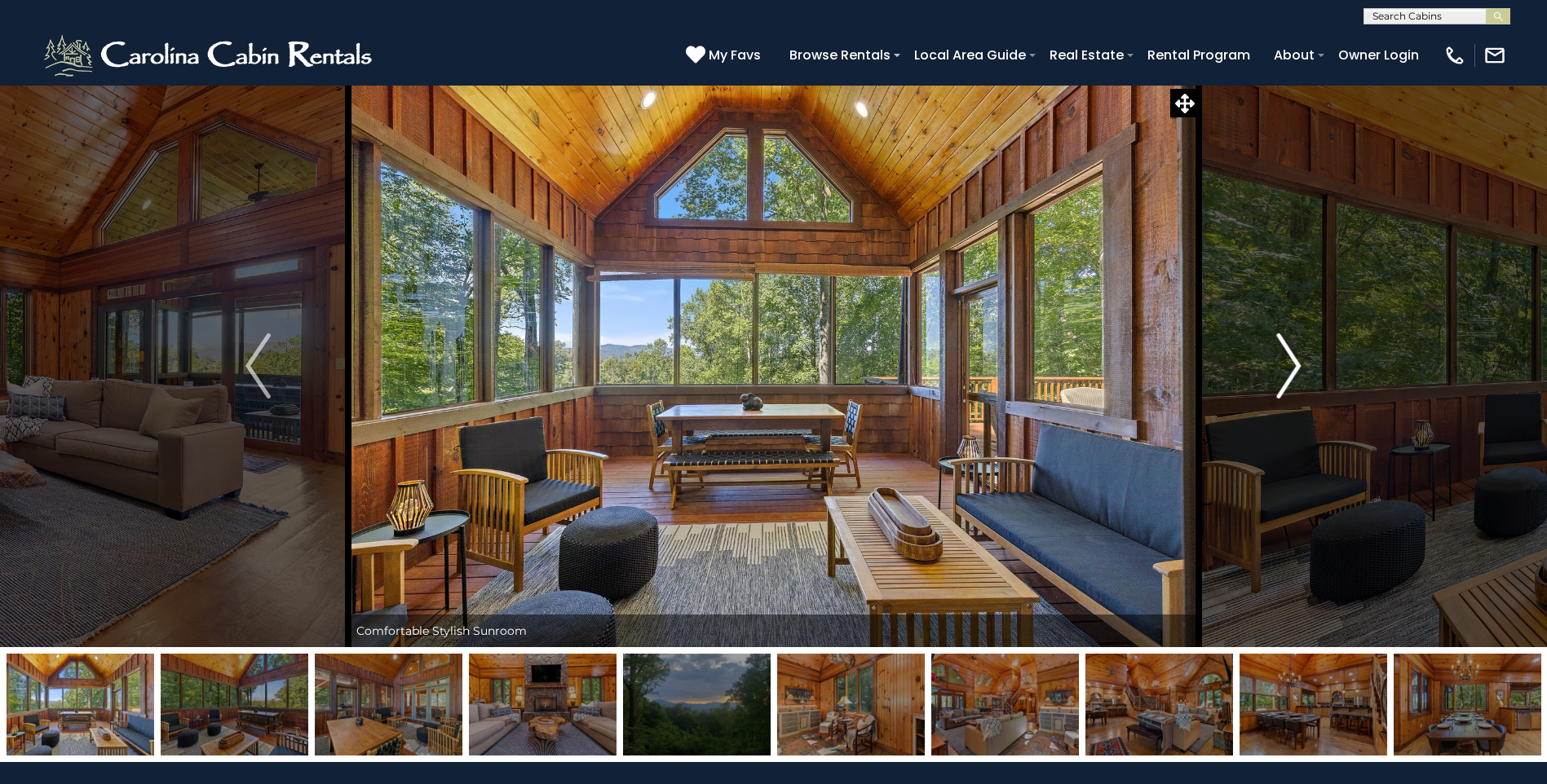
click at [1295, 362] on img "Next" at bounding box center [1288, 366] width 24 height 66
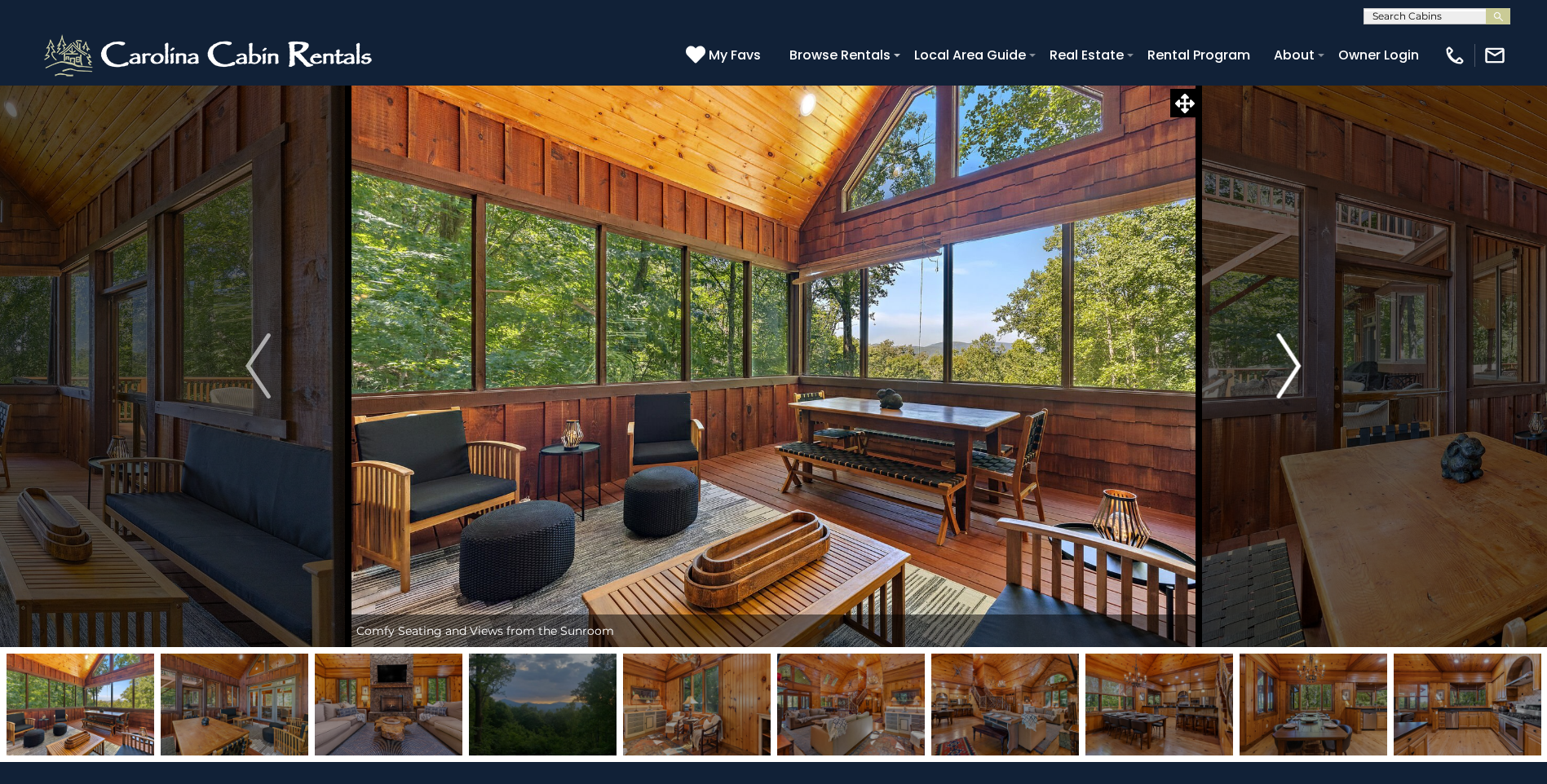
click at [1295, 362] on img "Next" at bounding box center [1288, 366] width 24 height 66
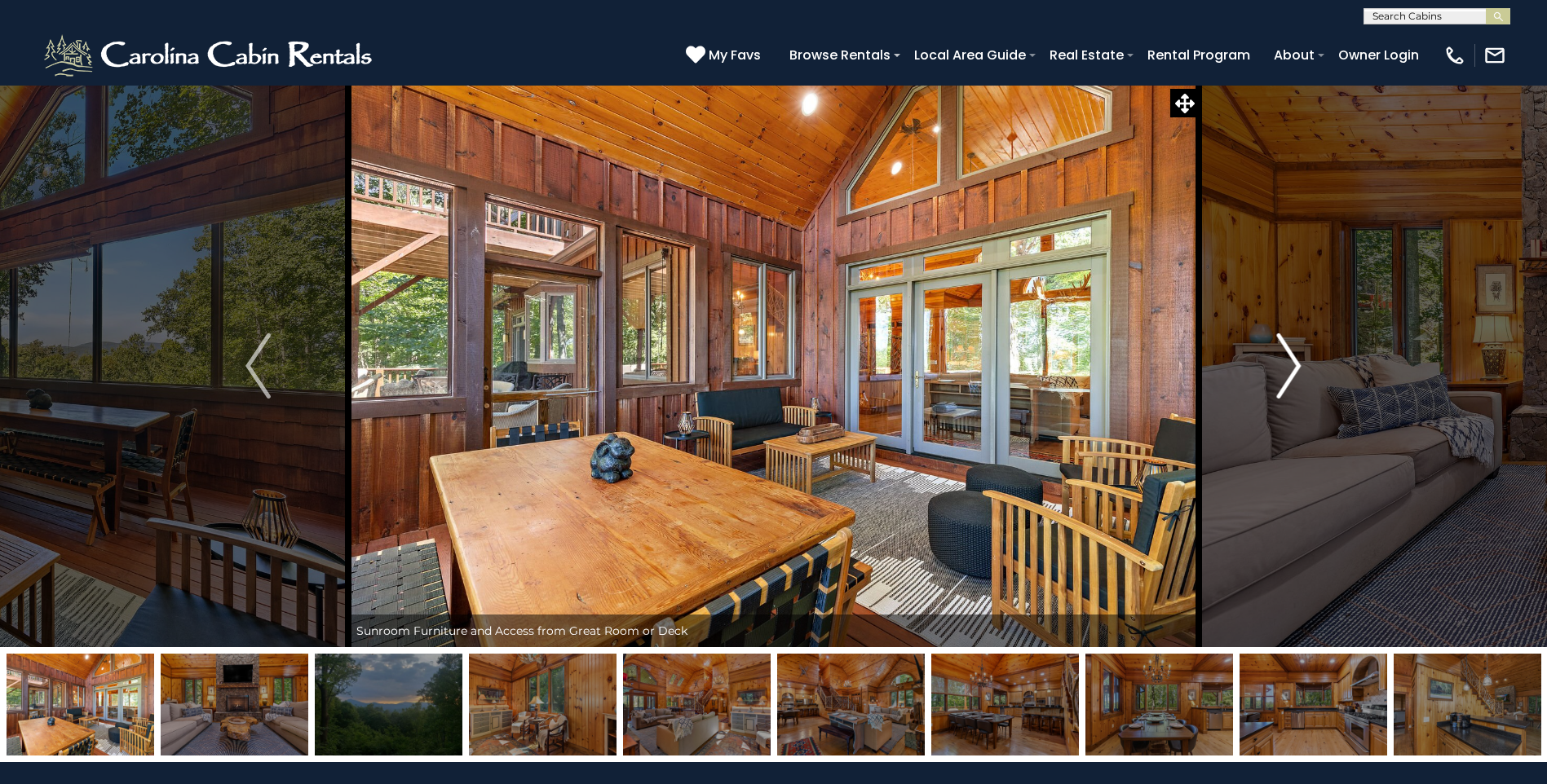
click at [1295, 362] on img "Next" at bounding box center [1288, 366] width 24 height 66
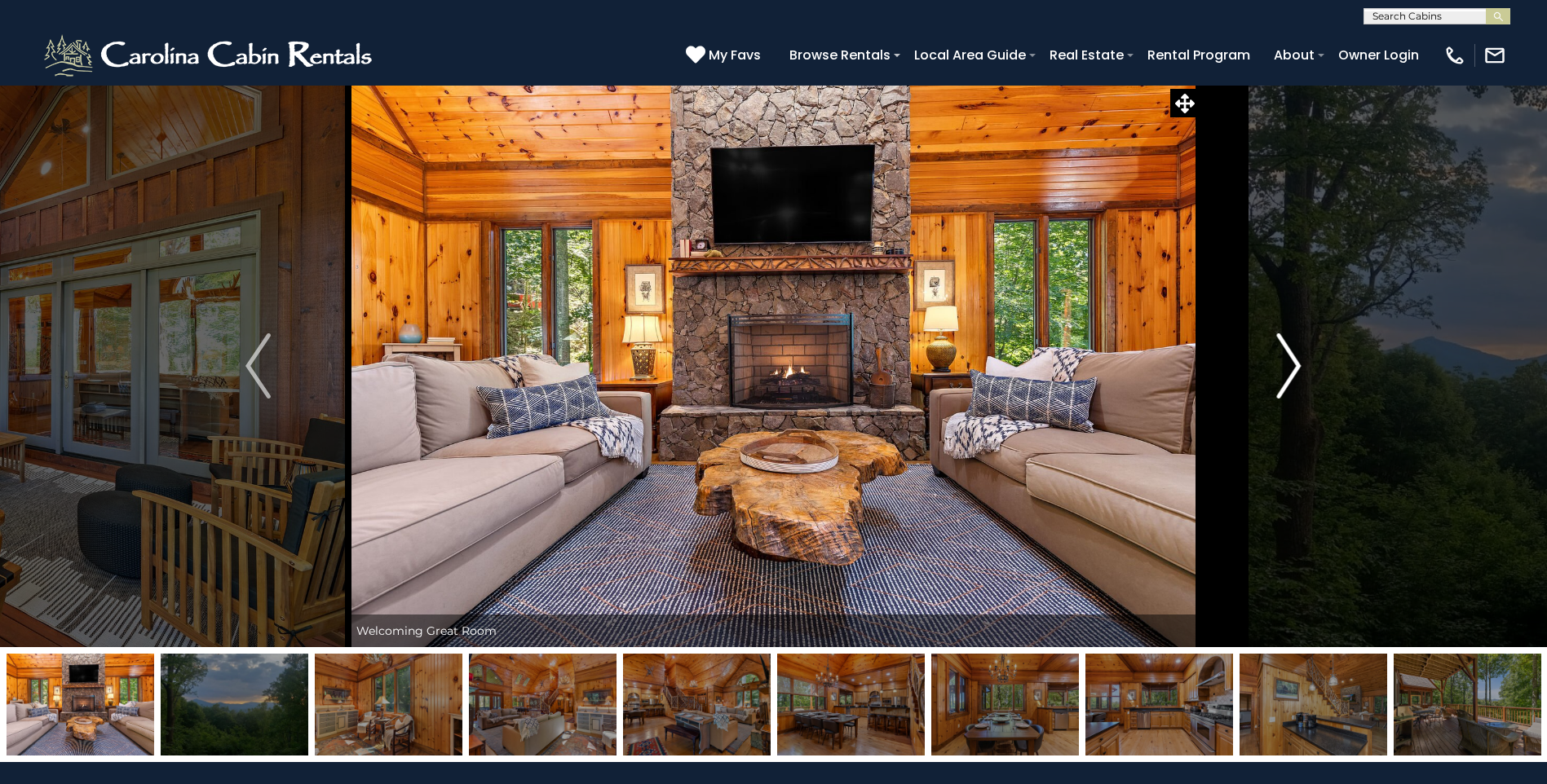
click at [1295, 362] on img "Next" at bounding box center [1288, 366] width 24 height 66
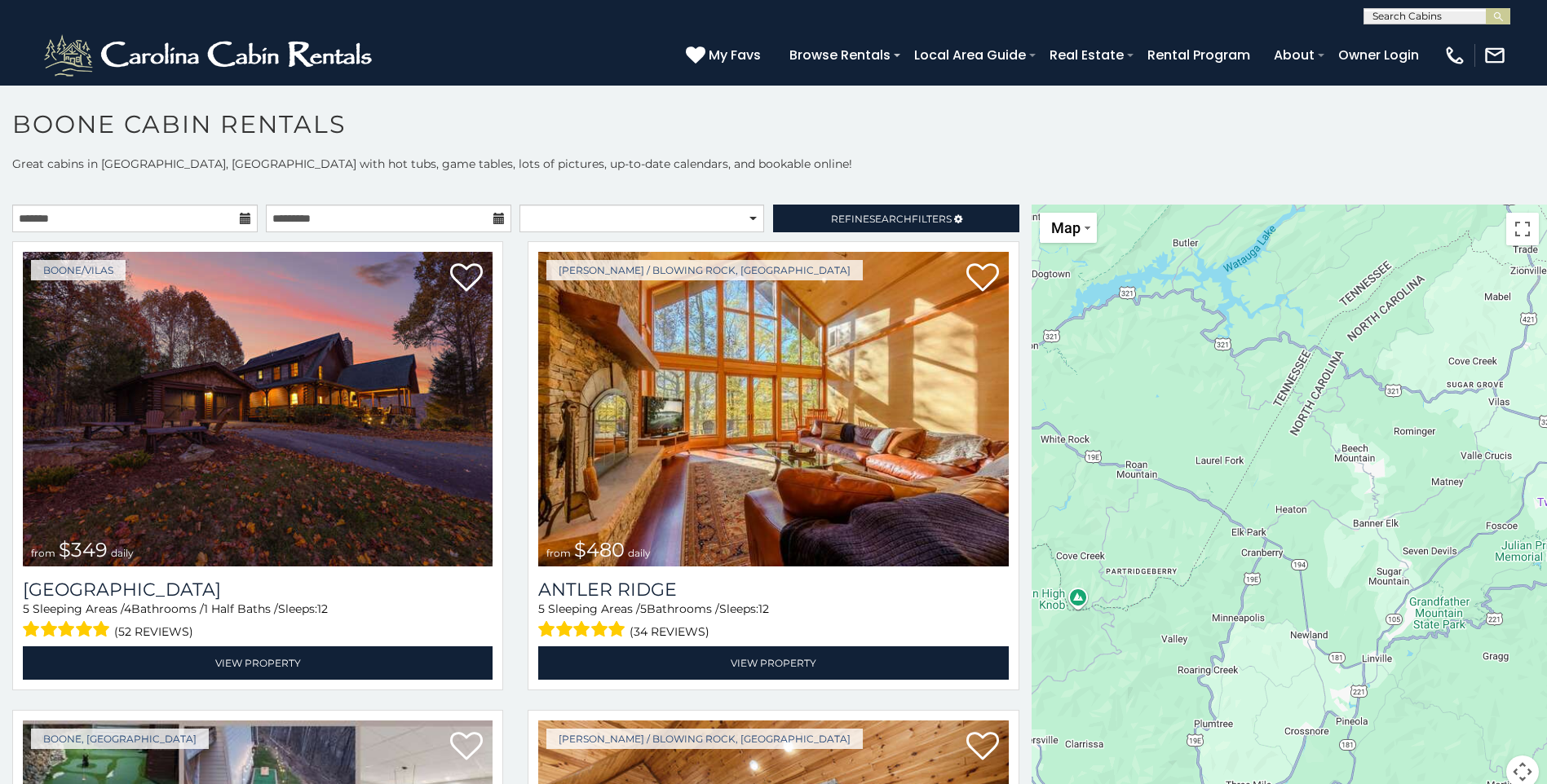
scroll to position [9, 0]
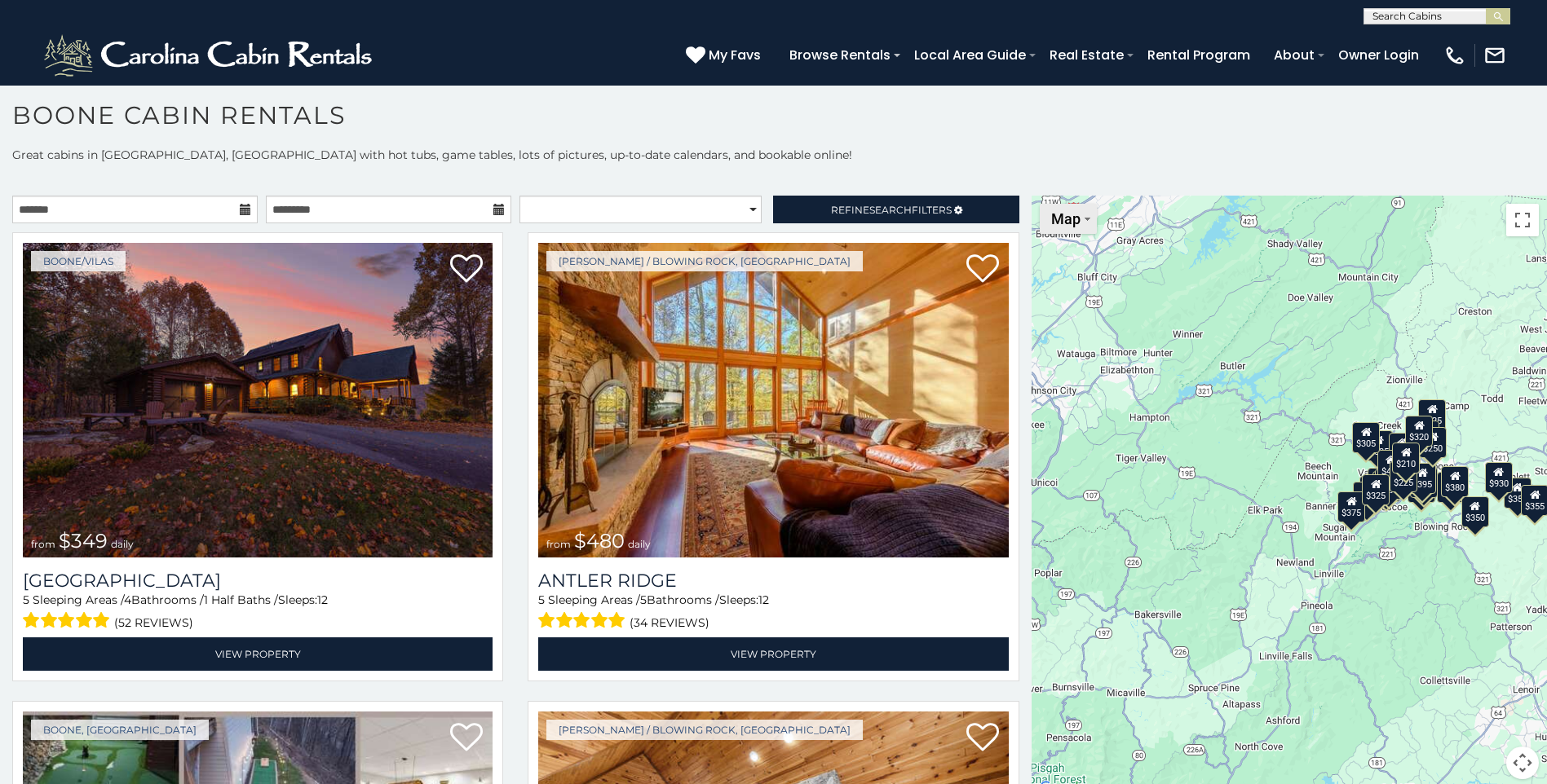
click at [1085, 217] on img "Change map style" at bounding box center [1087, 219] width 6 height 4
click at [1451, 494] on div "$380" at bounding box center [1455, 482] width 28 height 31
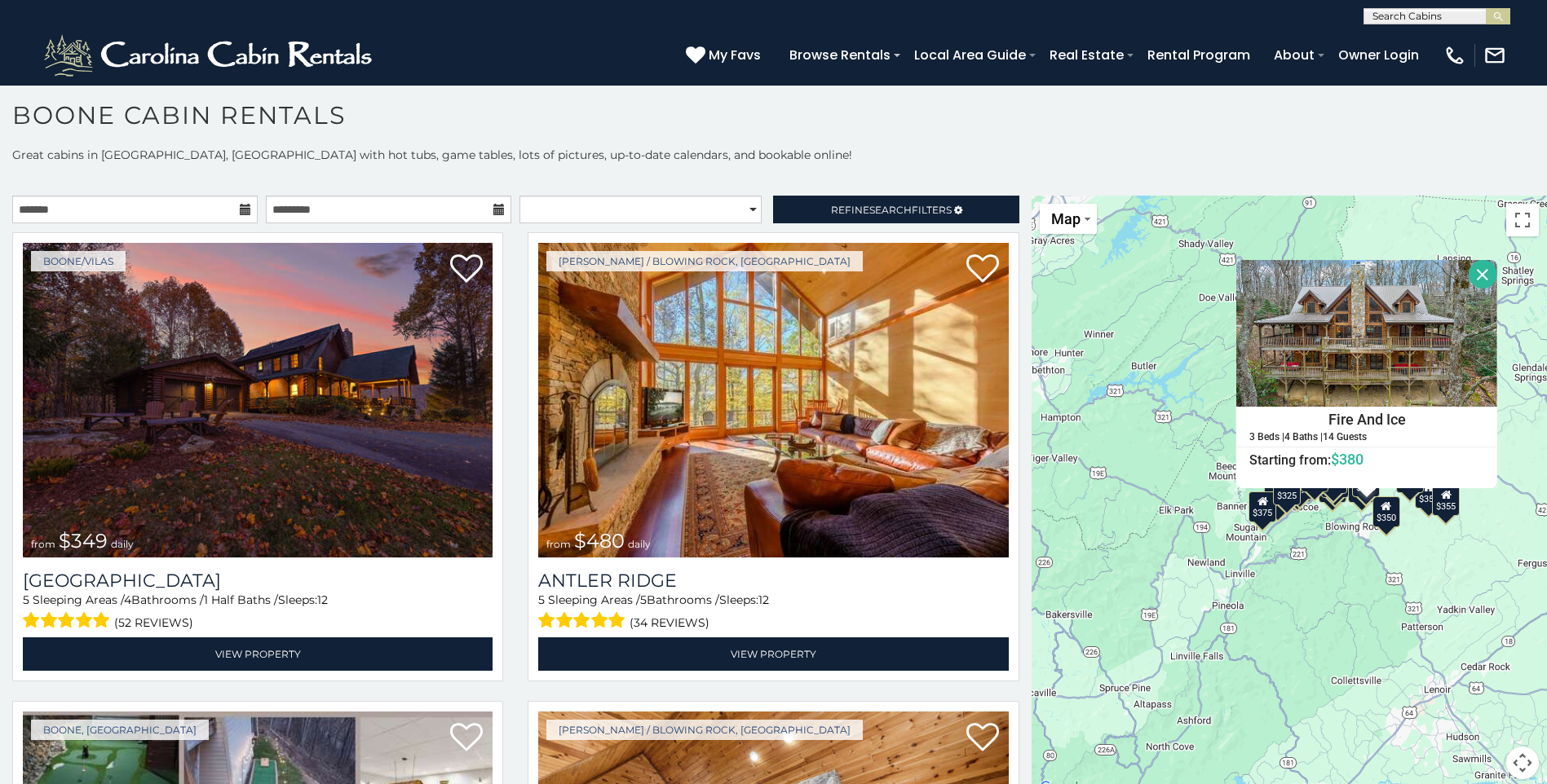
click at [1469, 274] on button "Close" at bounding box center [1482, 274] width 29 height 29
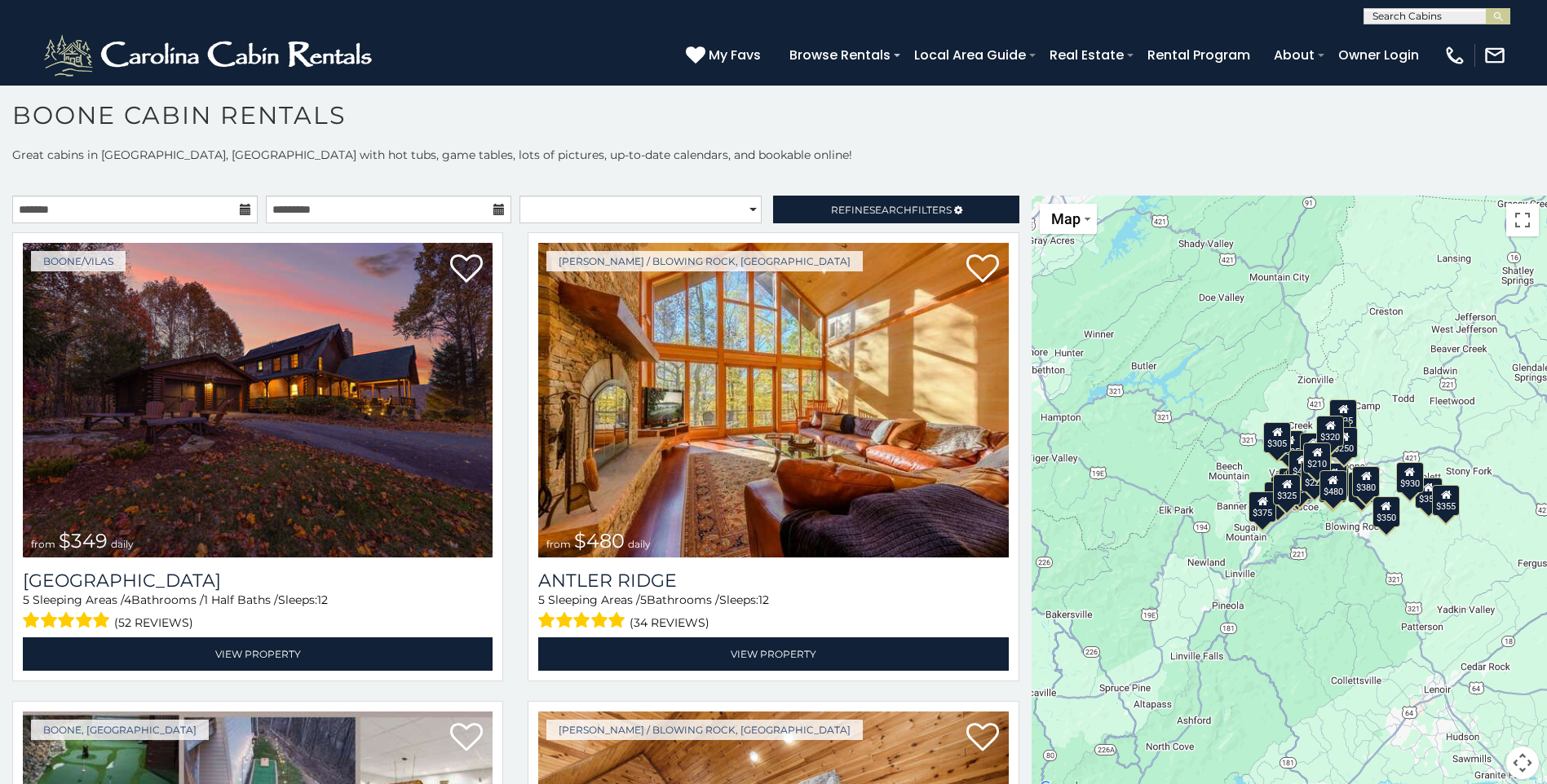
click at [1103, 317] on div "$349 $480 $525 $315 $355 $675 $635 $930 $400 $451 $330 $400 $485 $460 $395 $695…" at bounding box center [1289, 497] width 515 height 604
